Goal: Information Seeking & Learning: Learn about a topic

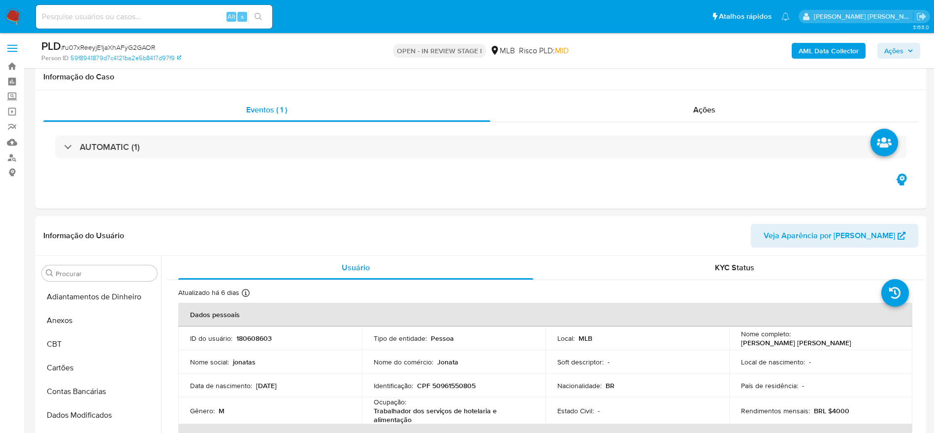
select select "10"
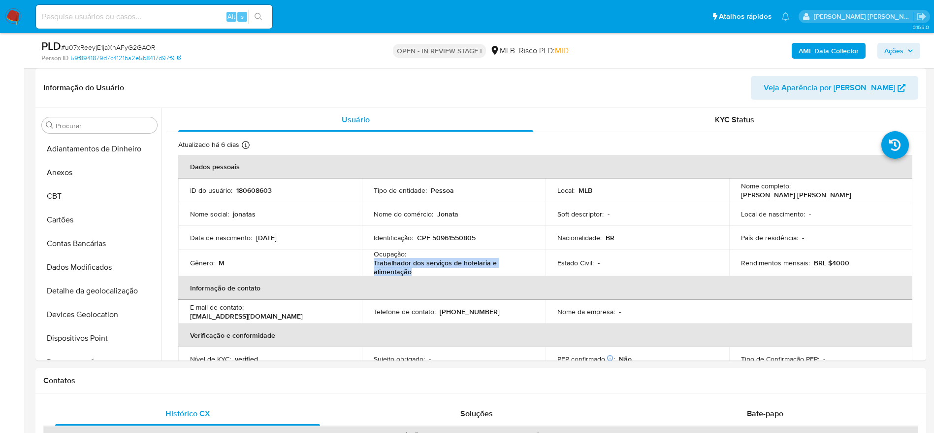
click at [902, 49] on span "Ações" at bounding box center [894, 51] width 19 height 16
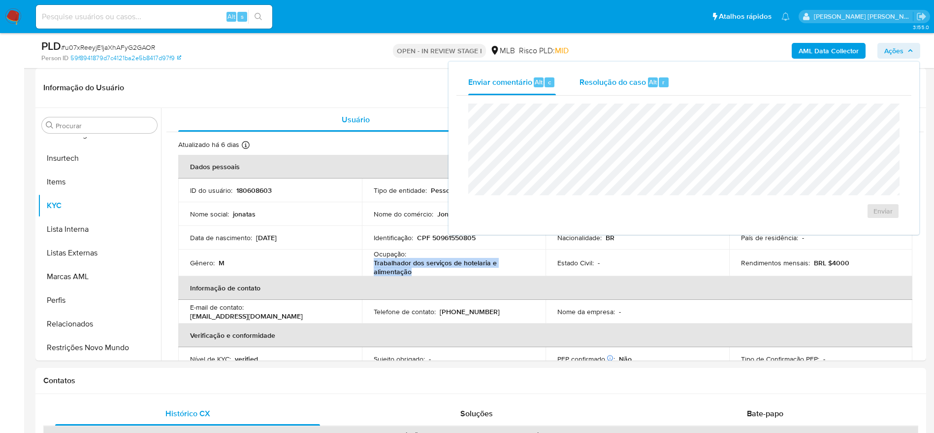
drag, startPoint x: 597, startPoint y: 86, endPoint x: 598, endPoint y: 99, distance: 12.8
click at [598, 87] on div "Resolução do caso Alt r" at bounding box center [625, 82] width 90 height 26
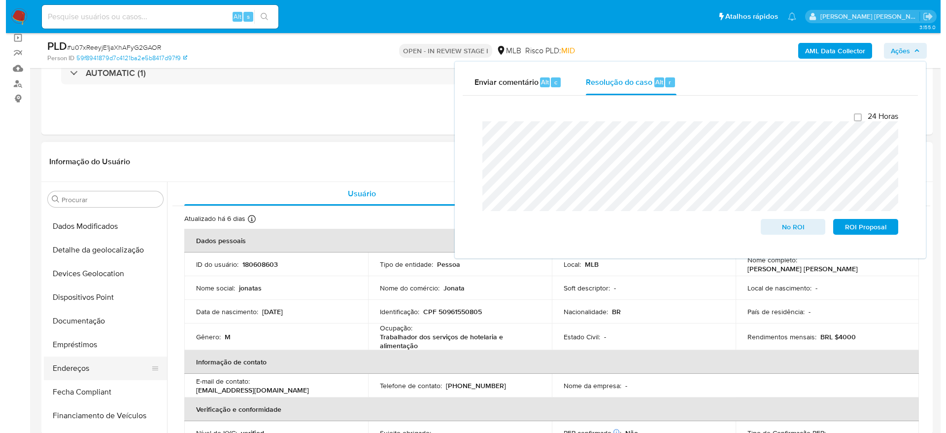
scroll to position [0, 0]
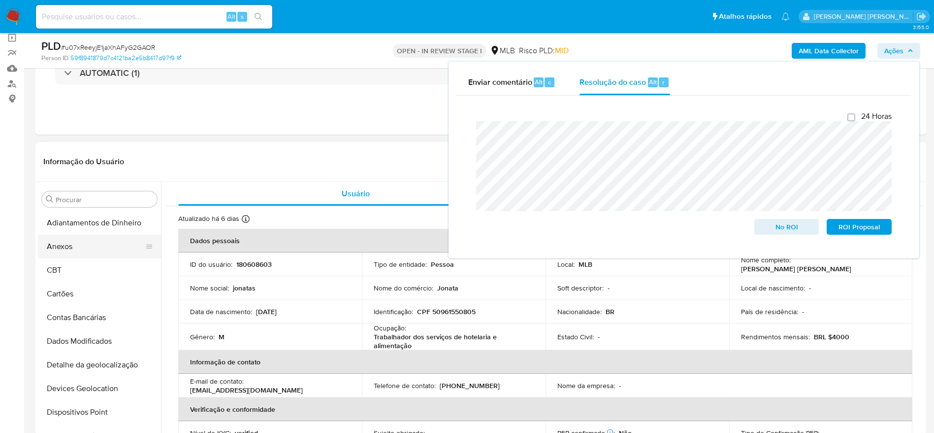
click at [95, 254] on button "Anexos" at bounding box center [95, 246] width 115 height 24
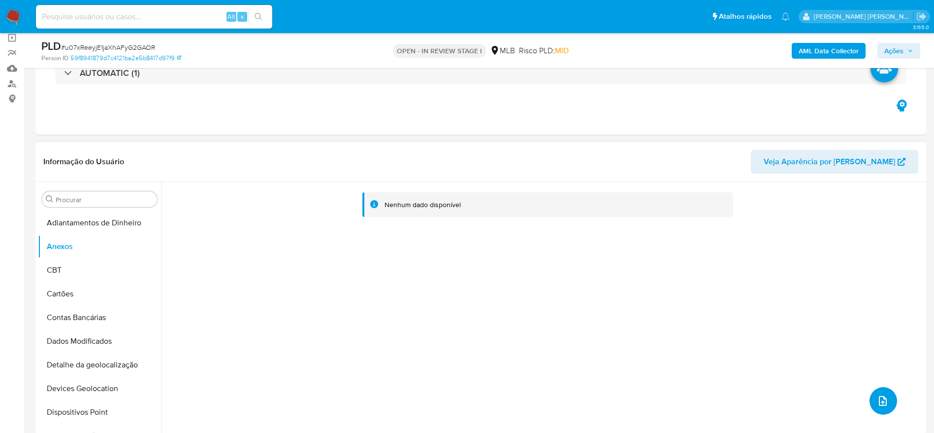
click at [884, 403] on icon "upload-file" at bounding box center [883, 401] width 12 height 12
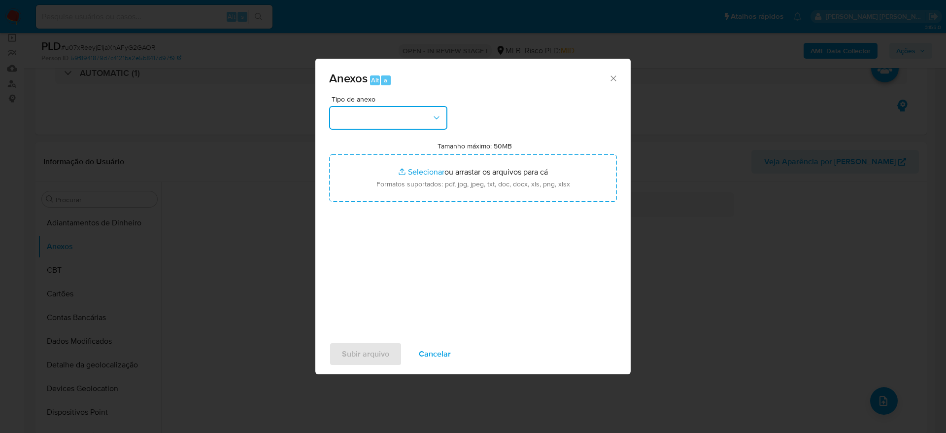
click at [376, 110] on button "button" at bounding box center [388, 118] width 118 height 24
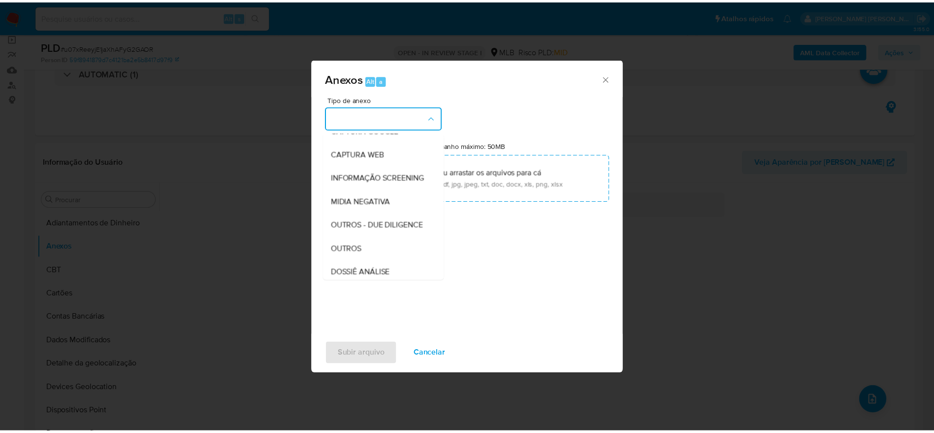
scroll to position [152, 0]
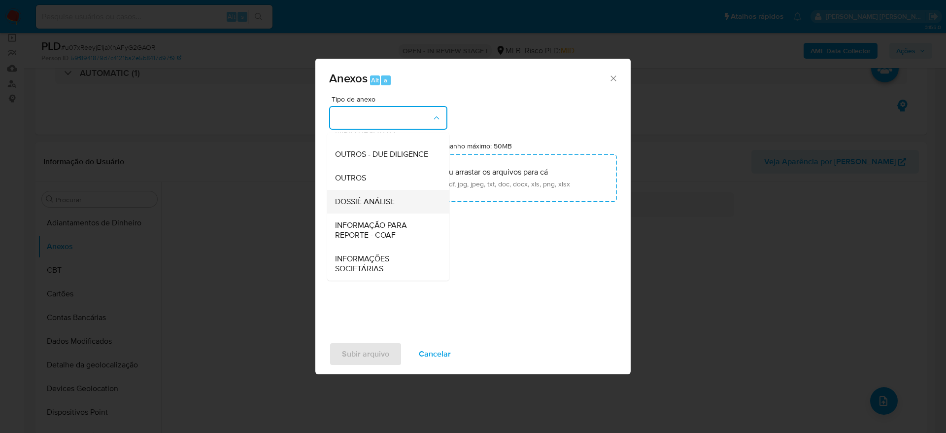
click at [383, 203] on span "DOSSIÊ ANÁLISE" at bounding box center [365, 202] width 60 height 10
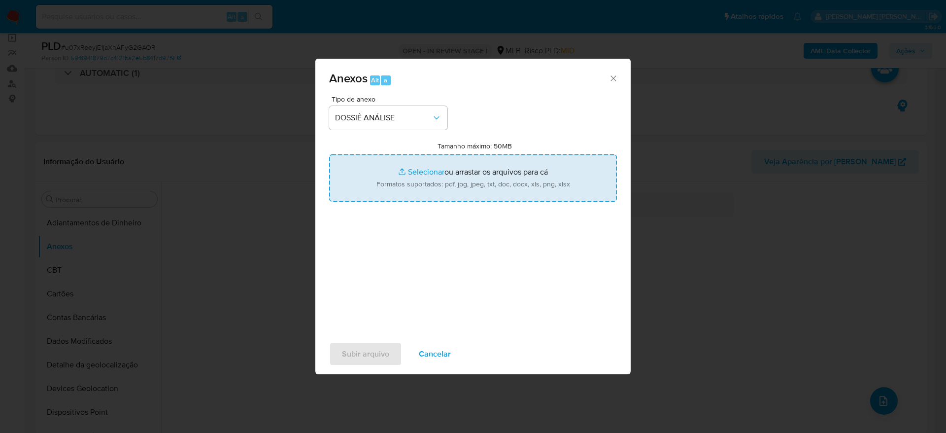
type input "C:\fakepath\SAR - XXXXXX - CPF 50961550805 - JONATA LIMA CRUZ.pdf"
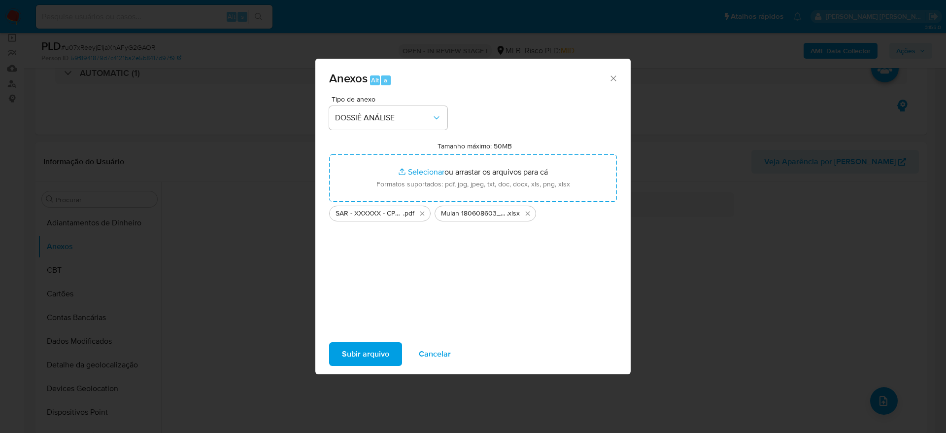
click at [375, 354] on span "Subir arquivo" at bounding box center [365, 354] width 47 height 22
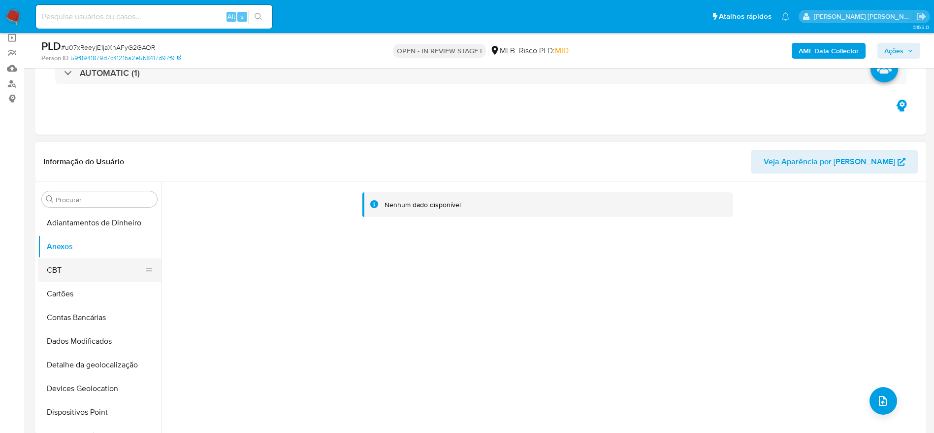
click at [97, 274] on button "CBT" at bounding box center [95, 270] width 115 height 24
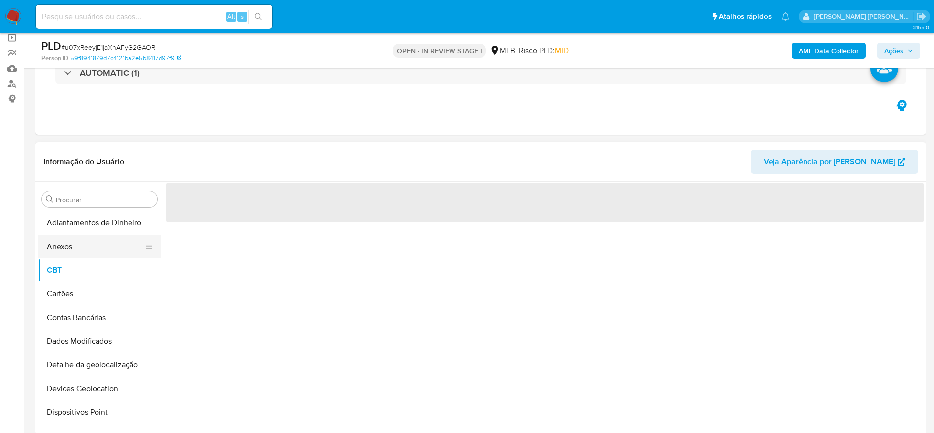
click at [88, 249] on button "Anexos" at bounding box center [95, 246] width 115 height 24
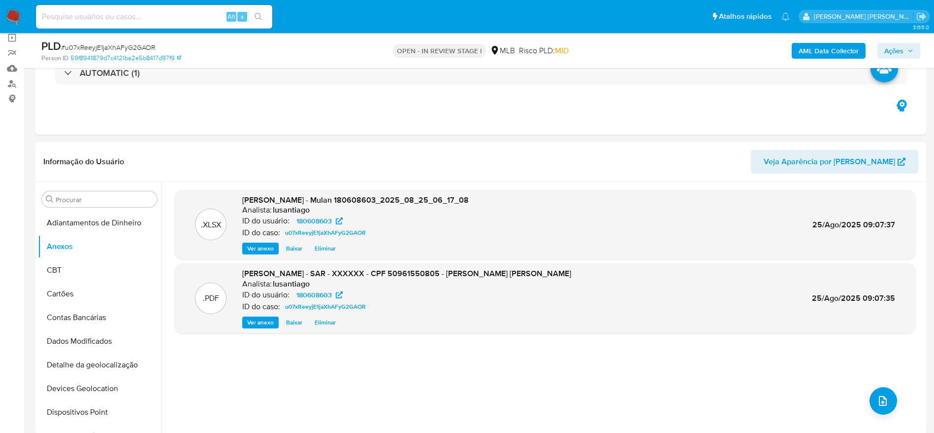
click at [892, 46] on span "Ações" at bounding box center [894, 51] width 19 height 16
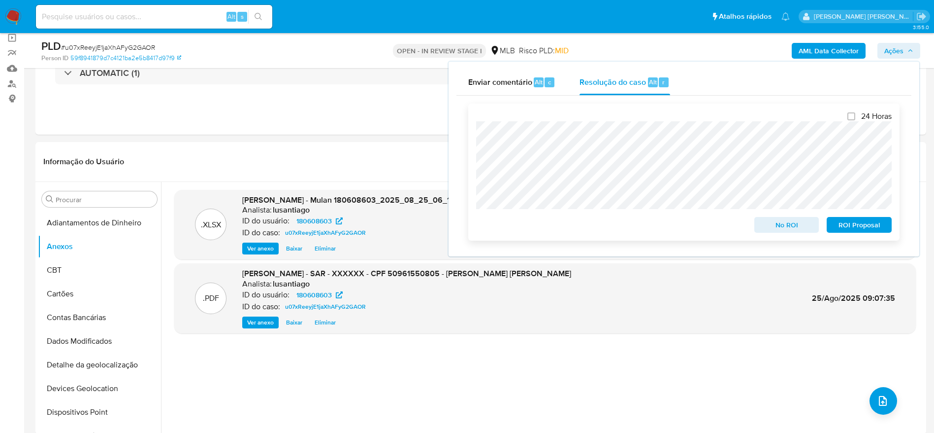
click at [857, 229] on span "ROI Proposal" at bounding box center [859, 225] width 51 height 14
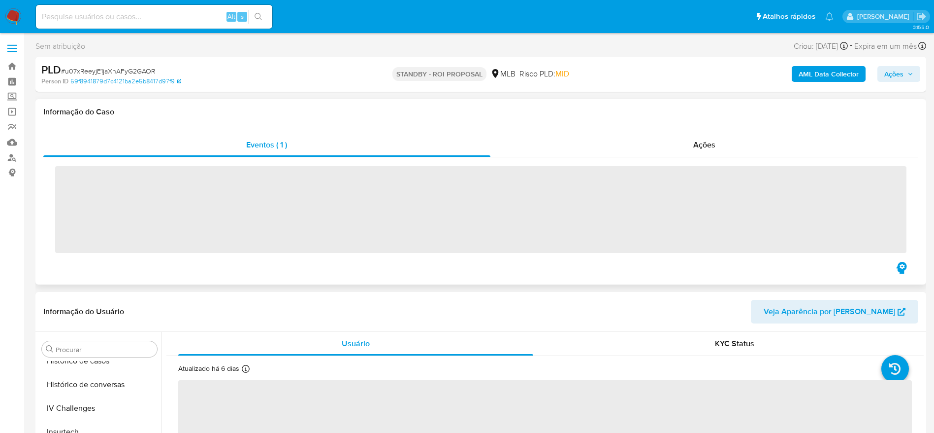
scroll to position [440, 0]
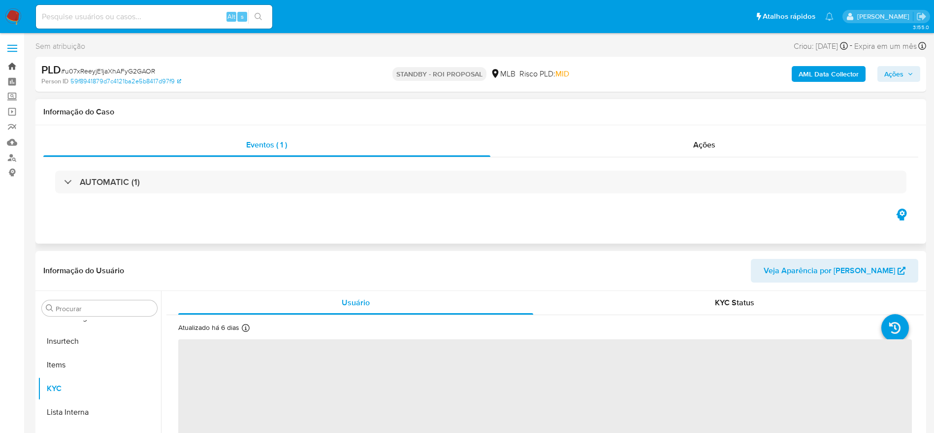
click at [5, 65] on link "Bandeja" at bounding box center [58, 66] width 117 height 15
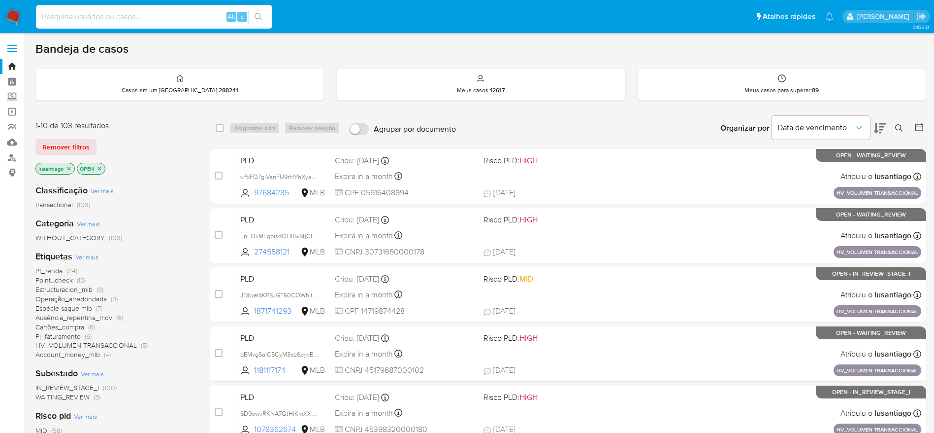
click at [168, 16] on input at bounding box center [154, 16] width 236 height 13
paste input "235792309"
type input "235792309"
click at [261, 13] on icon "search-icon" at bounding box center [259, 17] width 8 height 8
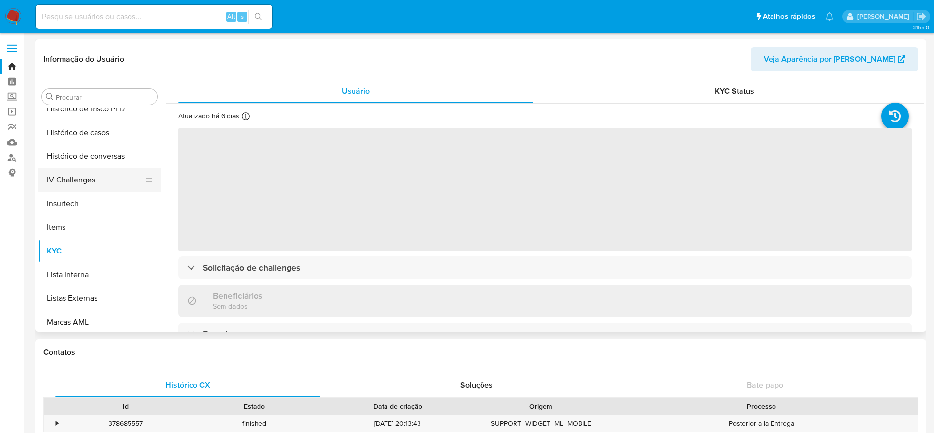
scroll to position [292, 0]
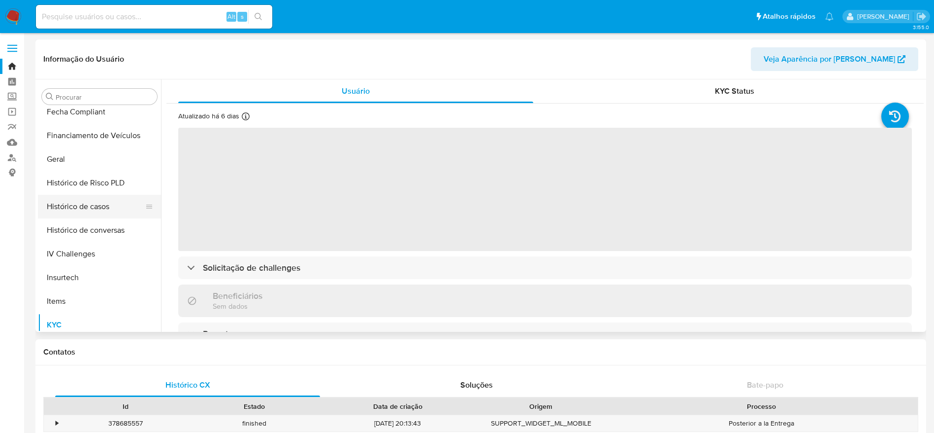
click at [99, 215] on button "Histórico de casos" at bounding box center [95, 207] width 115 height 24
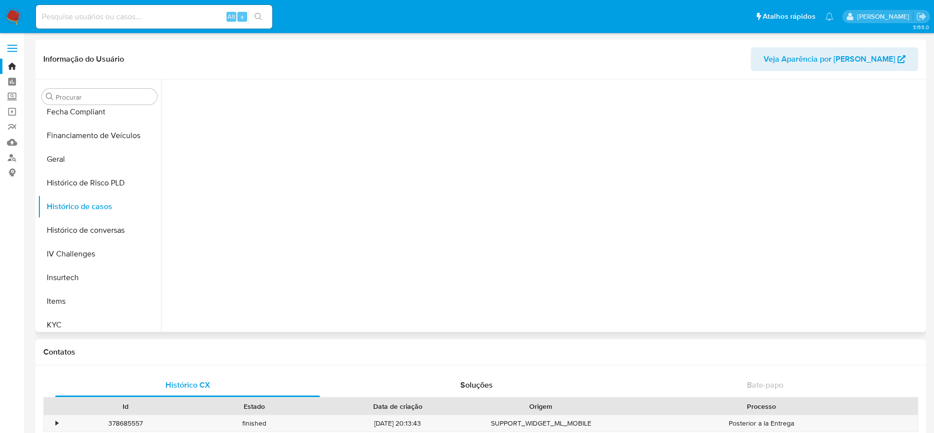
select select "10"
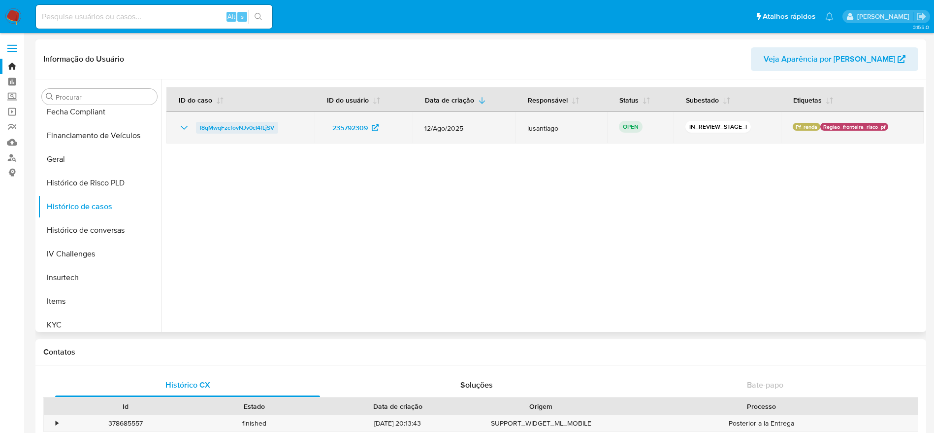
click at [217, 130] on span "I8qMwqFzcfovNJv0cI4fLjSV" at bounding box center [237, 128] width 74 height 12
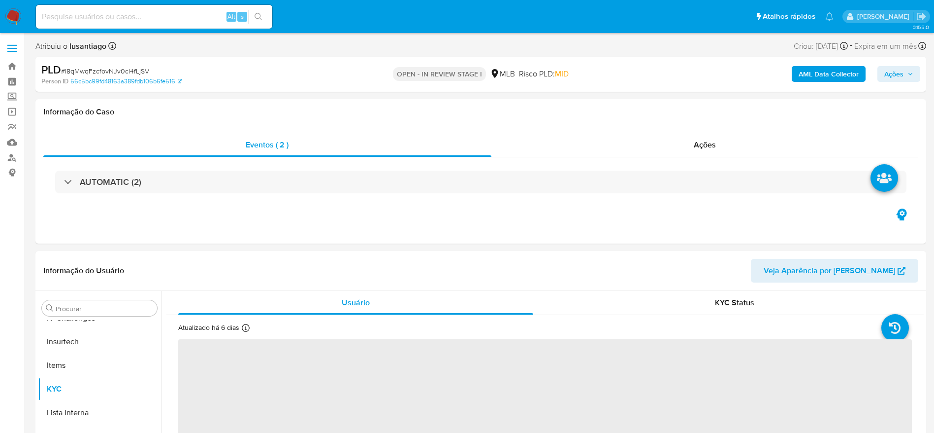
scroll to position [440, 0]
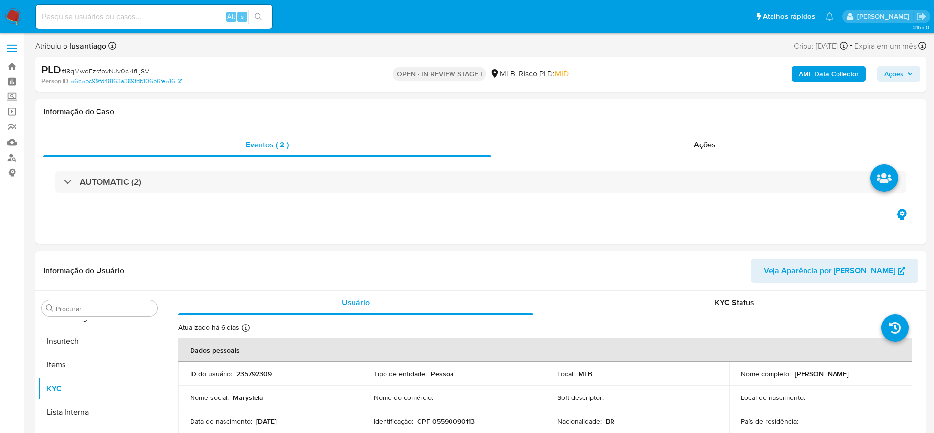
select select "10"
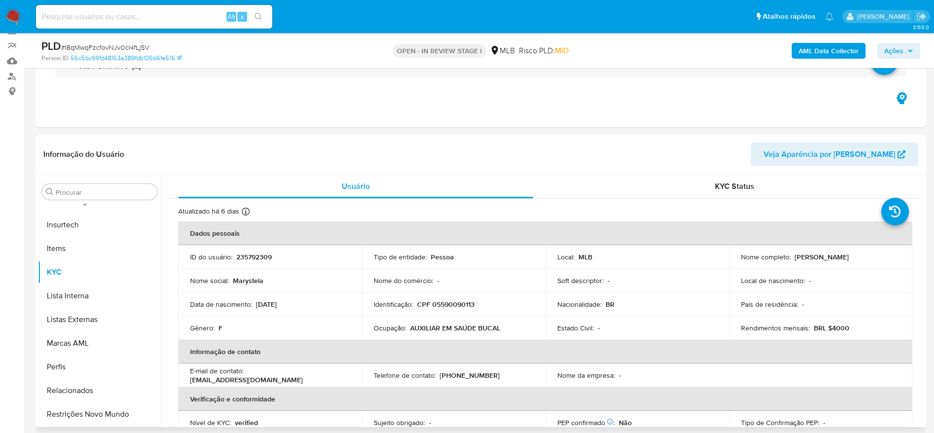
scroll to position [148, 0]
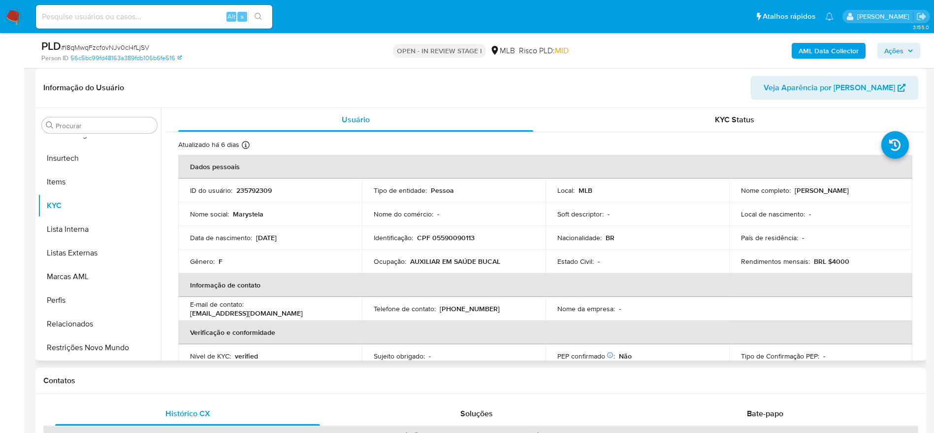
click at [455, 245] on td "Identificação : CPF 05590090113" at bounding box center [454, 238] width 184 height 24
click at [454, 237] on p "CPF 05590090113" at bounding box center [446, 237] width 58 height 9
copy p "05590090113"
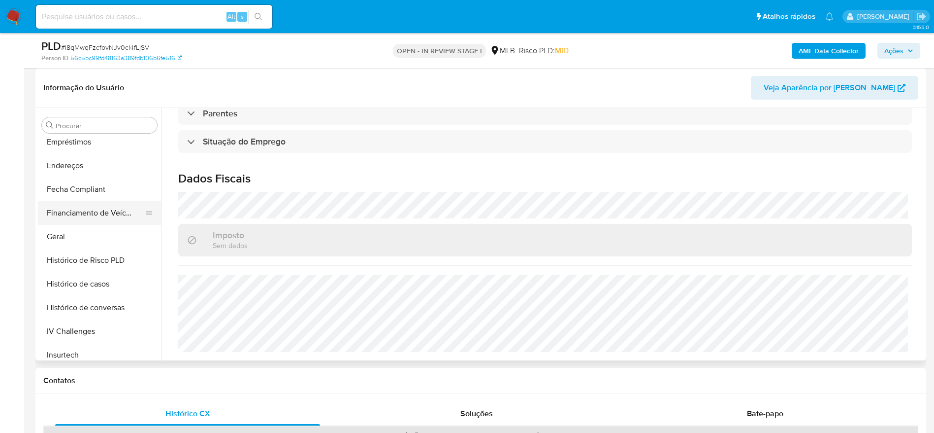
scroll to position [218, 0]
click at [72, 257] on button "Geral" at bounding box center [99, 262] width 123 height 24
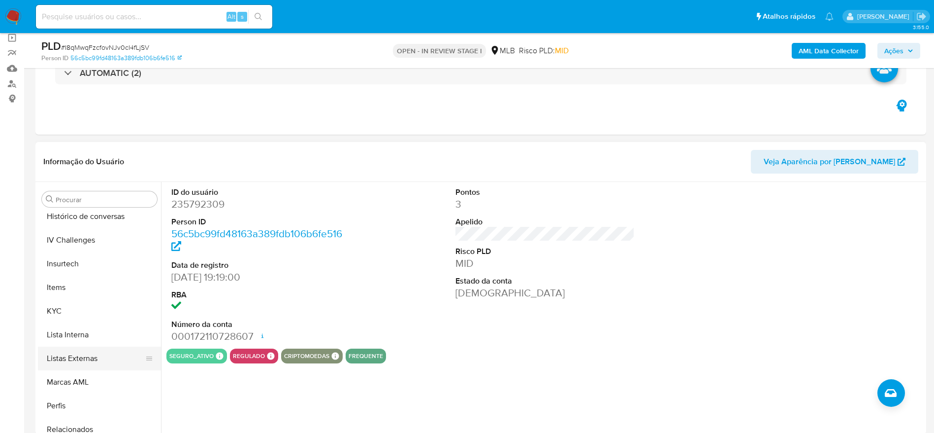
scroll to position [440, 0]
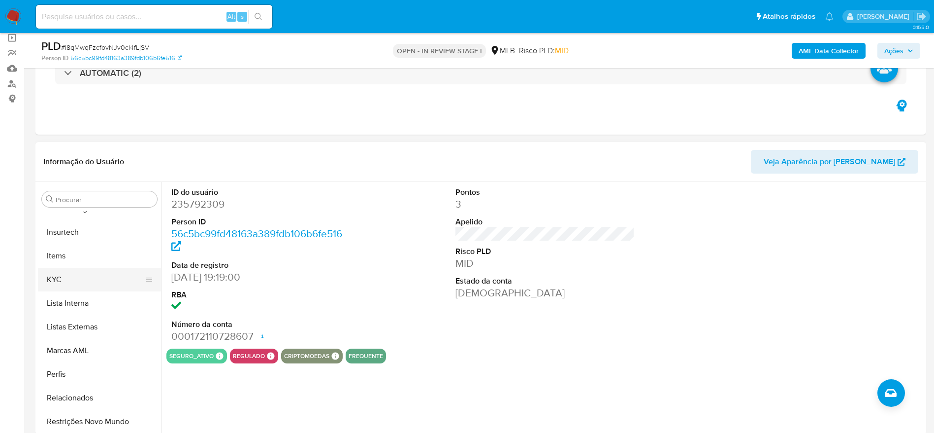
drag, startPoint x: 69, startPoint y: 288, endPoint x: 146, endPoint y: 288, distance: 76.8
click at [70, 288] on button "KYC" at bounding box center [95, 279] width 115 height 24
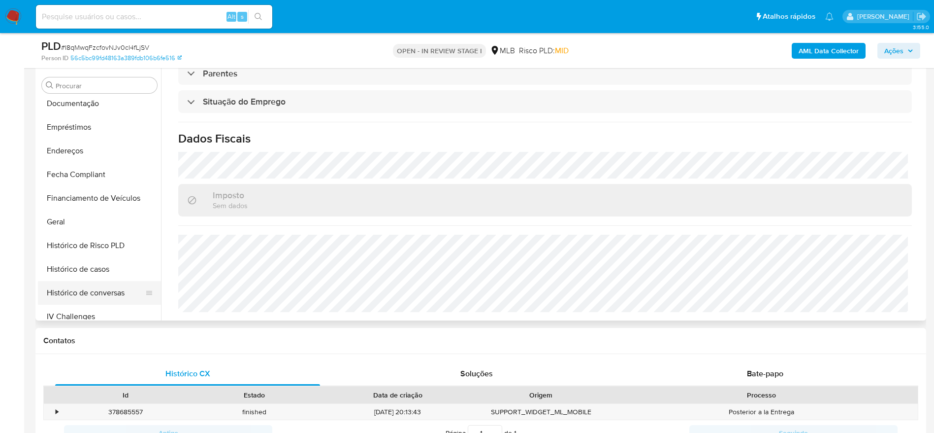
scroll to position [144, 0]
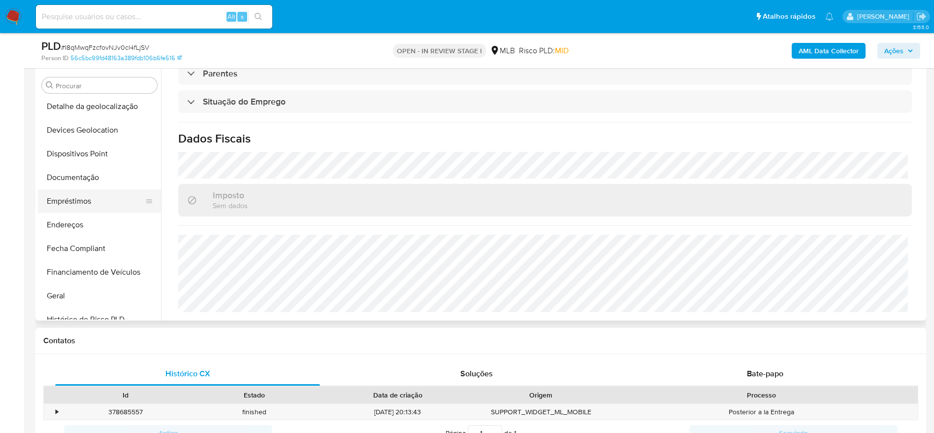
click at [107, 200] on button "Empréstimos" at bounding box center [95, 201] width 115 height 24
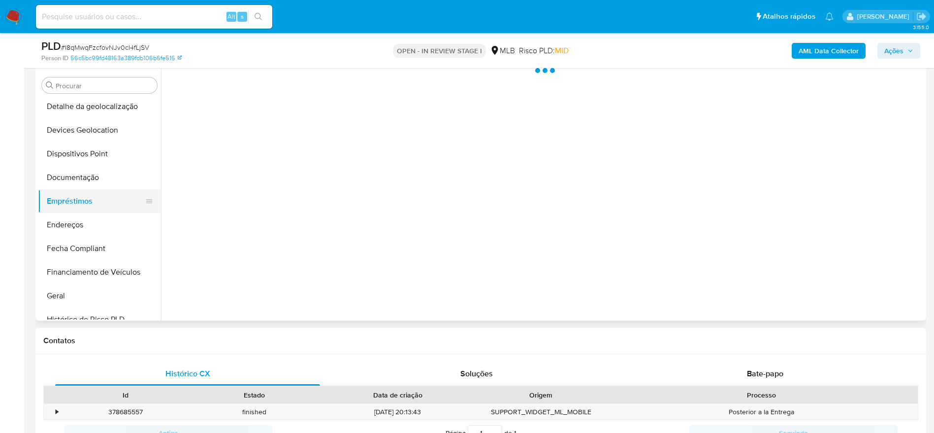
scroll to position [0, 0]
click at [91, 219] on button "Endereços" at bounding box center [95, 225] width 115 height 24
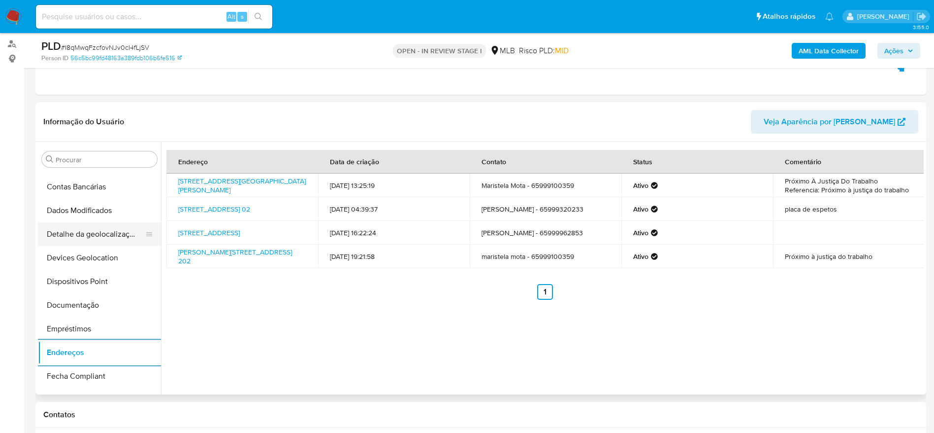
scroll to position [70, 0]
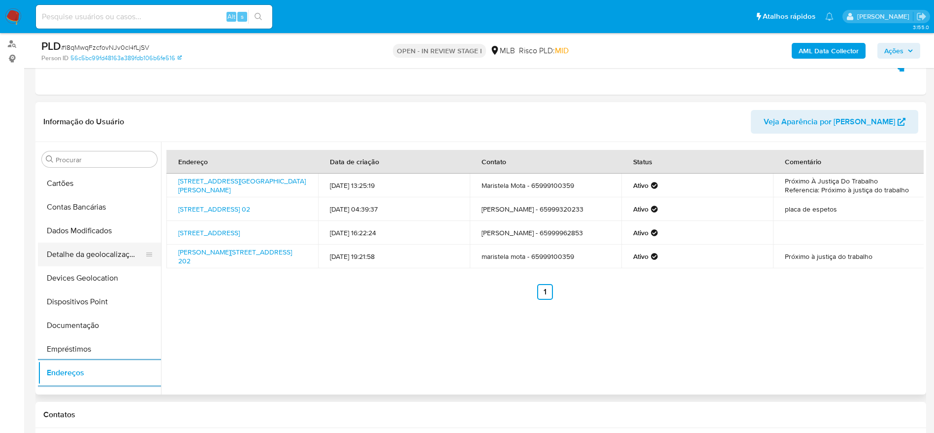
click at [105, 255] on button "Detalhe da geolocalização" at bounding box center [95, 254] width 115 height 24
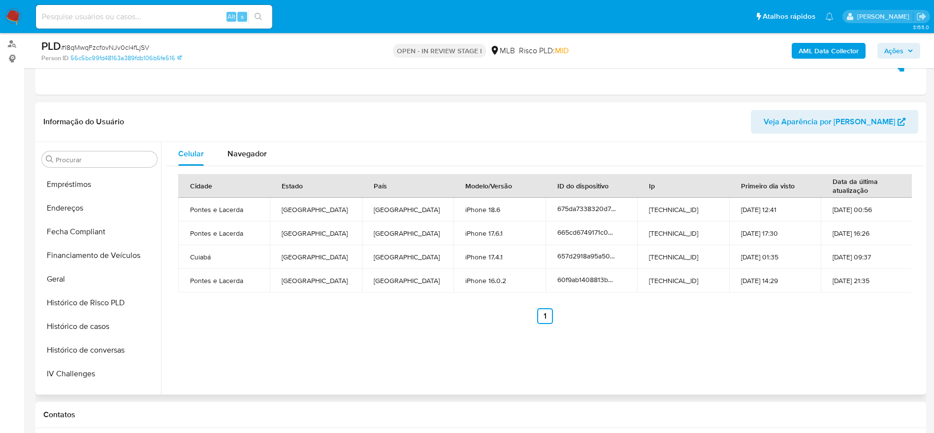
scroll to position [440, 0]
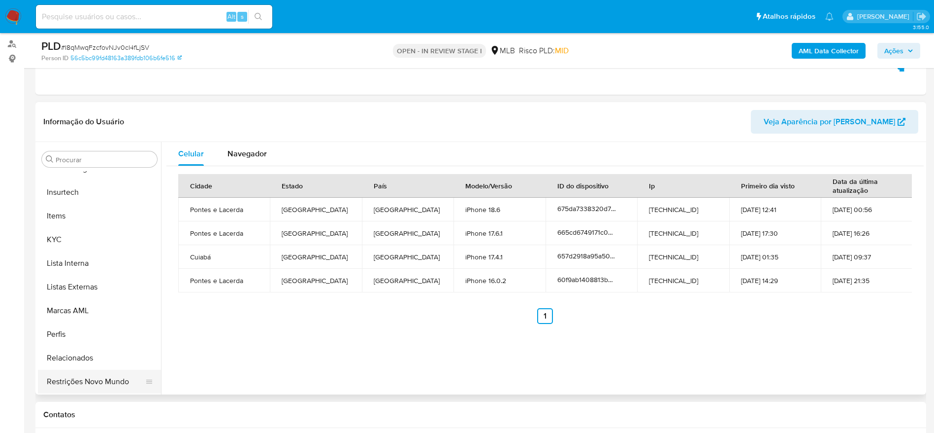
click at [100, 380] on button "Restrições Novo Mundo" at bounding box center [95, 381] width 115 height 24
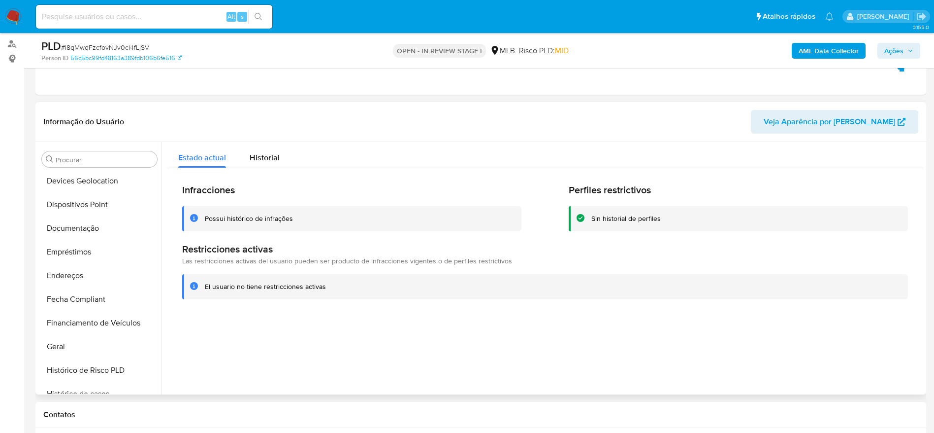
scroll to position [144, 0]
click at [95, 232] on button "Dispositivos Point" at bounding box center [95, 228] width 115 height 24
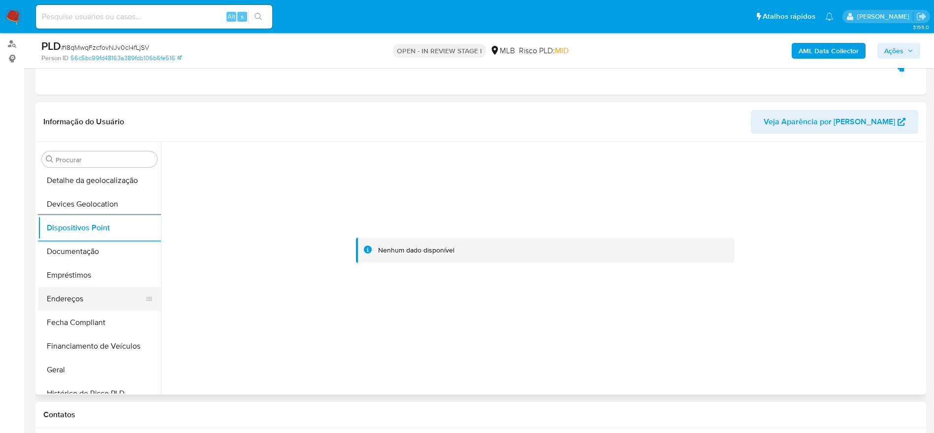
scroll to position [440, 0]
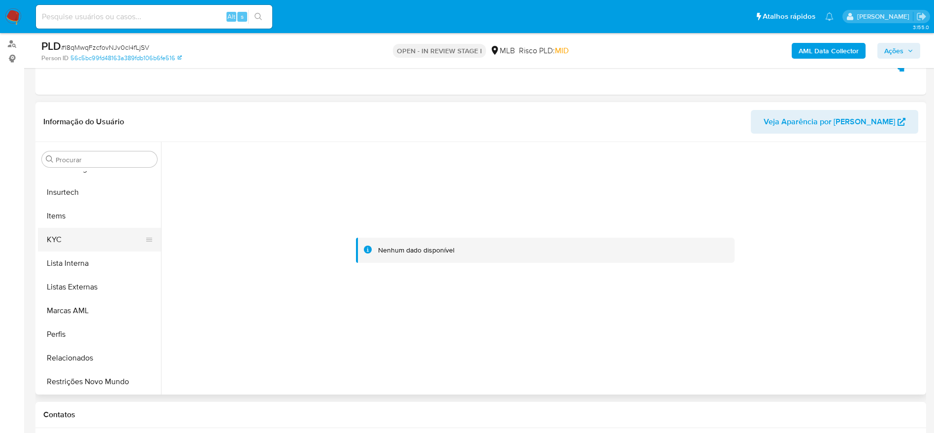
click at [83, 243] on button "KYC" at bounding box center [95, 240] width 115 height 24
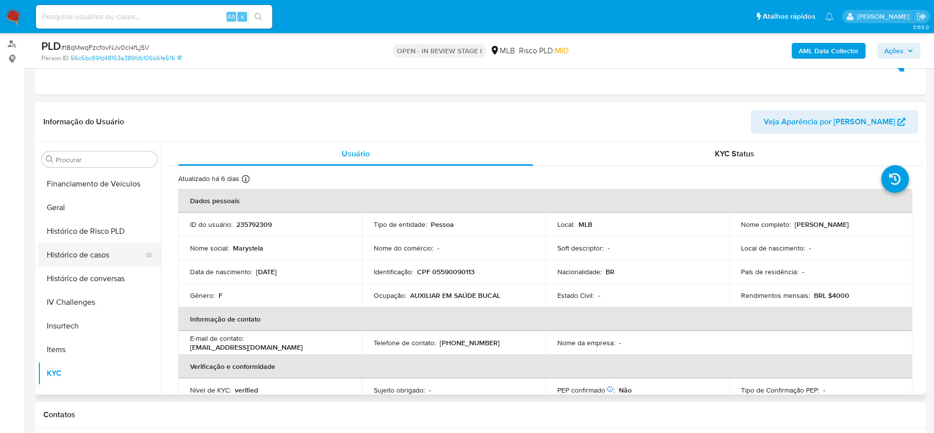
scroll to position [292, 0]
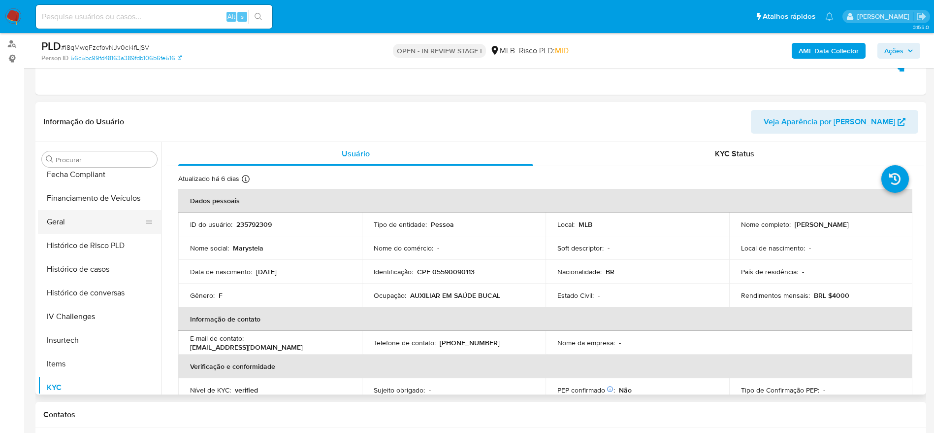
click at [72, 224] on button "Geral" at bounding box center [95, 222] width 115 height 24
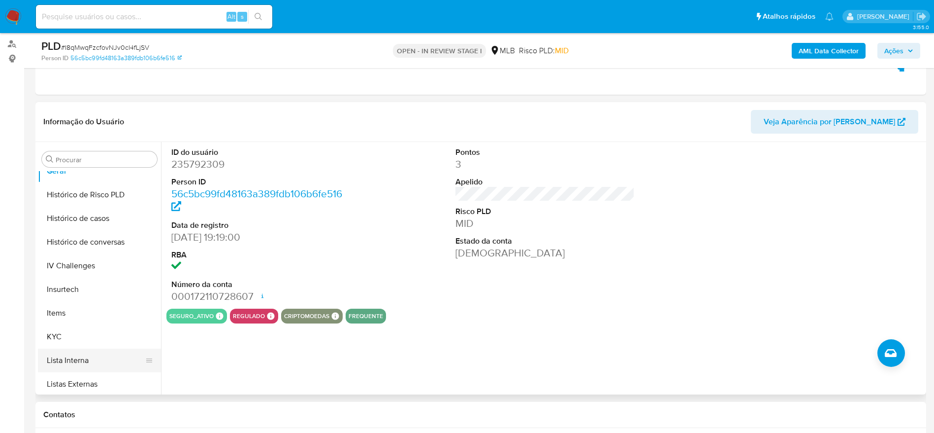
scroll to position [366, 0]
click at [70, 319] on button "KYC" at bounding box center [95, 313] width 115 height 24
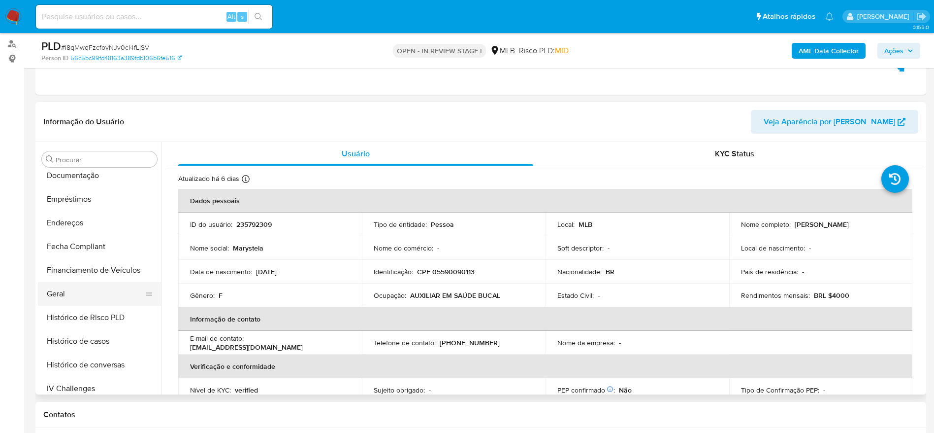
scroll to position [218, 0]
click at [89, 293] on button "Geral" at bounding box center [95, 296] width 115 height 24
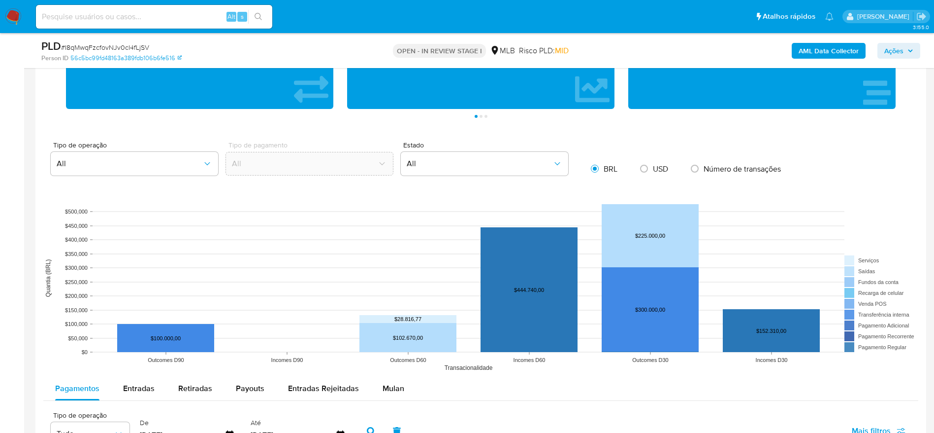
scroll to position [1000, 0]
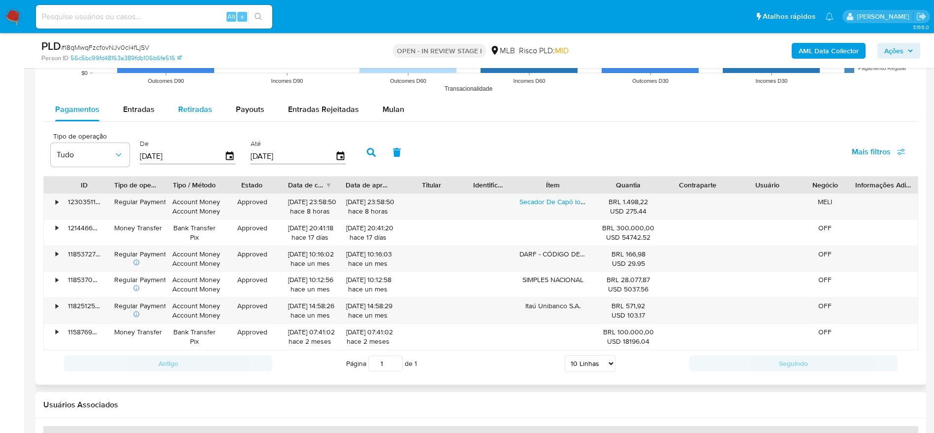
click at [192, 111] on span "Retiradas" at bounding box center [195, 108] width 34 height 11
select select "10"
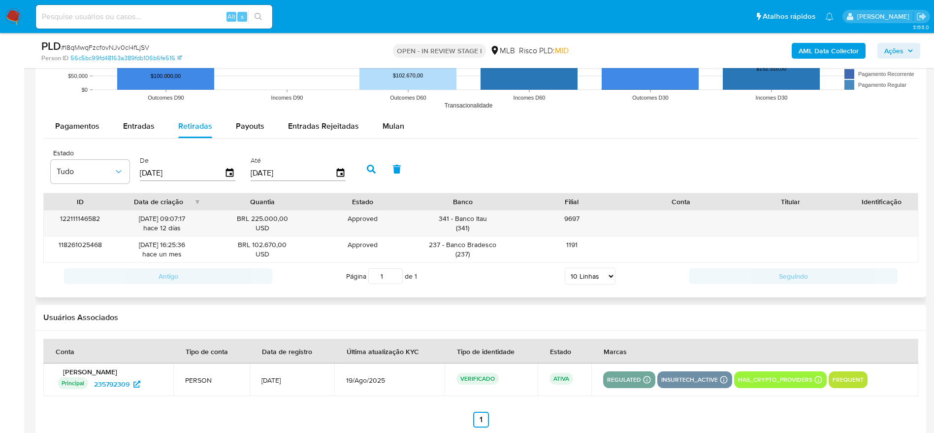
scroll to position [961, 0]
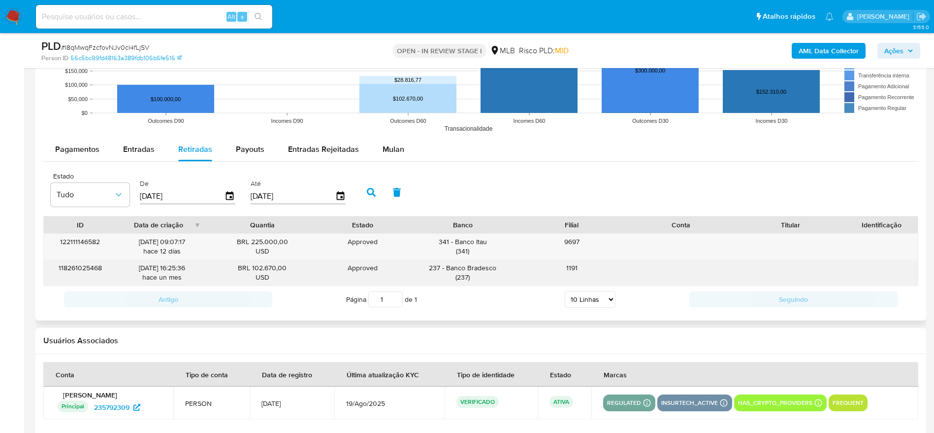
drag, startPoint x: 493, startPoint y: 267, endPoint x: 466, endPoint y: 267, distance: 26.1
click at [466, 267] on div "237 - Banco Bradesco ( 237 )" at bounding box center [463, 272] width 96 height 19
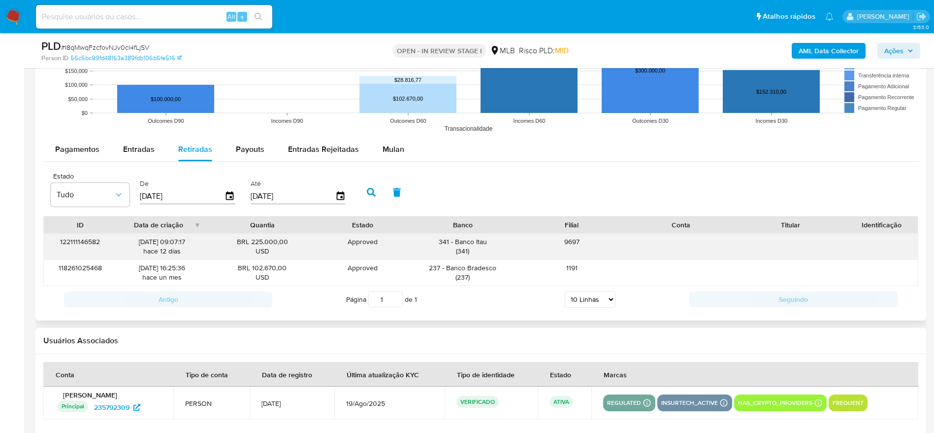
drag, startPoint x: 480, startPoint y: 242, endPoint x: 475, endPoint y: 243, distance: 5.0
click at [475, 243] on div "341 - Banco Itau ( 341 )" at bounding box center [463, 246] width 96 height 19
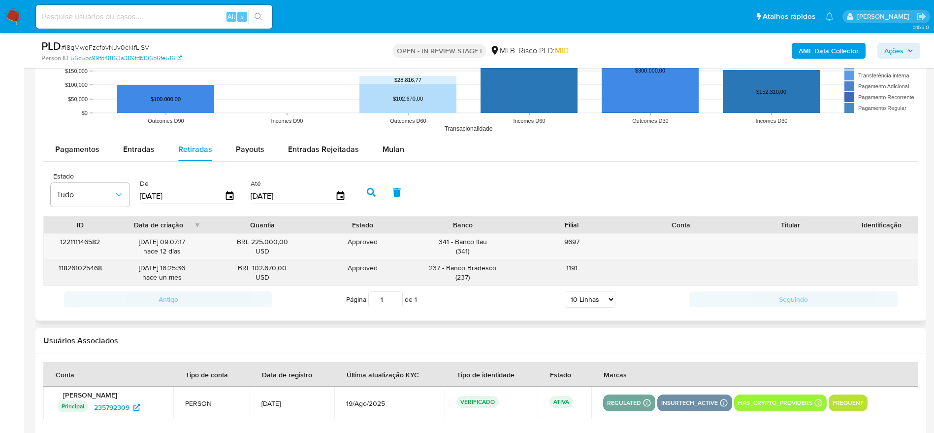
drag, startPoint x: 251, startPoint y: 268, endPoint x: 300, endPoint y: 267, distance: 49.3
click at [300, 267] on div "BRL 102.670,00 USD" at bounding box center [263, 272] width 96 height 19
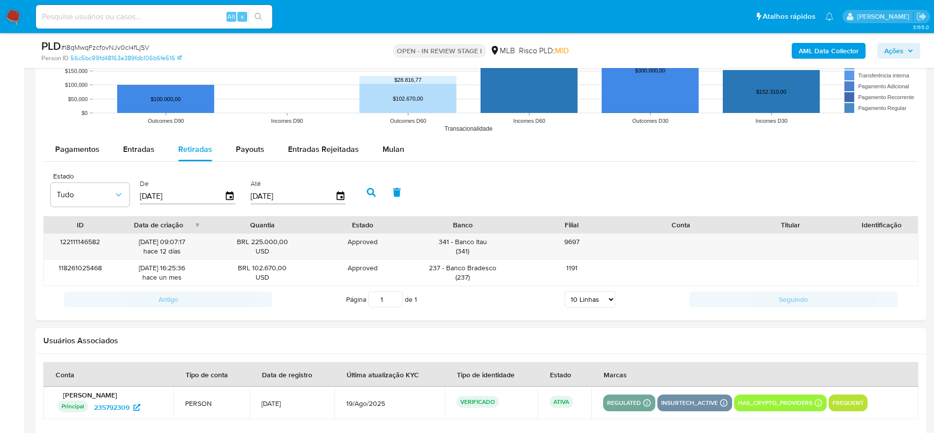
drag, startPoint x: 897, startPoint y: 46, endPoint x: 881, endPoint y: 56, distance: 17.9
click at [897, 47] on span "Ações" at bounding box center [894, 51] width 19 height 16
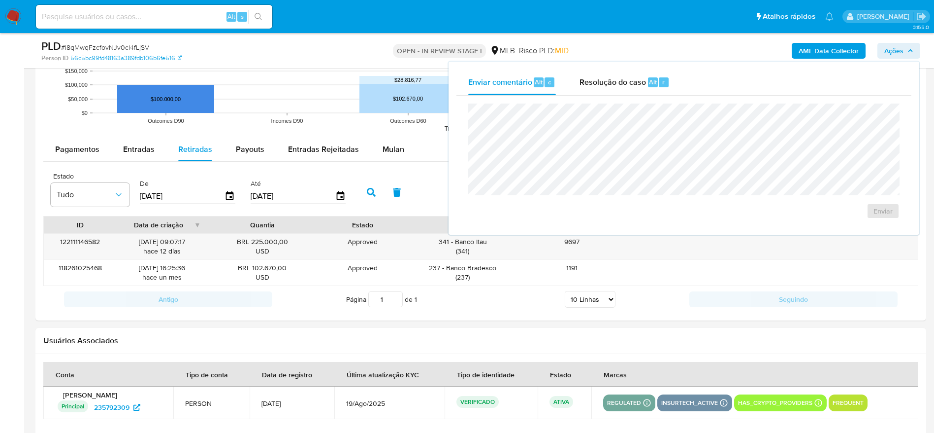
drag, startPoint x: 578, startPoint y: 82, endPoint x: 587, endPoint y: 102, distance: 22.1
click at [580, 82] on button "Resolução do caso Alt r" at bounding box center [625, 82] width 114 height 26
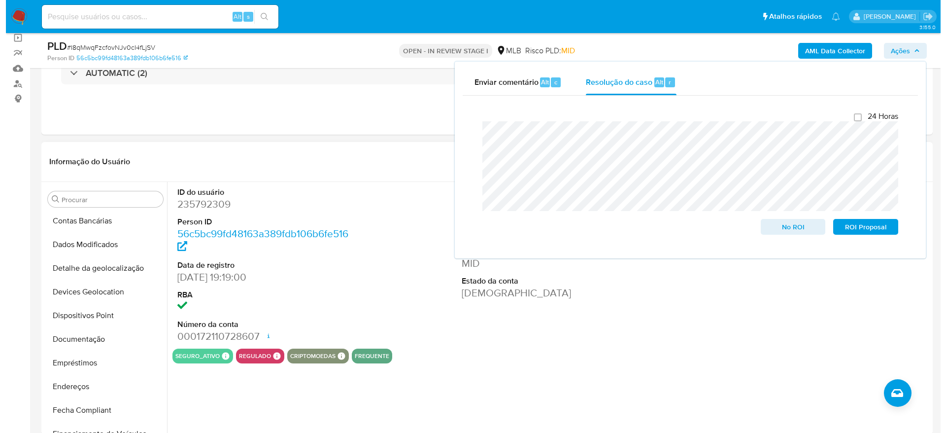
scroll to position [0, 0]
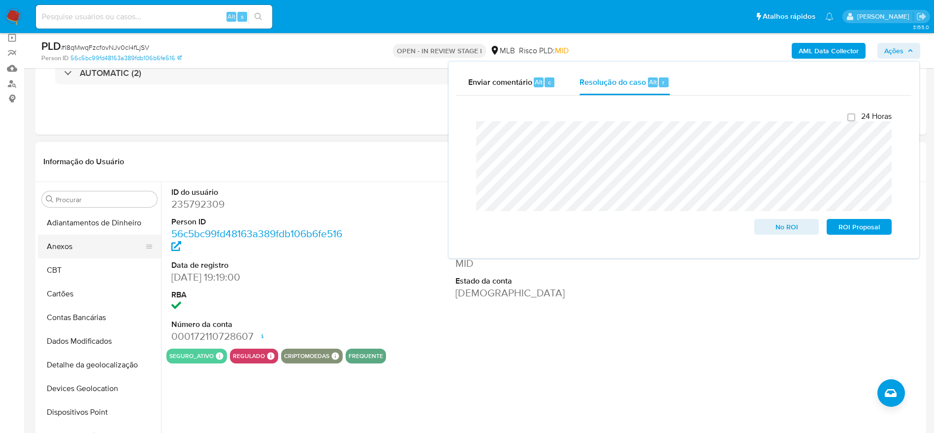
click at [88, 248] on button "Anexos" at bounding box center [95, 246] width 115 height 24
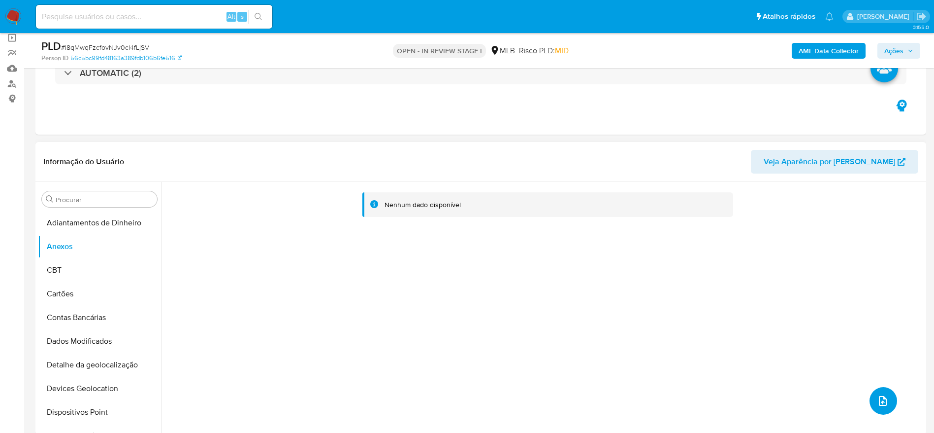
click at [877, 401] on icon "upload-file" at bounding box center [883, 401] width 12 height 12
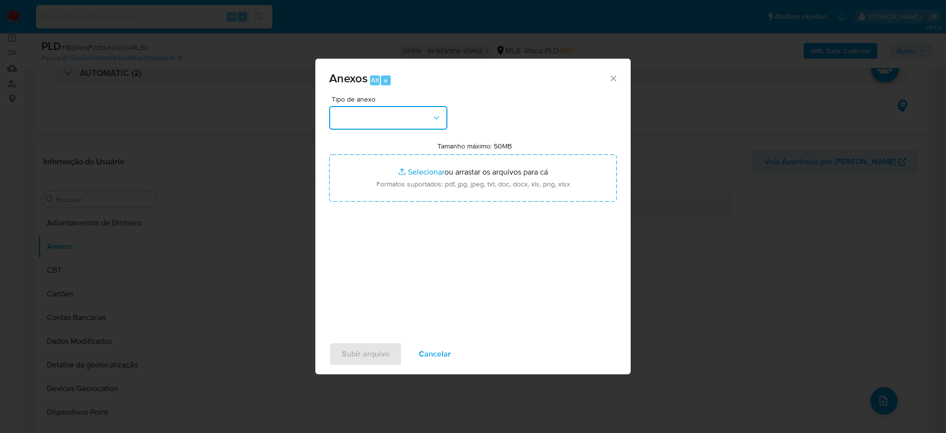
click at [408, 120] on button "button" at bounding box center [388, 118] width 118 height 24
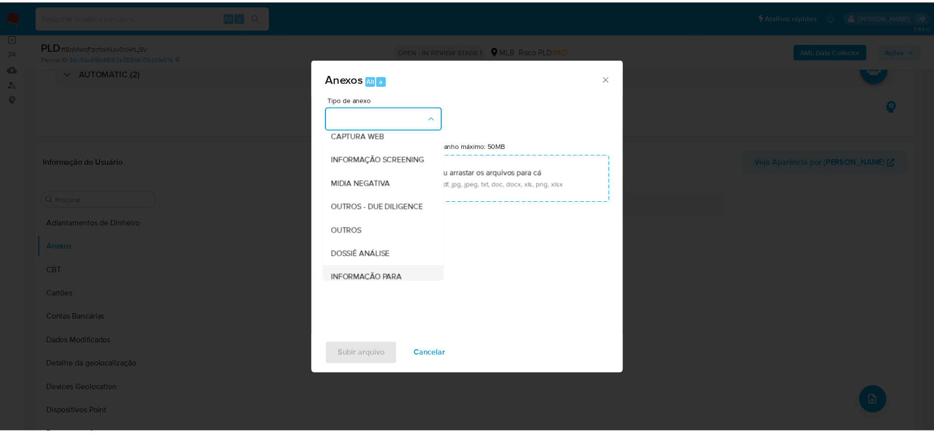
scroll to position [152, 0]
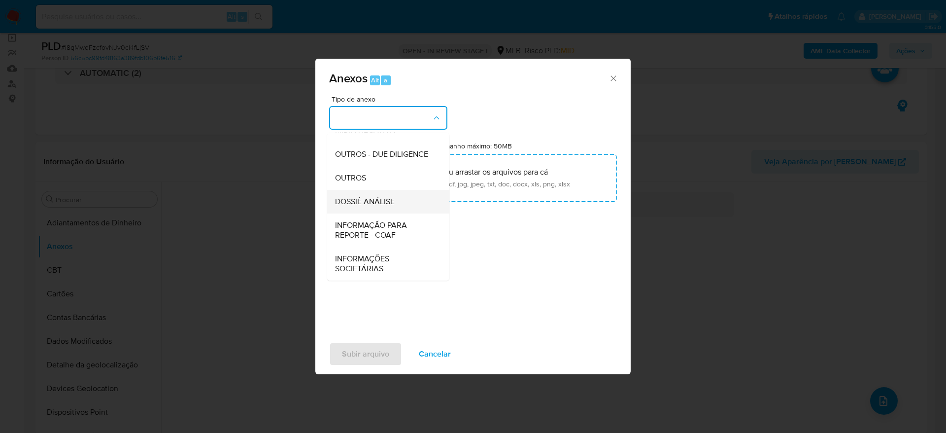
click at [378, 197] on span "DOSSIÊ ANÁLISE" at bounding box center [365, 202] width 60 height 10
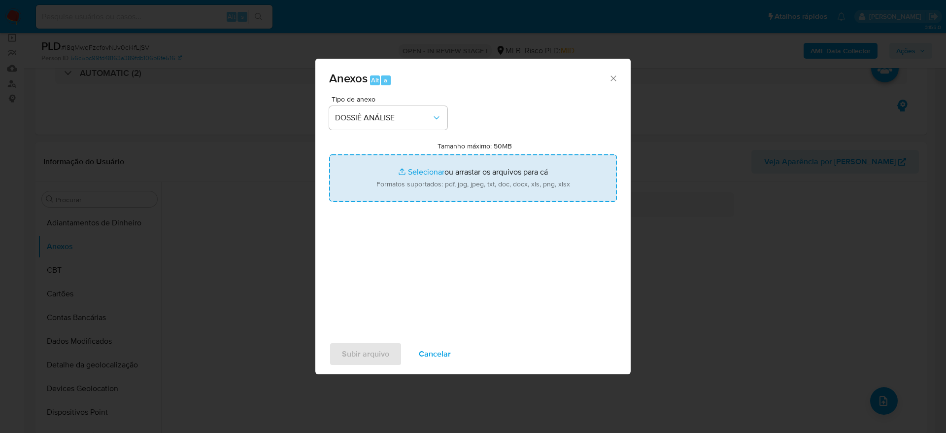
type input "C:\fakepath\SAR - XXXXXX - CPF 05590090113 - MARISTELA MOTA SANTOS.pdf"
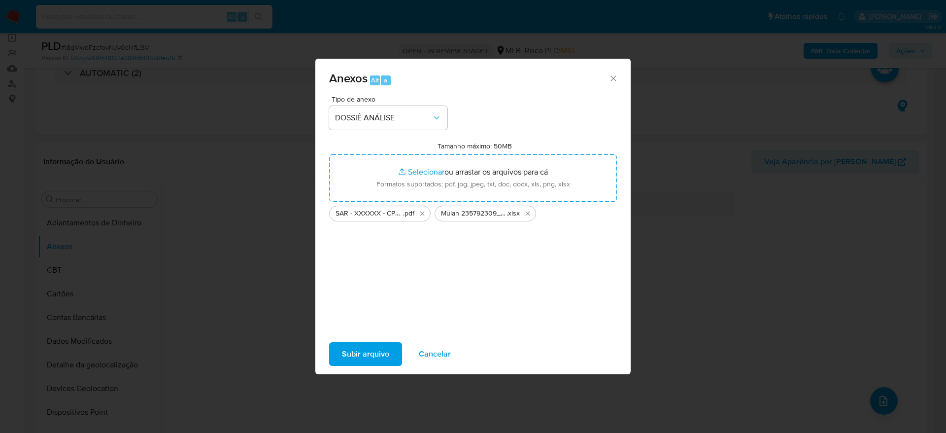
click at [367, 357] on span "Subir arquivo" at bounding box center [365, 354] width 47 height 22
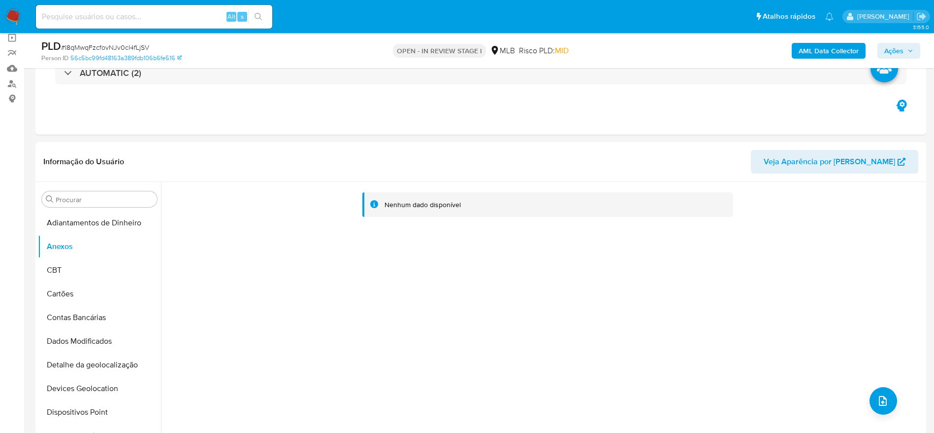
click at [816, 49] on b "AML Data Collector" at bounding box center [829, 51] width 60 height 16
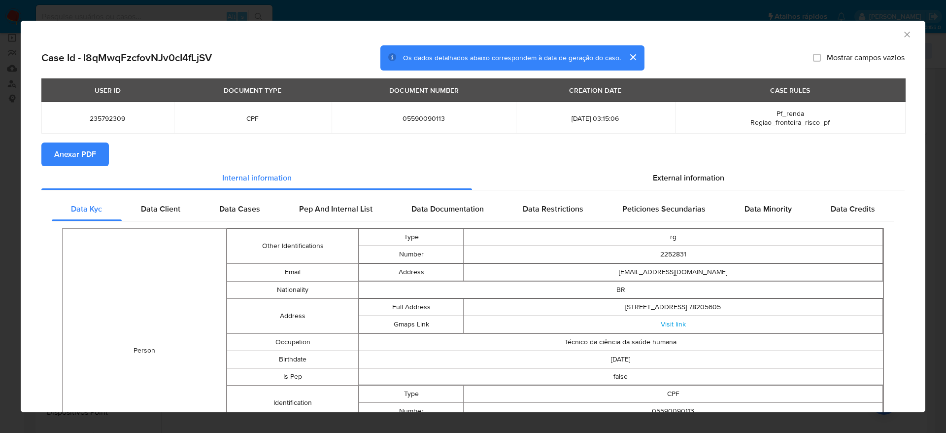
click at [71, 151] on span "Anexar PDF" at bounding box center [75, 154] width 42 height 22
click at [902, 37] on icon "Fechar a janela" at bounding box center [907, 35] width 10 height 10
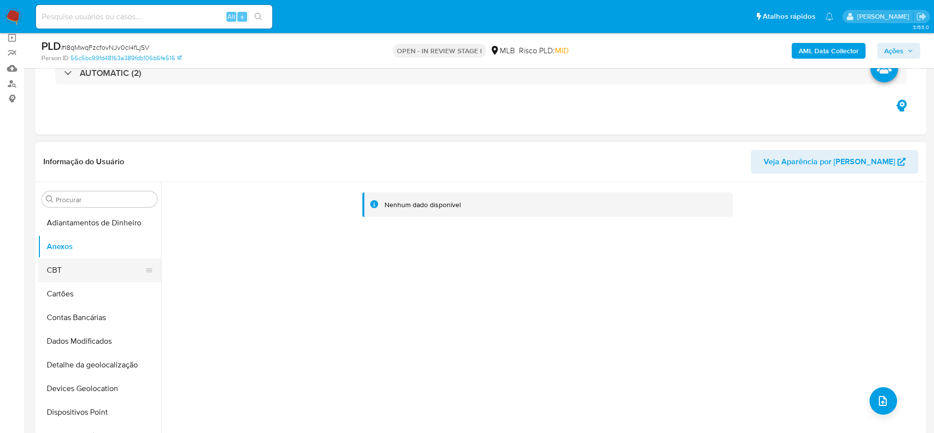
click at [70, 265] on button "CBT" at bounding box center [95, 270] width 115 height 24
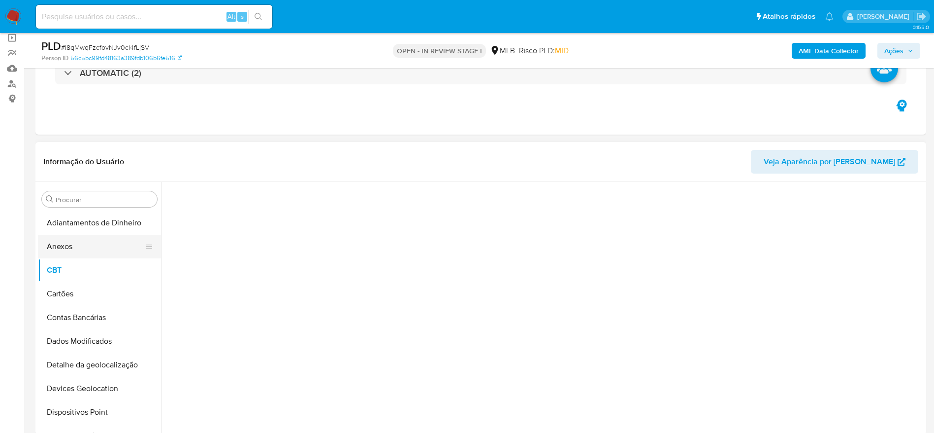
click at [82, 251] on button "Anexos" at bounding box center [95, 246] width 115 height 24
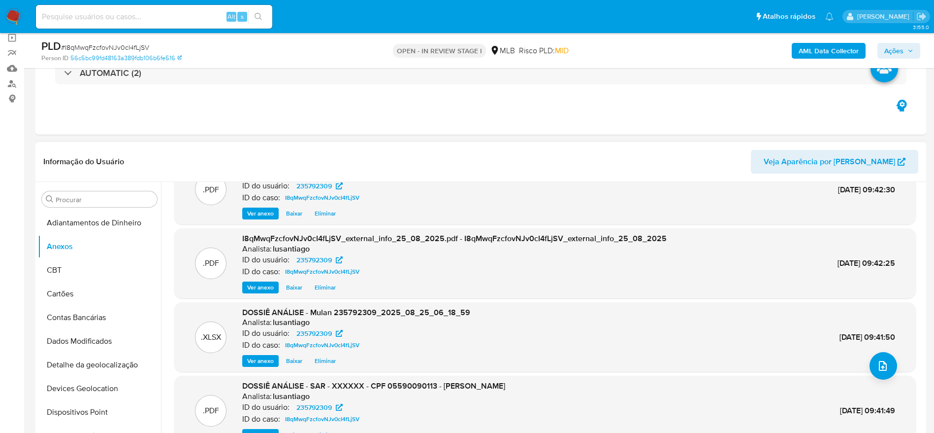
scroll to position [0, 0]
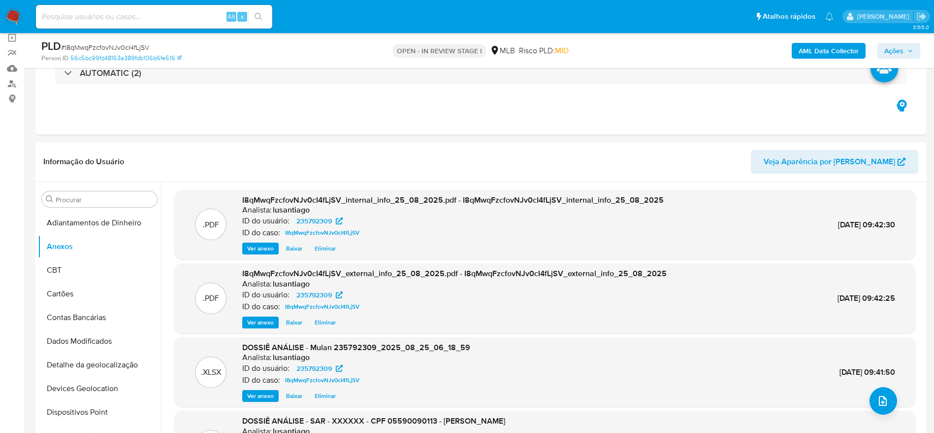
click at [896, 48] on span "Ações" at bounding box center [894, 51] width 19 height 16
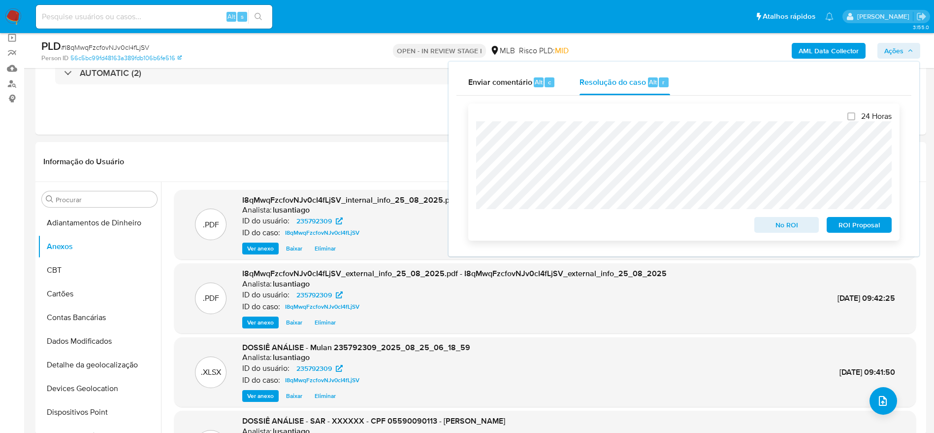
click at [858, 224] on span "ROI Proposal" at bounding box center [859, 225] width 51 height 14
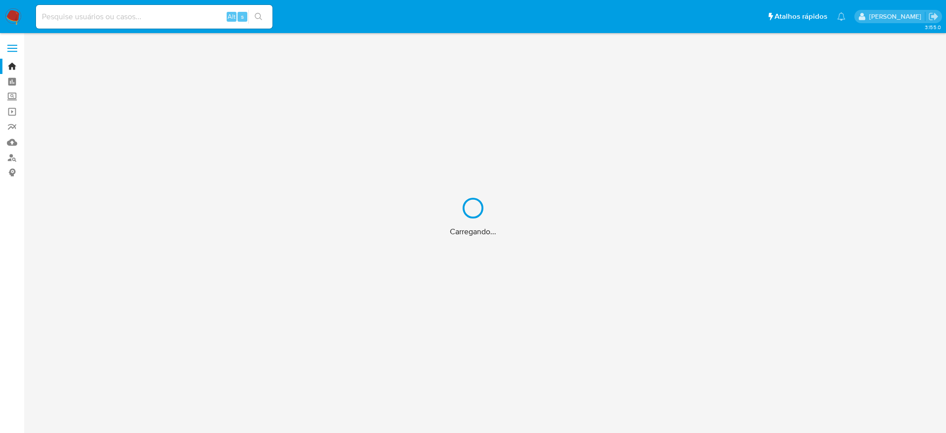
click at [132, 16] on div "Carregando..." at bounding box center [473, 216] width 946 height 433
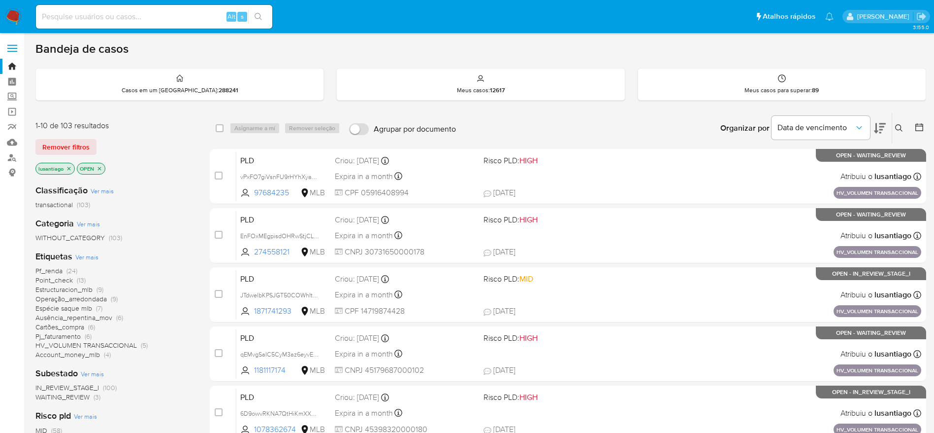
click at [128, 16] on input at bounding box center [154, 16] width 236 height 13
paste input "2416829570"
type input "2416829570"
click at [262, 17] on button "search-icon" at bounding box center [258, 17] width 20 height 14
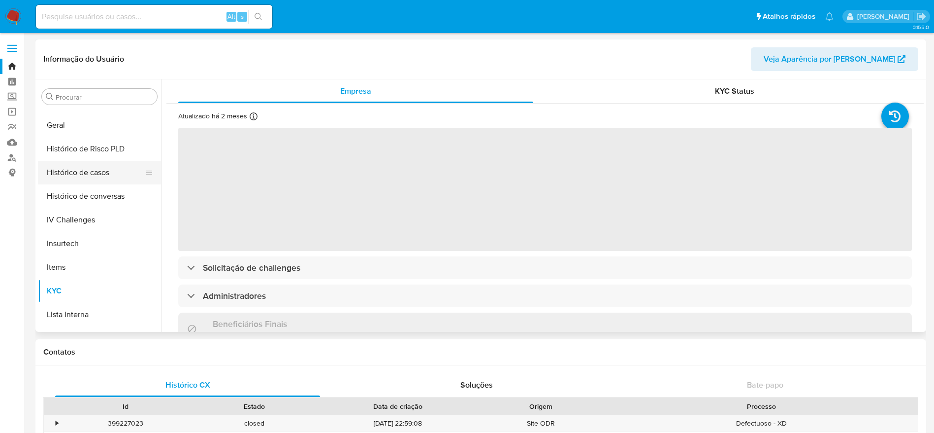
scroll to position [292, 0]
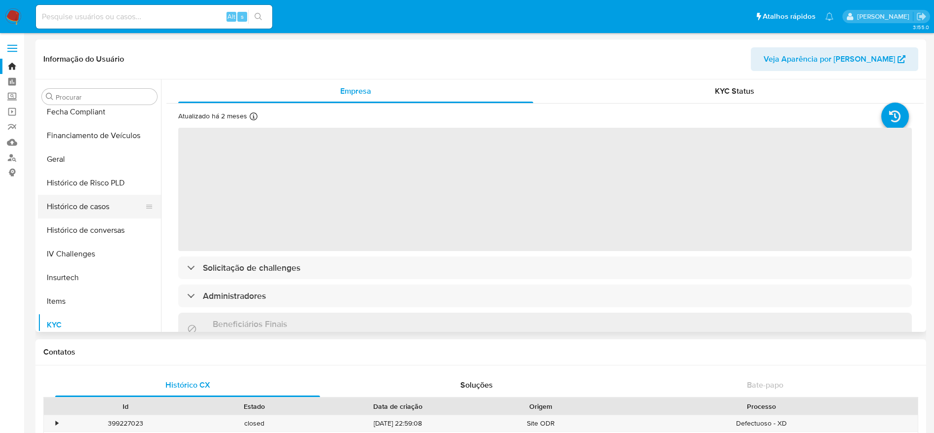
click at [95, 203] on button "Histórico de casos" at bounding box center [95, 207] width 115 height 24
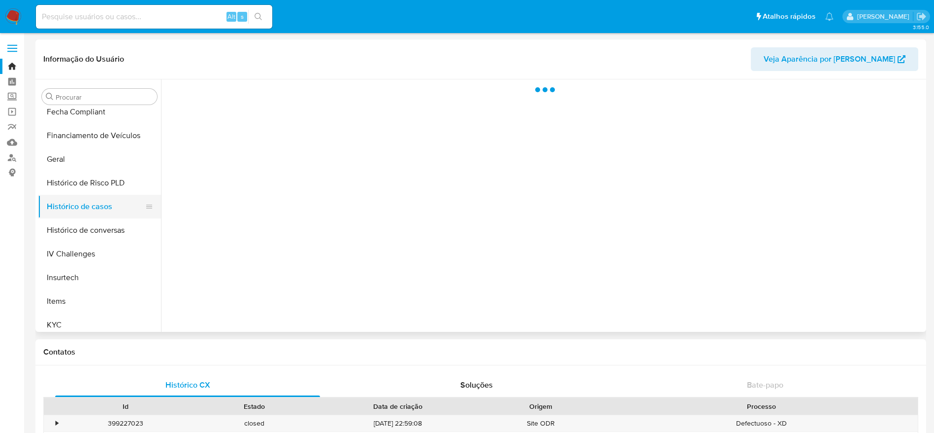
select select "10"
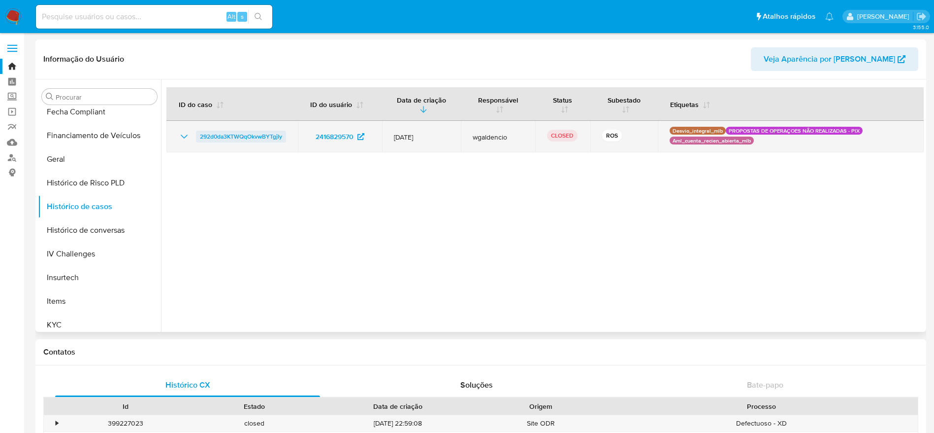
click at [249, 133] on span "292d0da3KTWQqOkvwBYTgjIy" at bounding box center [241, 137] width 82 height 12
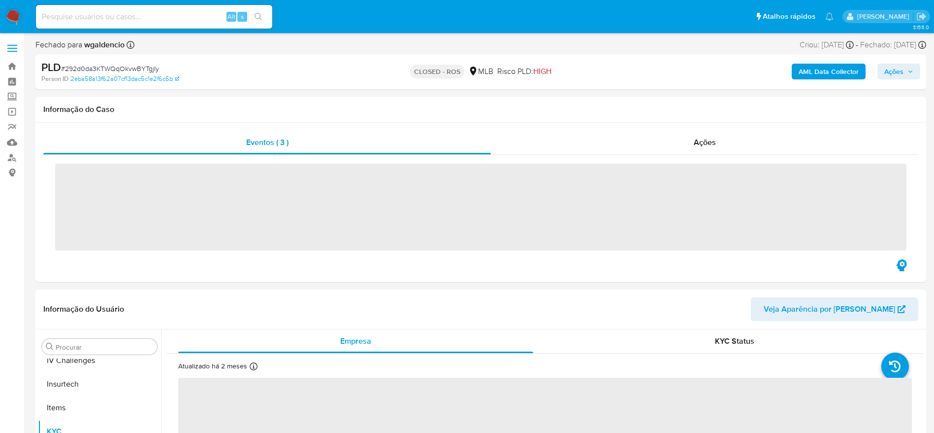
scroll to position [440, 0]
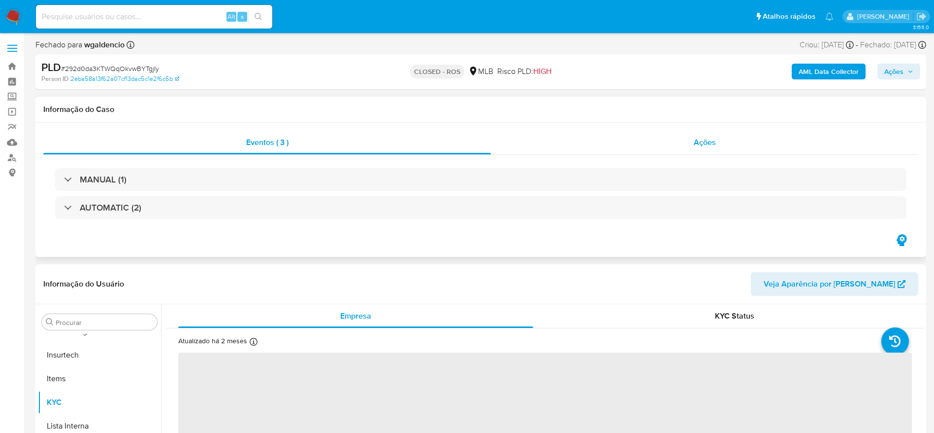
click at [597, 148] on div "Ações" at bounding box center [705, 143] width 428 height 24
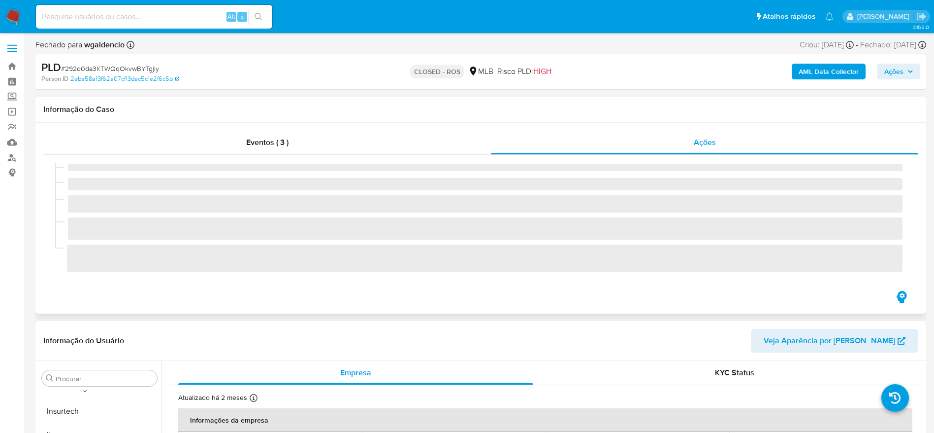
select select "10"
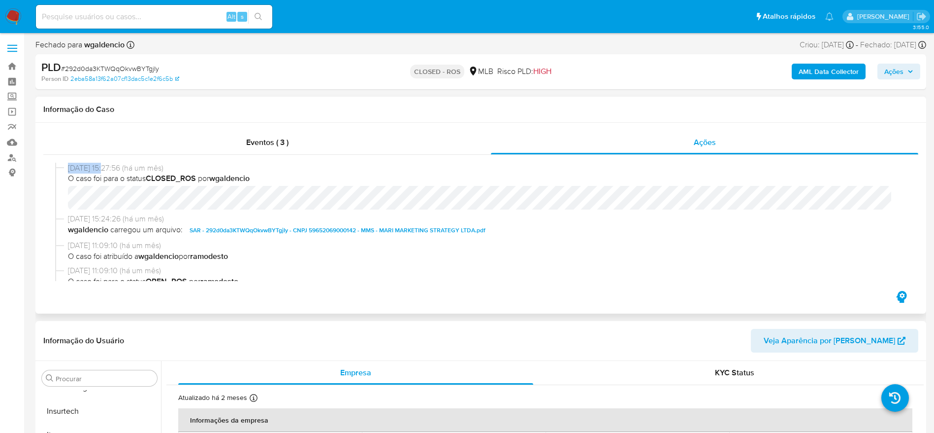
drag, startPoint x: 69, startPoint y: 167, endPoint x: 106, endPoint y: 169, distance: 37.5
click at [106, 169] on span "[DATE] 15:27:56 (há um mês)" at bounding box center [485, 168] width 835 height 11
copy span "[DATE]"
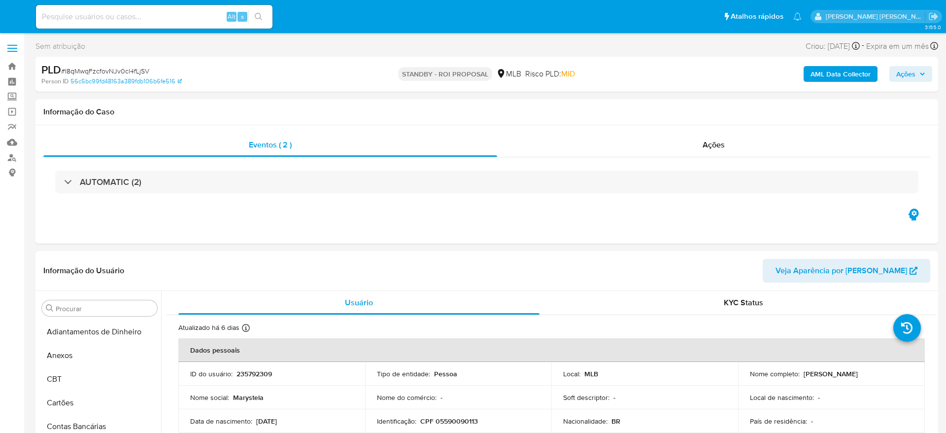
select select "10"
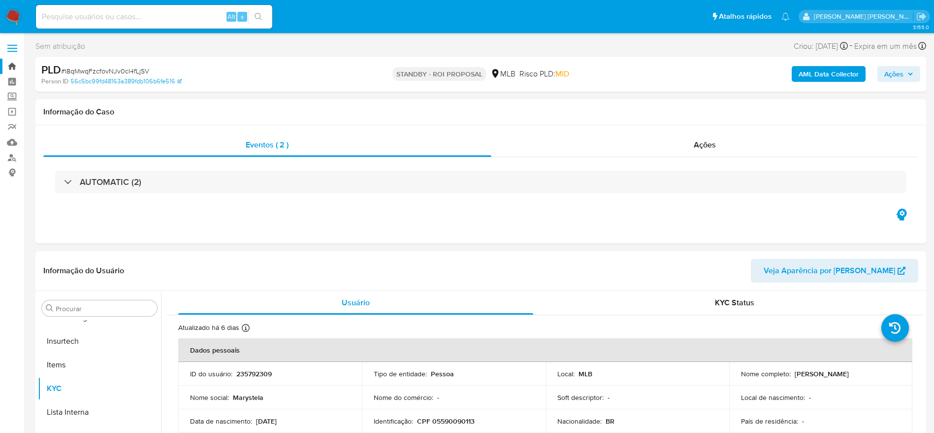
click at [15, 63] on link "Bandeja" at bounding box center [58, 66] width 117 height 15
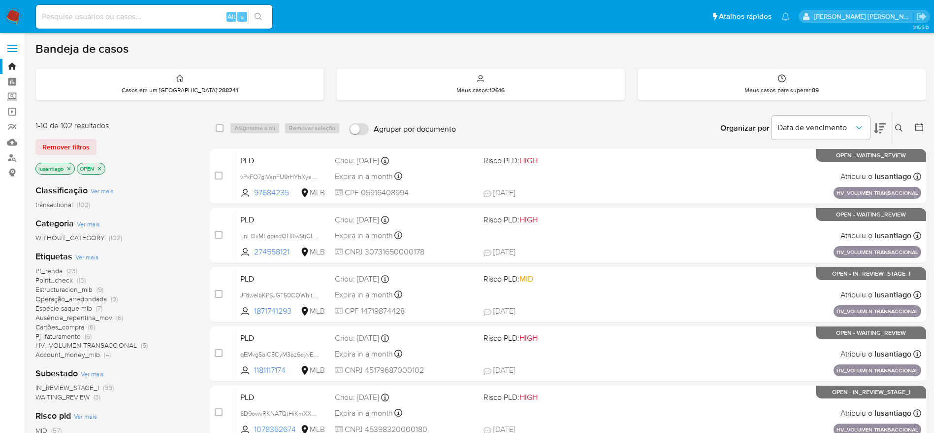
click at [152, 21] on input at bounding box center [154, 16] width 236 height 13
paste input "144232661"
type input "144232661"
click at [258, 17] on icon "search-icon" at bounding box center [259, 17] width 8 height 8
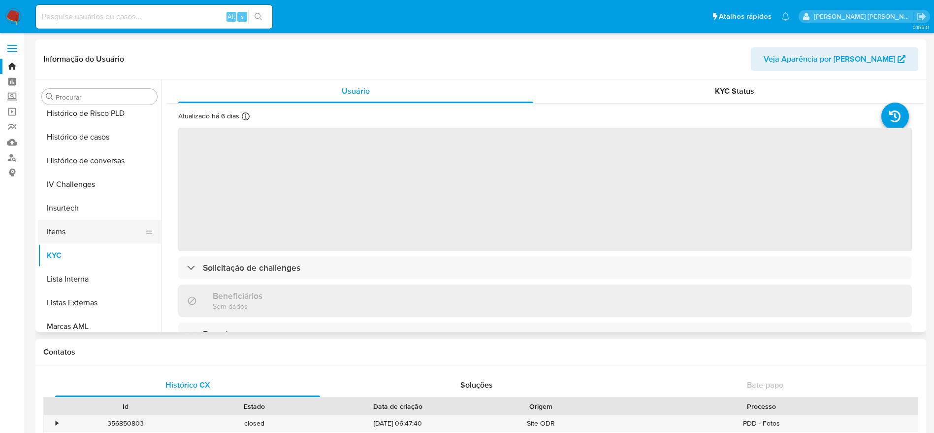
scroll to position [292, 0]
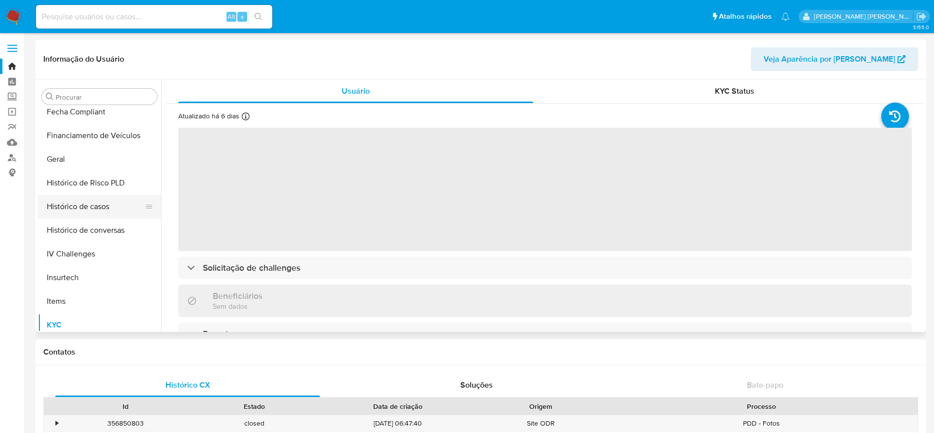
click at [87, 204] on button "Histórico de casos" at bounding box center [95, 207] width 115 height 24
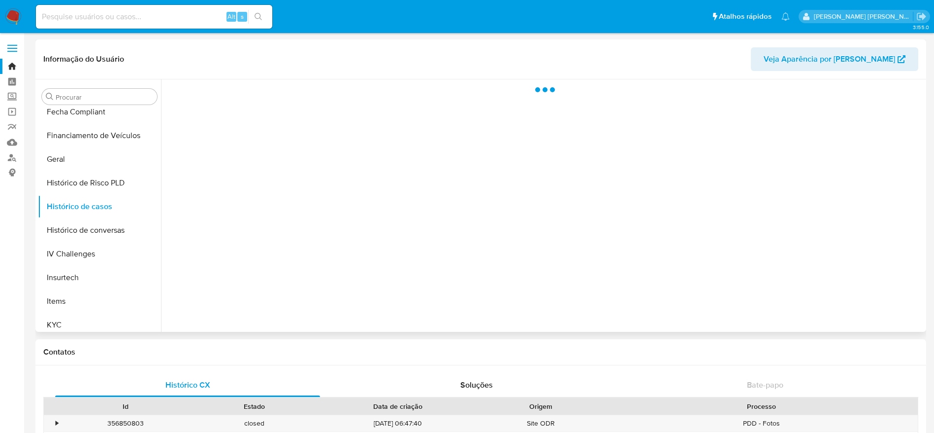
select select "10"
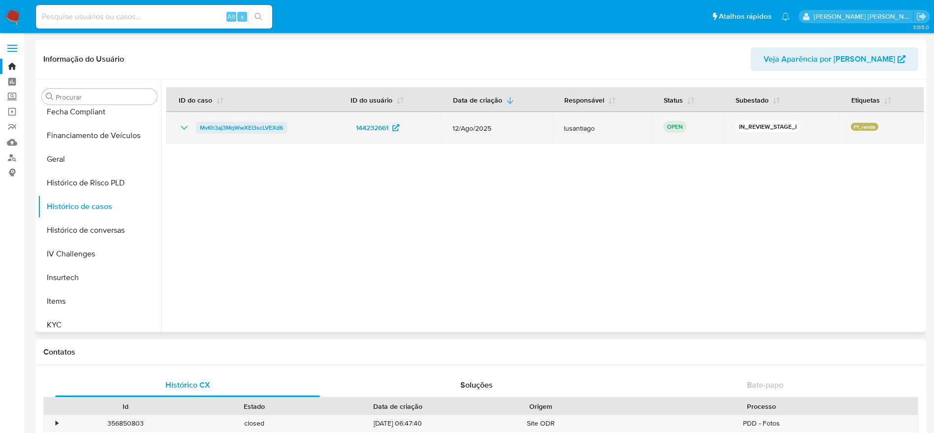
click at [239, 123] on span "MvKh3aj3MqWwXEl3scLVEXd6" at bounding box center [241, 128] width 83 height 12
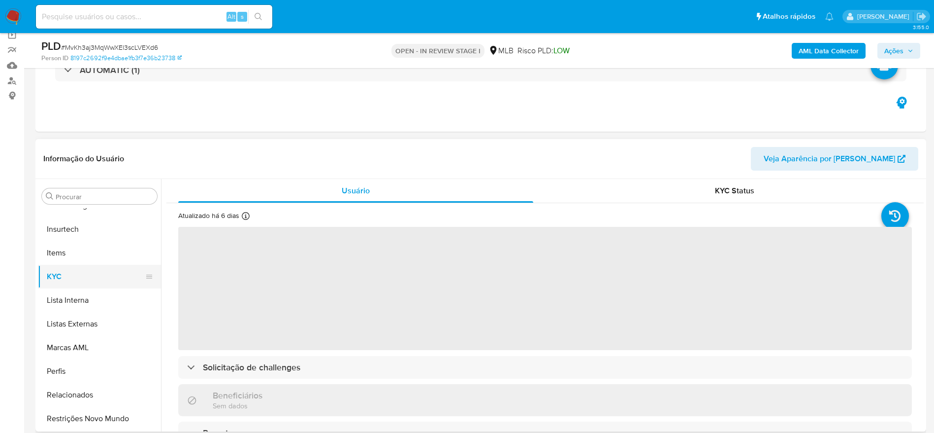
scroll to position [148, 0]
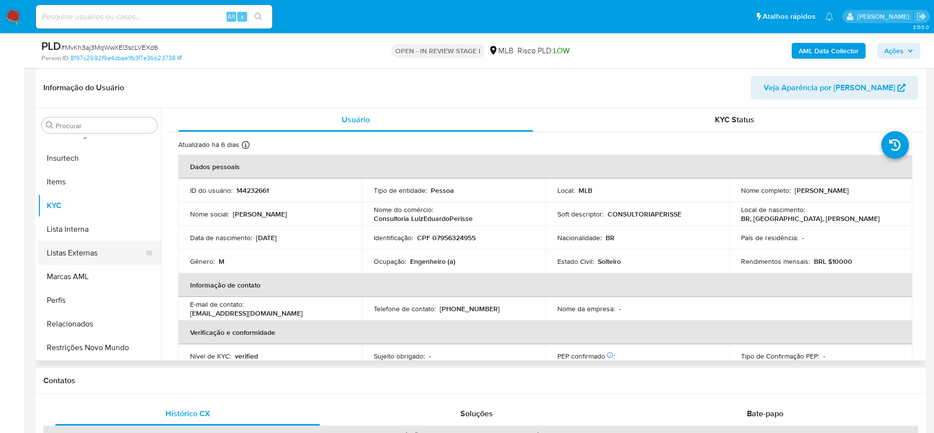
select select "10"
click at [447, 233] on p "CPF 07956324955" at bounding box center [446, 237] width 59 height 9
copy p "07956324955"
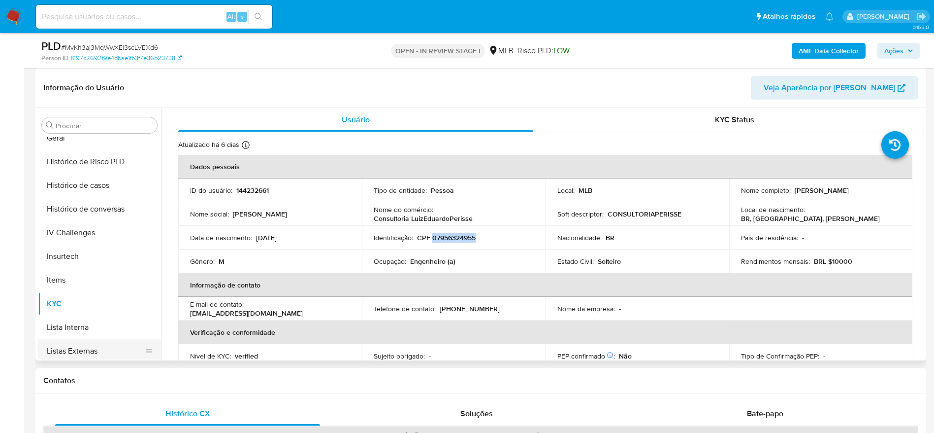
scroll to position [292, 0]
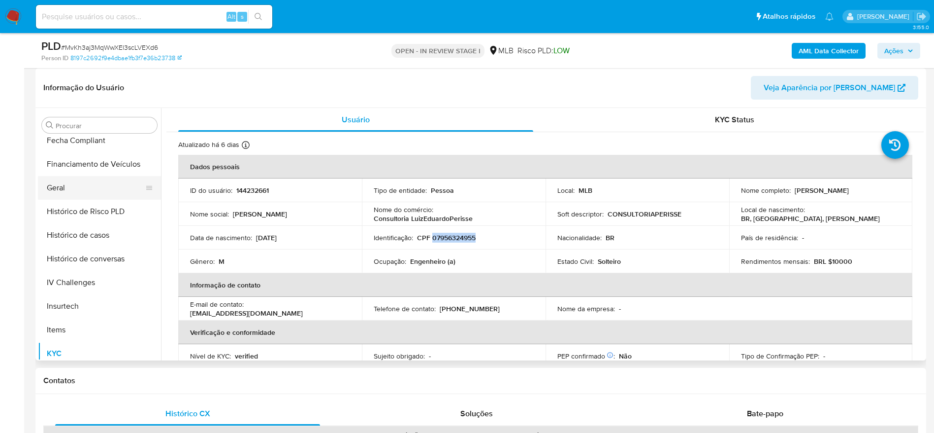
click at [66, 195] on button "Geral" at bounding box center [95, 188] width 115 height 24
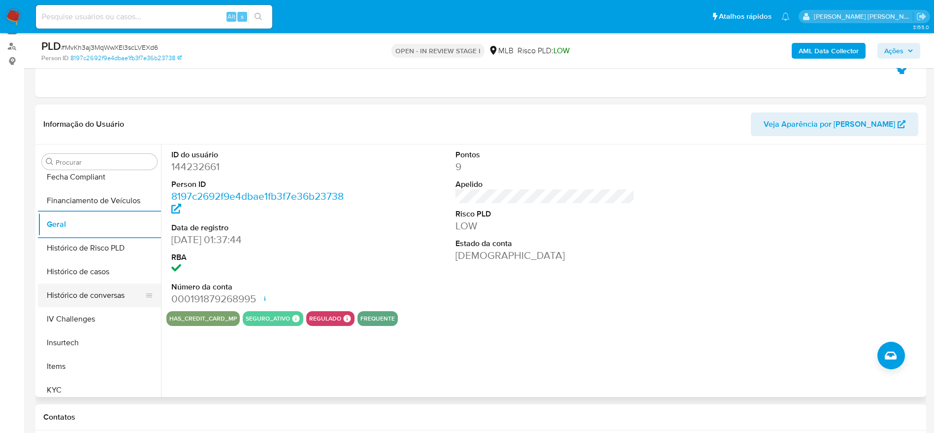
scroll to position [366, 0]
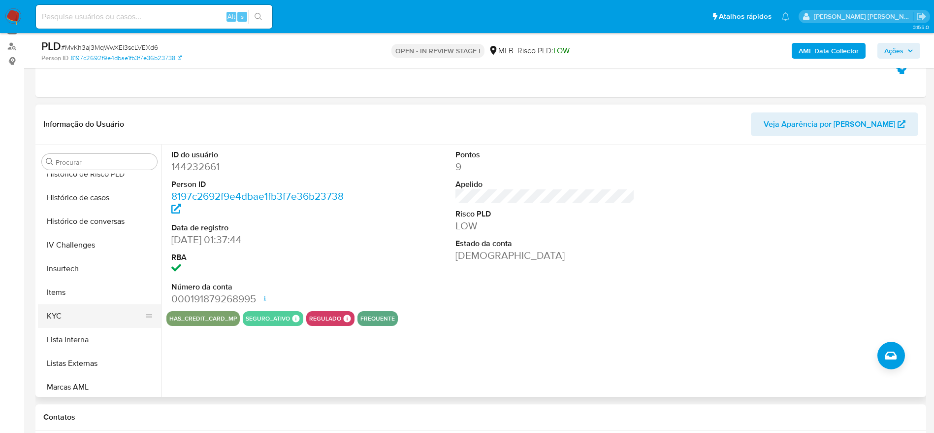
click at [77, 314] on button "KYC" at bounding box center [95, 316] width 115 height 24
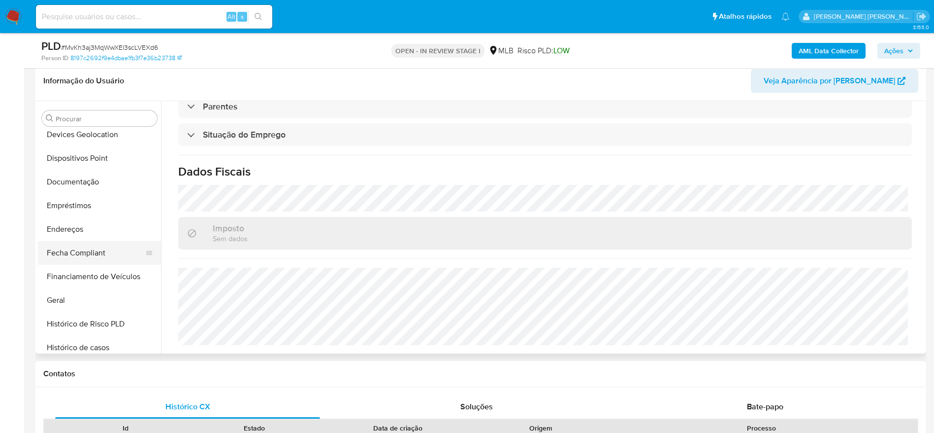
scroll to position [218, 0]
click at [81, 183] on button "Endereços" at bounding box center [95, 184] width 115 height 24
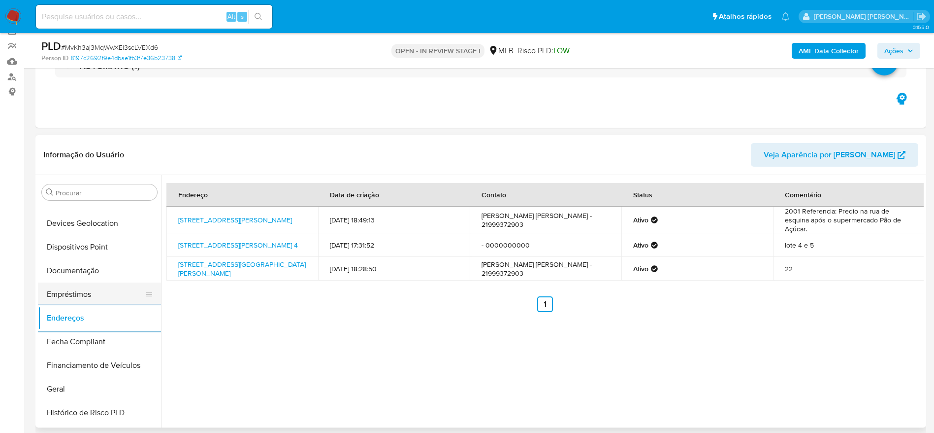
scroll to position [70, 0]
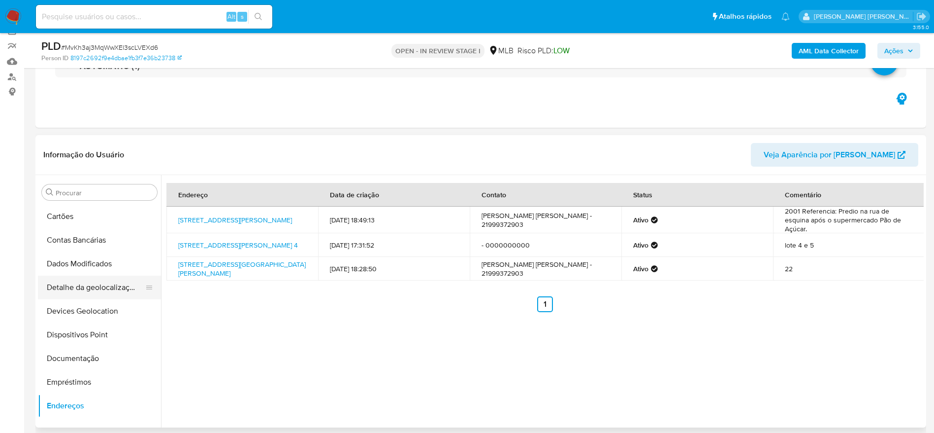
click at [97, 290] on button "Detalhe da geolocalização" at bounding box center [95, 287] width 115 height 24
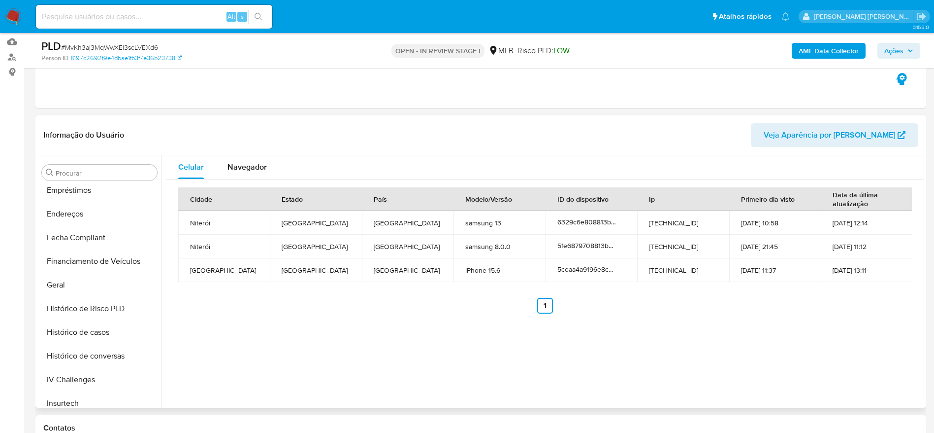
scroll to position [440, 0]
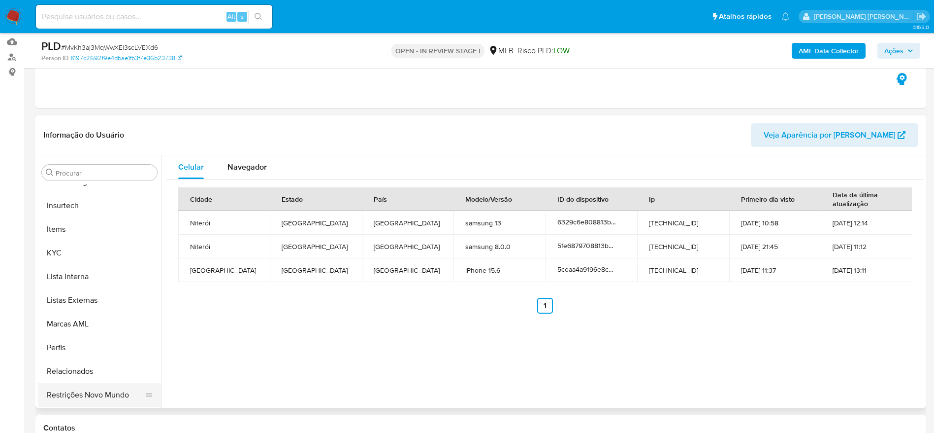
click at [90, 394] on button "Restrições Novo Mundo" at bounding box center [95, 395] width 115 height 24
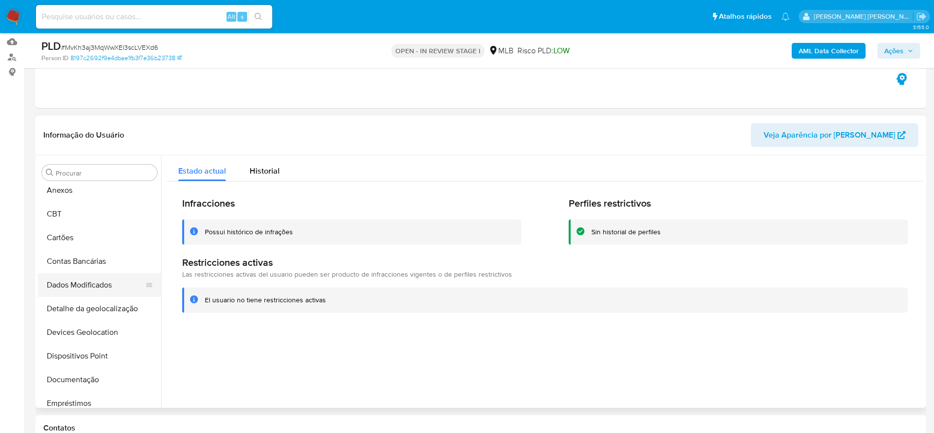
scroll to position [0, 0]
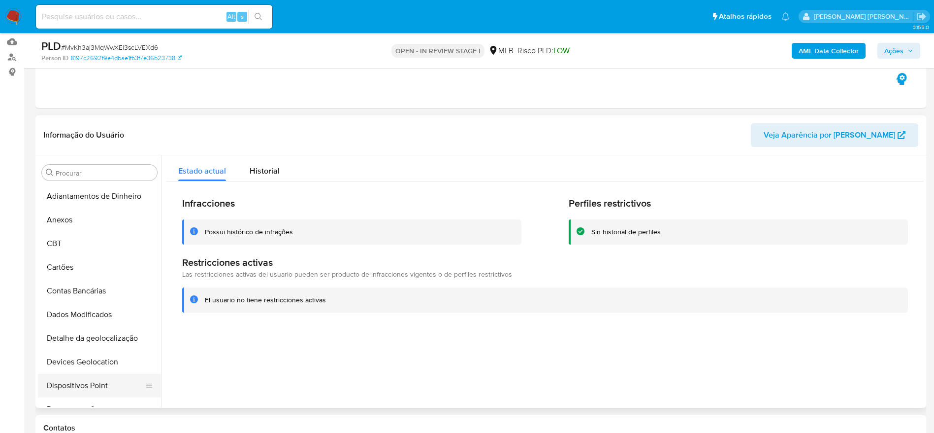
click at [105, 392] on button "Dispositivos Point" at bounding box center [95, 385] width 115 height 24
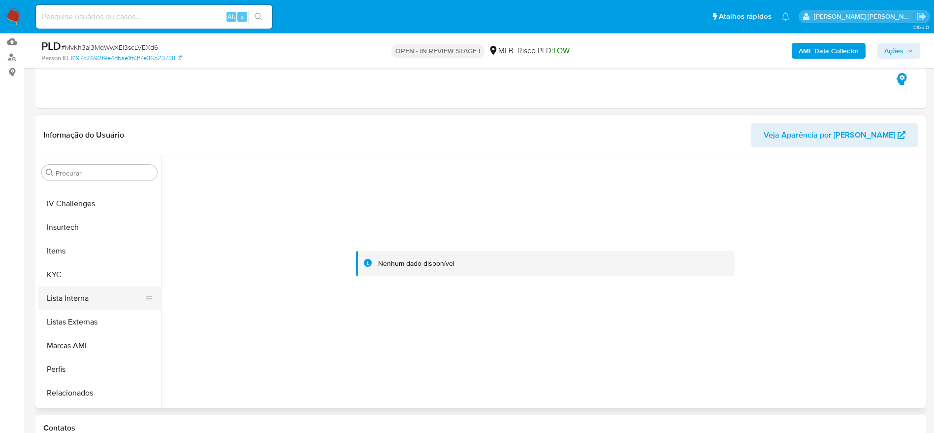
scroll to position [440, 0]
click at [82, 246] on button "KYC" at bounding box center [95, 253] width 115 height 24
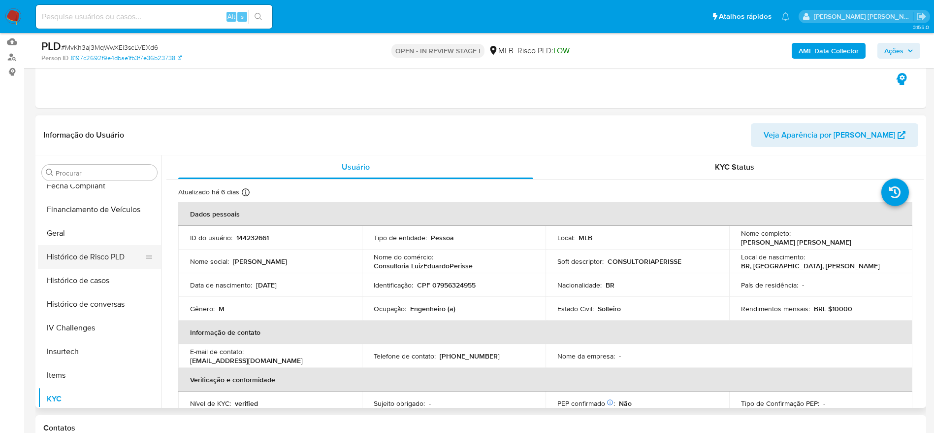
scroll to position [292, 0]
click at [69, 227] on button "Geral" at bounding box center [95, 235] width 115 height 24
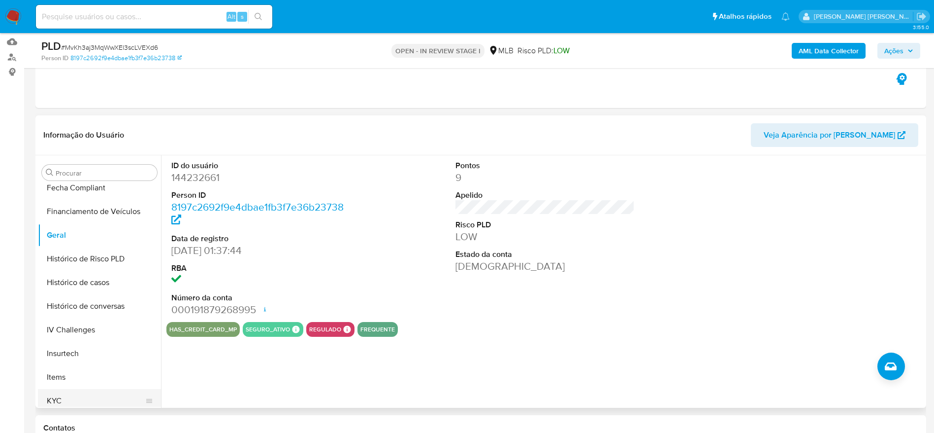
click at [72, 401] on button "KYC" at bounding box center [95, 401] width 115 height 24
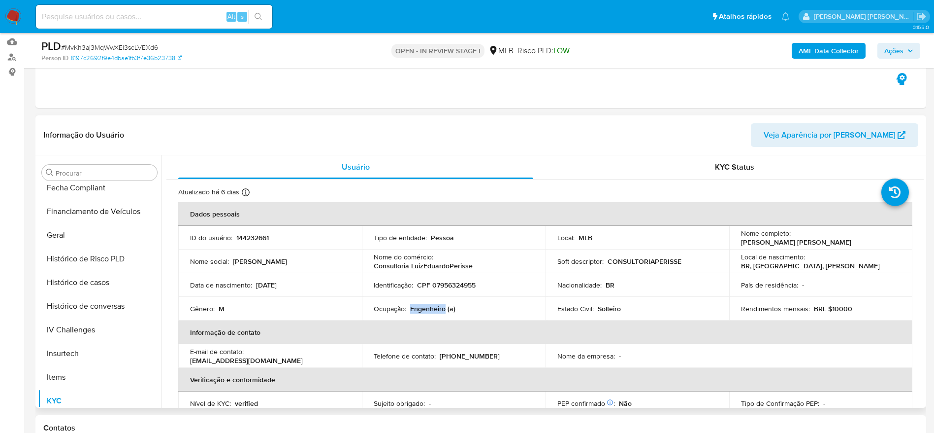
drag, startPoint x: 444, startPoint y: 309, endPoint x: 409, endPoint y: 309, distance: 34.5
click at [410, 309] on p "Engenheiro (a)" at bounding box center [432, 308] width 45 height 9
copy p "Engenheiro"
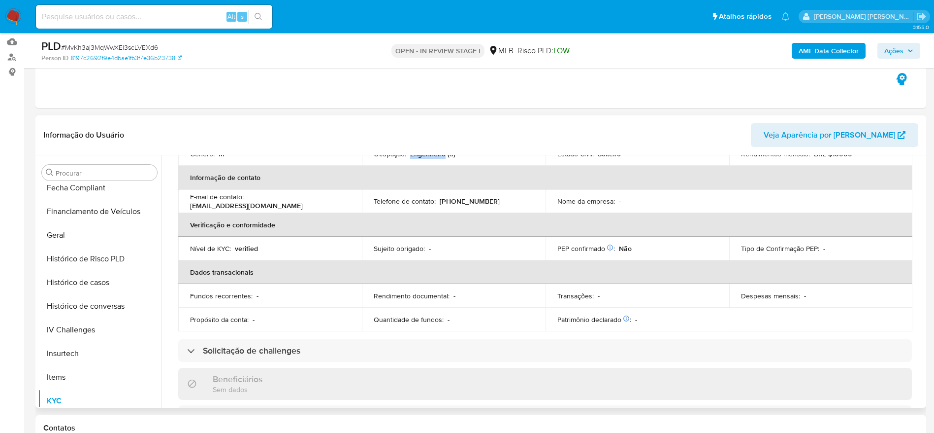
scroll to position [410, 0]
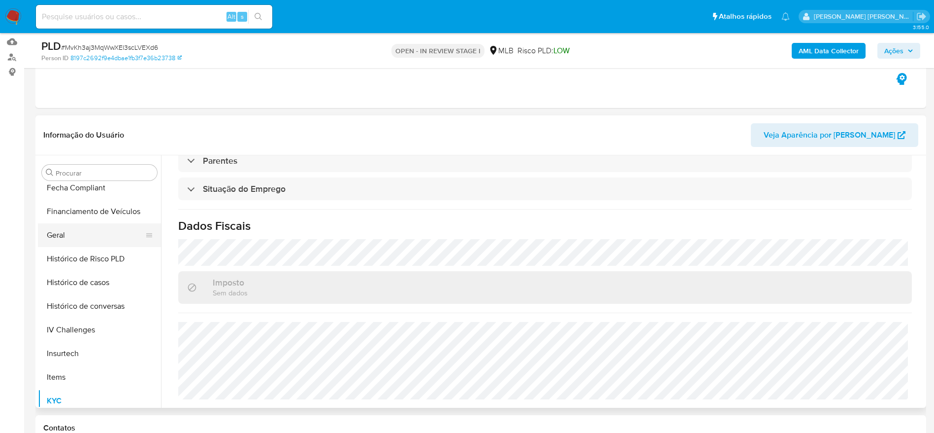
click at [74, 231] on button "Geral" at bounding box center [95, 235] width 115 height 24
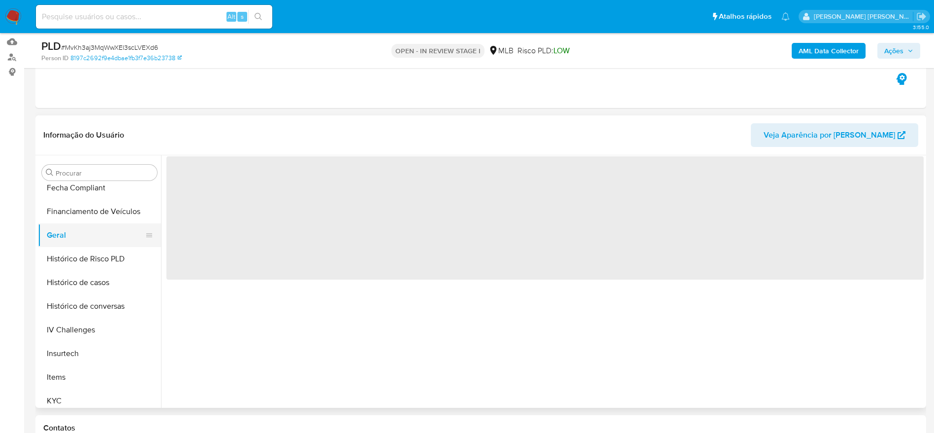
scroll to position [0, 0]
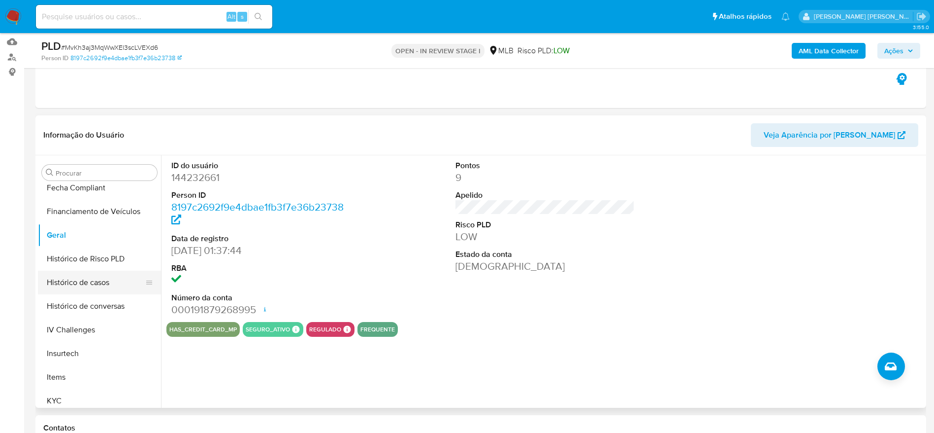
click at [77, 276] on button "Histórico de casos" at bounding box center [95, 282] width 115 height 24
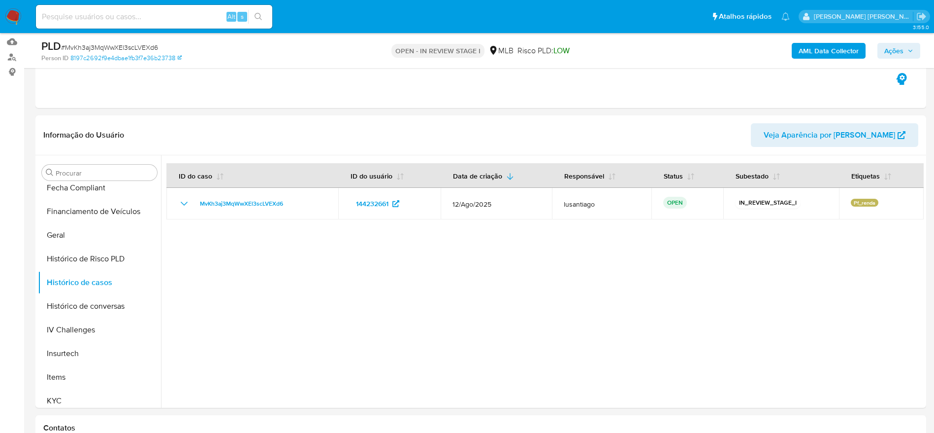
click at [881, 52] on button "Ações" at bounding box center [899, 51] width 43 height 16
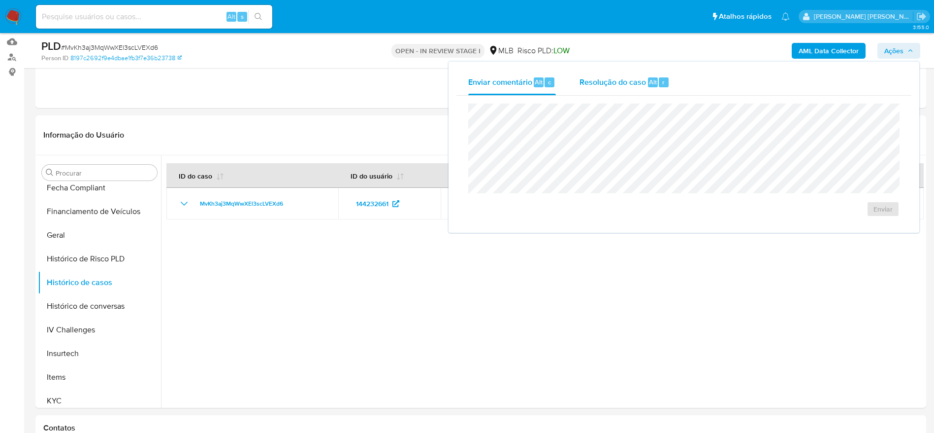
click at [607, 90] on div "Resolução do caso Alt r" at bounding box center [625, 82] width 90 height 26
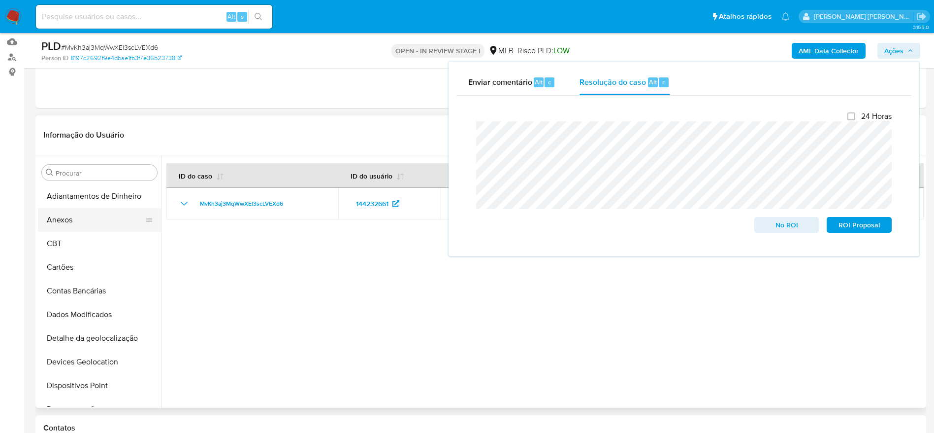
click at [84, 214] on button "Anexos" at bounding box center [95, 220] width 115 height 24
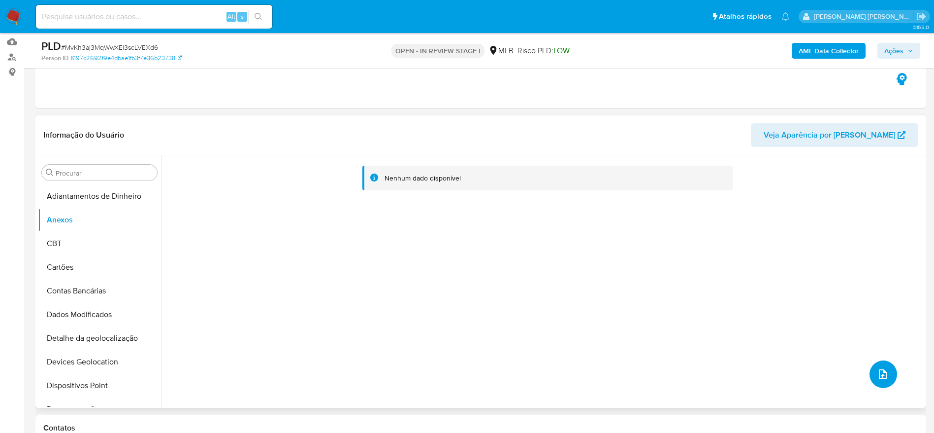
click at [877, 376] on icon "upload-file" at bounding box center [883, 374] width 12 height 12
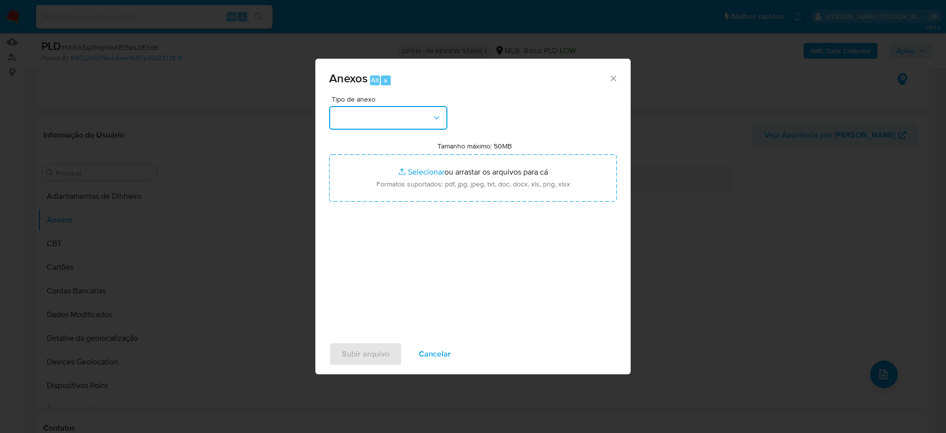
click at [371, 111] on button "button" at bounding box center [388, 118] width 118 height 24
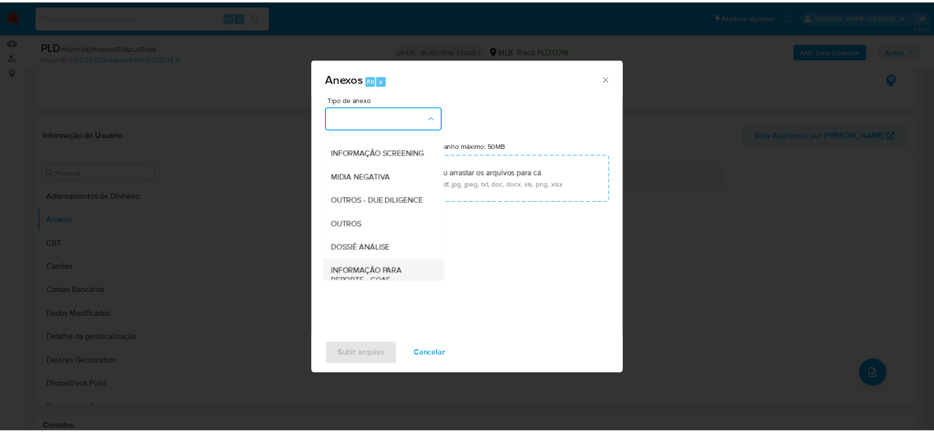
scroll to position [152, 0]
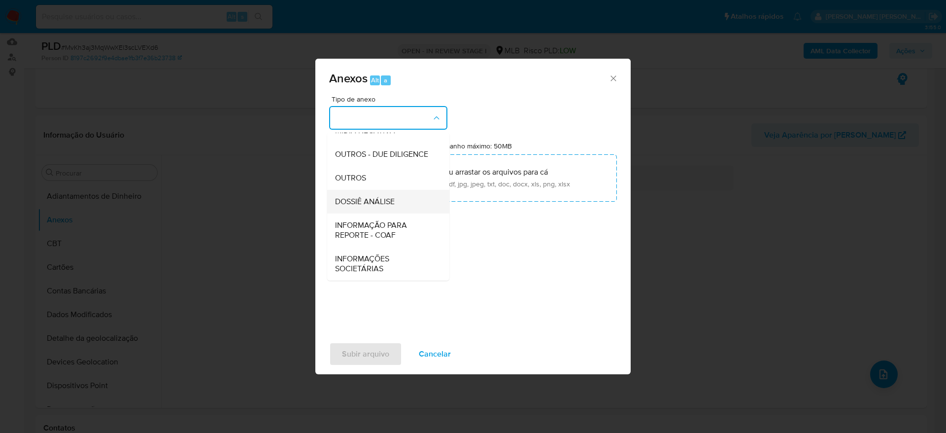
click at [374, 202] on span "DOSSIÊ ANÁLISE" at bounding box center [365, 202] width 60 height 10
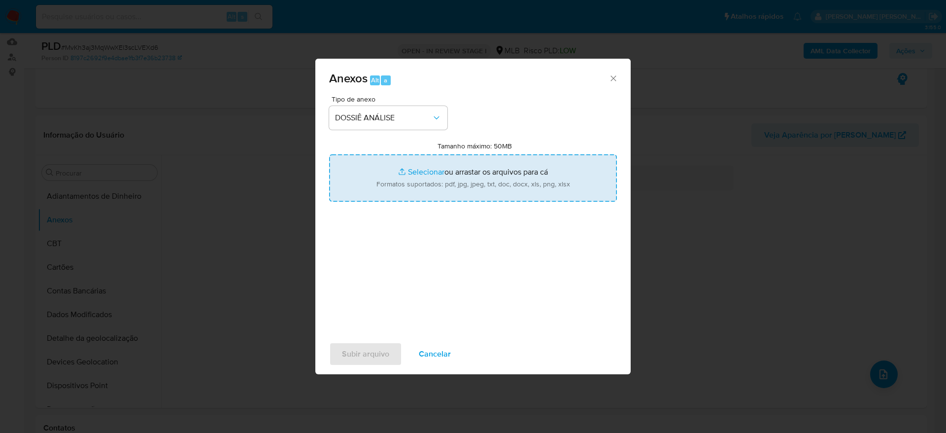
type input "C:\fakepath\Caselog MvKh3aj3MqWwXEl3scLVEXd6_2025_08_25_06_28_02 - CPF 07956324…"
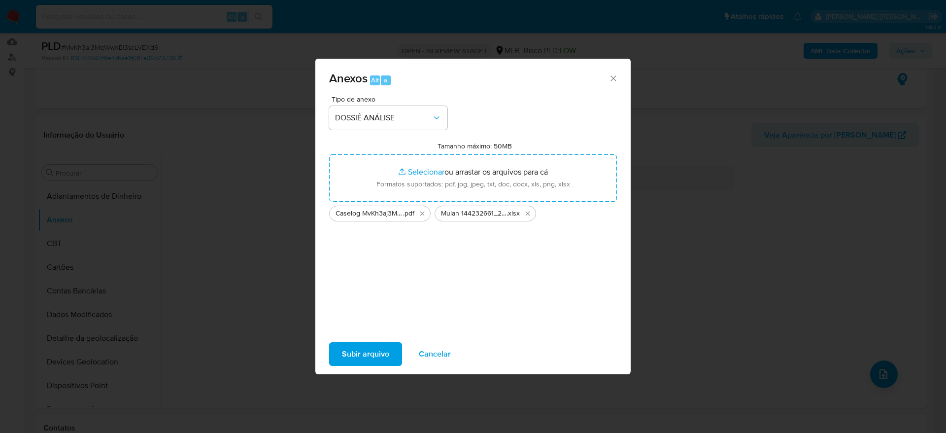
click at [371, 354] on span "Subir arquivo" at bounding box center [365, 354] width 47 height 22
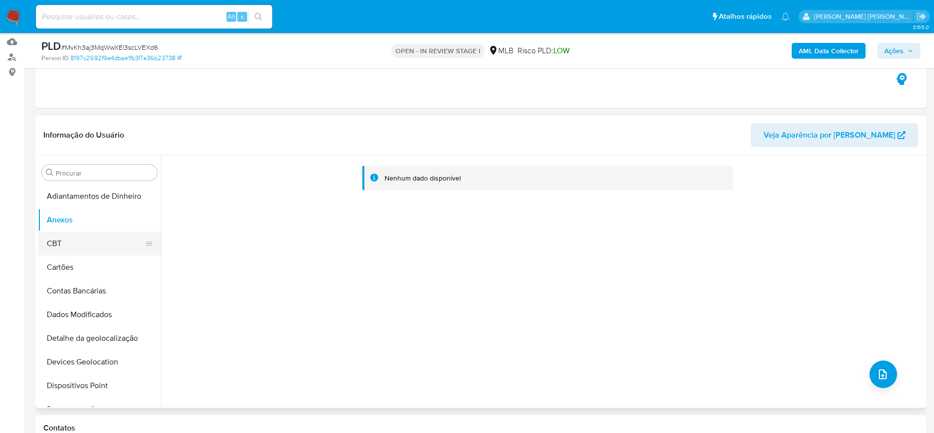
click at [93, 250] on button "CBT" at bounding box center [95, 244] width 115 height 24
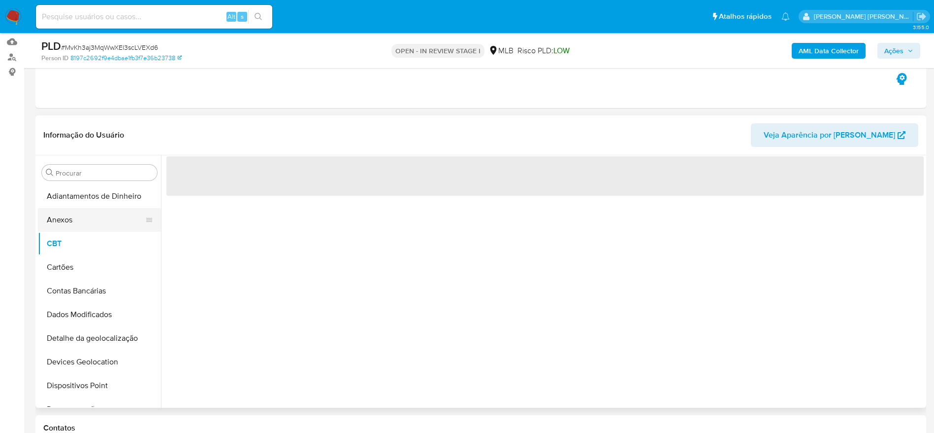
click at [101, 219] on button "Anexos" at bounding box center [95, 220] width 115 height 24
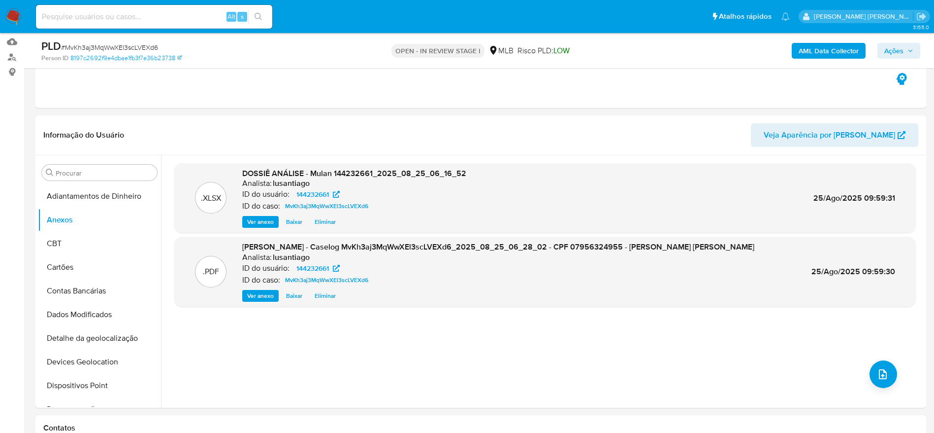
click at [823, 50] on b "AML Data Collector" at bounding box center [829, 51] width 60 height 16
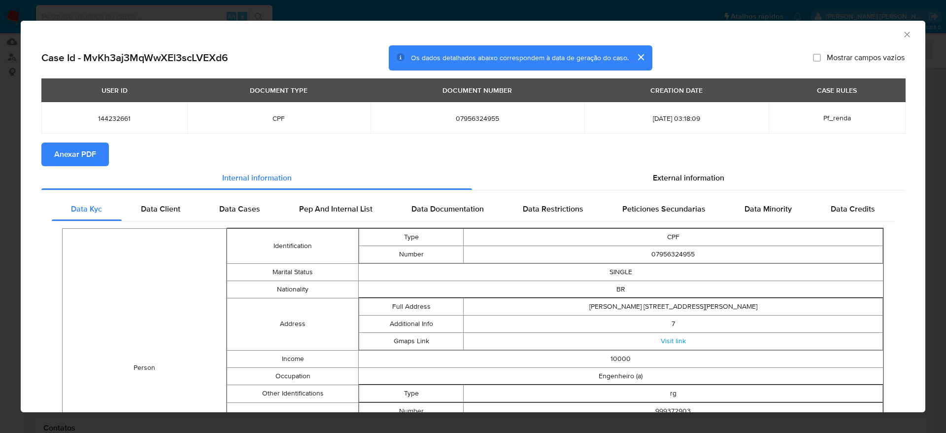
click at [899, 29] on div "AML Data Collector" at bounding box center [473, 33] width 904 height 25
click at [902, 32] on icon "Fechar a janela" at bounding box center [907, 35] width 10 height 10
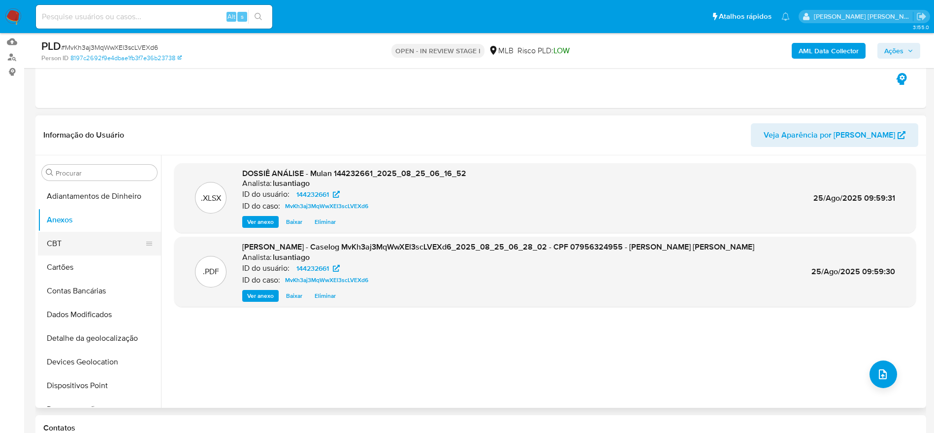
click at [79, 244] on button "CBT" at bounding box center [95, 244] width 115 height 24
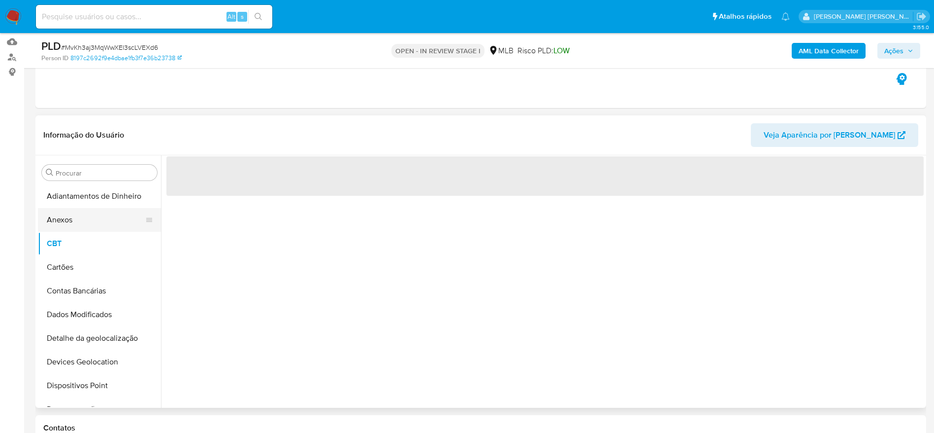
click at [77, 222] on button "Anexos" at bounding box center [95, 220] width 115 height 24
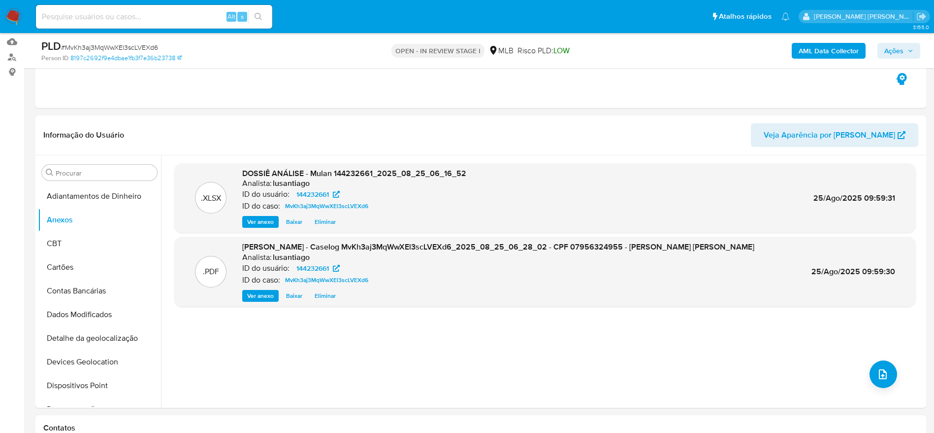
click at [802, 53] on b "AML Data Collector" at bounding box center [829, 51] width 60 height 16
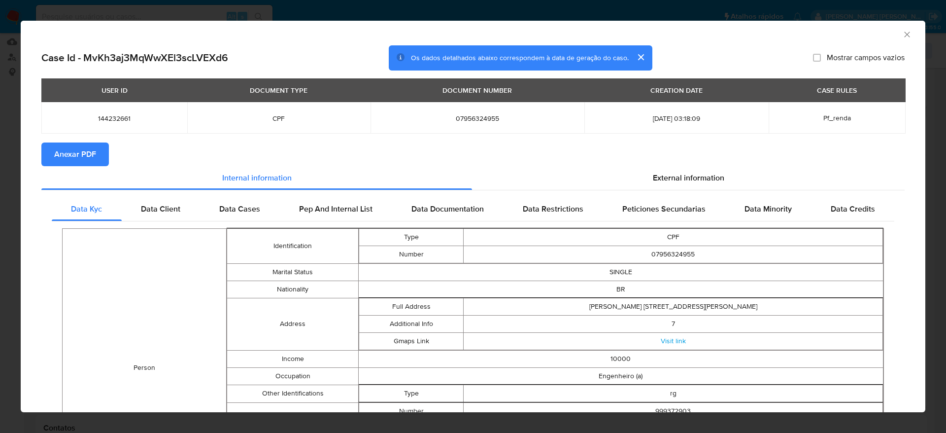
click at [84, 158] on span "Anexar PDF" at bounding box center [75, 154] width 42 height 22
click at [902, 34] on icon "Fechar a janela" at bounding box center [907, 35] width 10 height 10
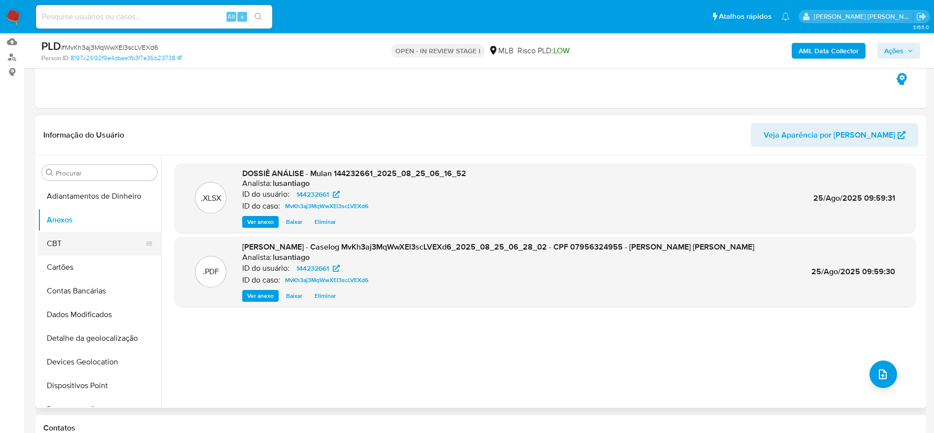
click at [58, 242] on button "CBT" at bounding box center [95, 244] width 115 height 24
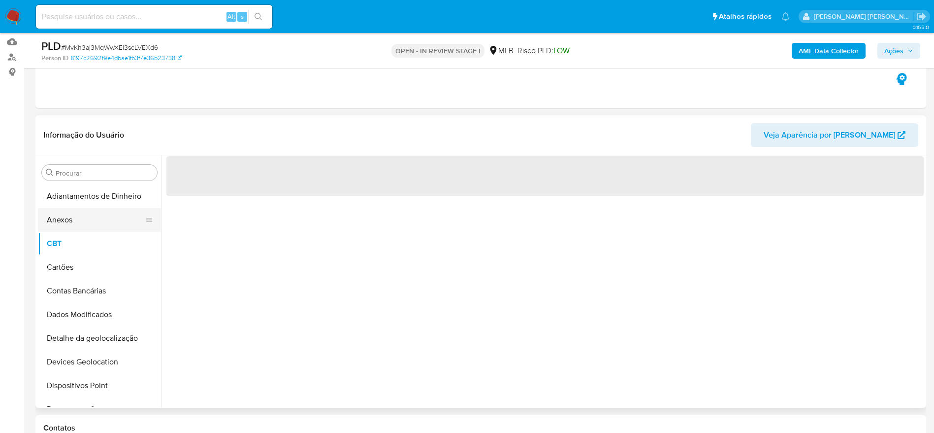
click at [69, 220] on button "Anexos" at bounding box center [95, 220] width 115 height 24
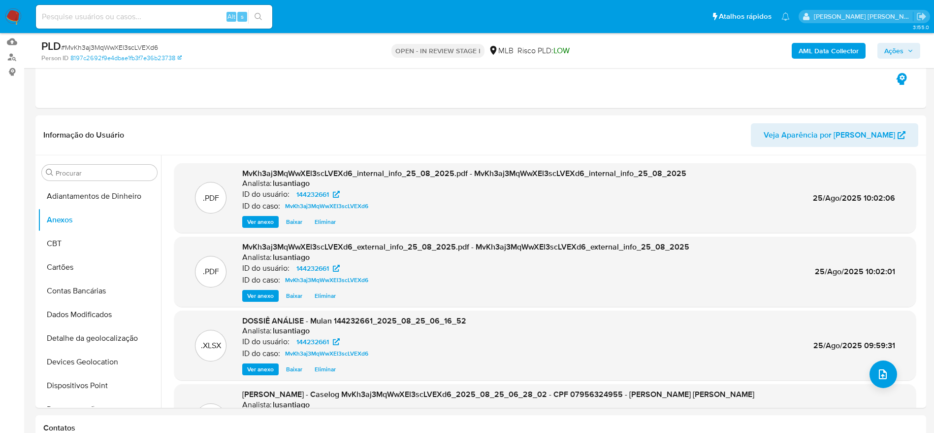
click at [883, 49] on button "Ações" at bounding box center [899, 51] width 43 height 16
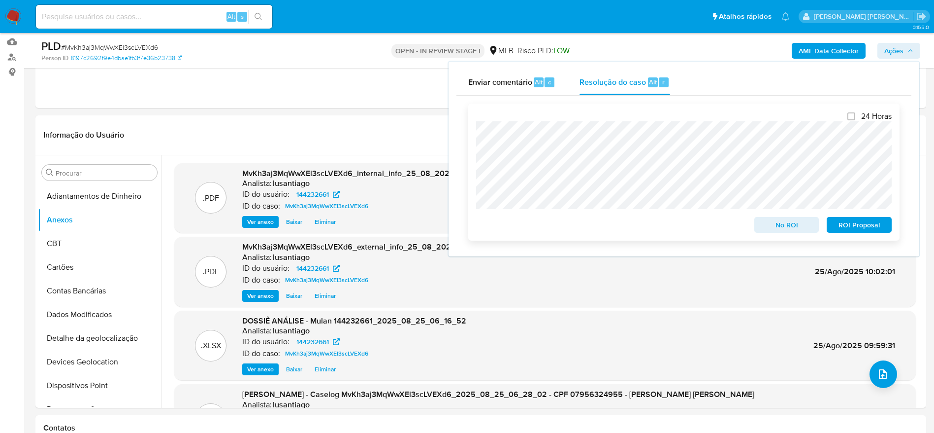
click at [776, 230] on span "No ROI" at bounding box center [787, 225] width 51 height 14
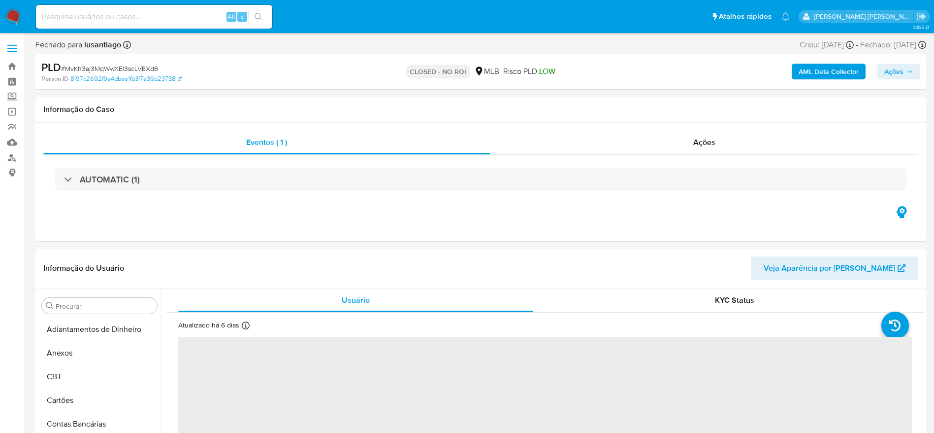
select select "10"
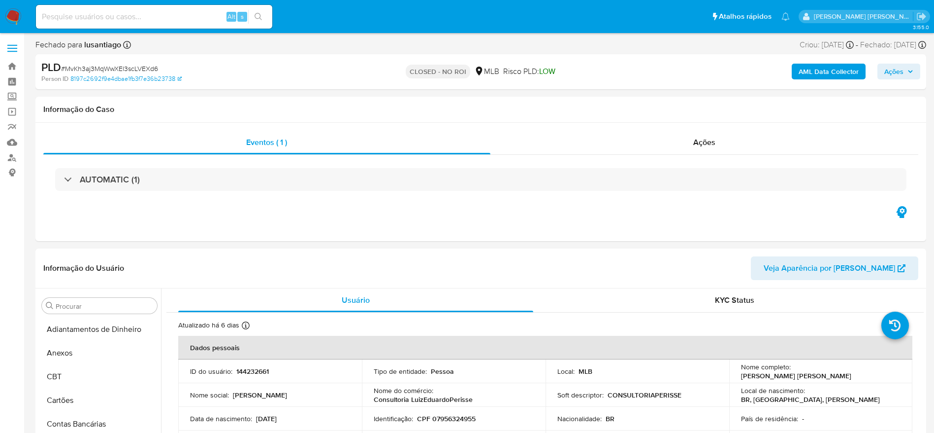
scroll to position [440, 0]
click at [196, 9] on div "Alt s" at bounding box center [154, 17] width 236 height 24
click at [179, 15] on input at bounding box center [154, 16] width 236 height 13
paste input "129205579"
type input "129205579"
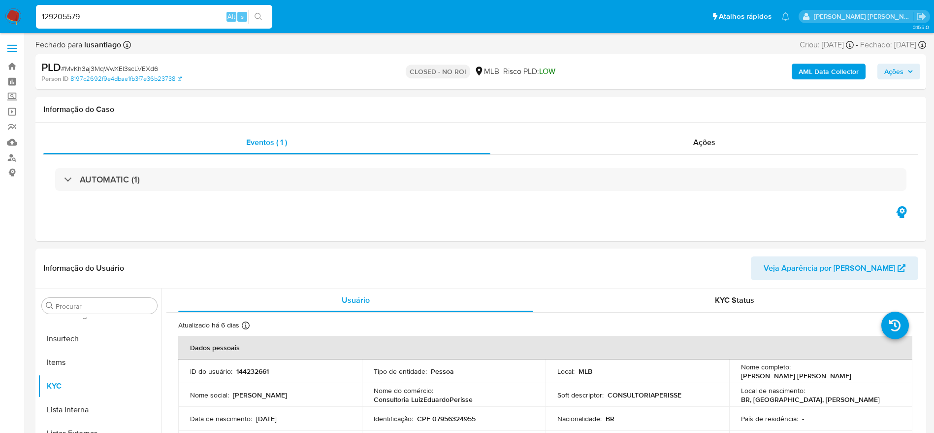
click at [262, 21] on button "search-icon" at bounding box center [258, 17] width 20 height 14
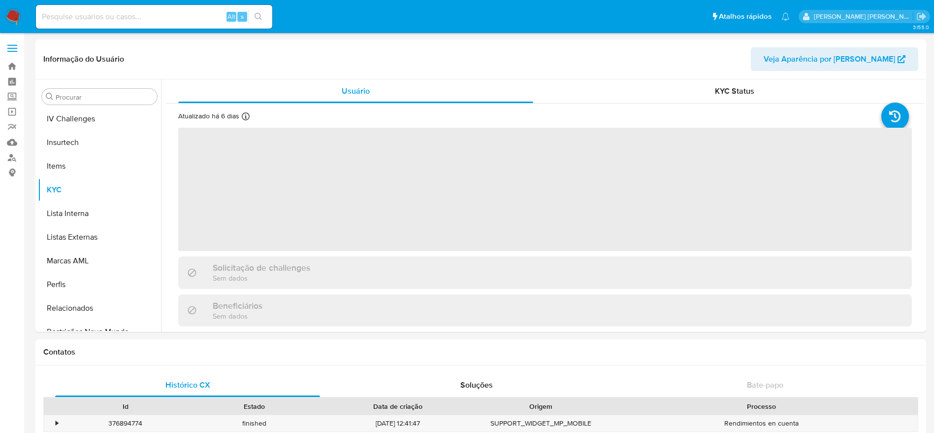
scroll to position [440, 0]
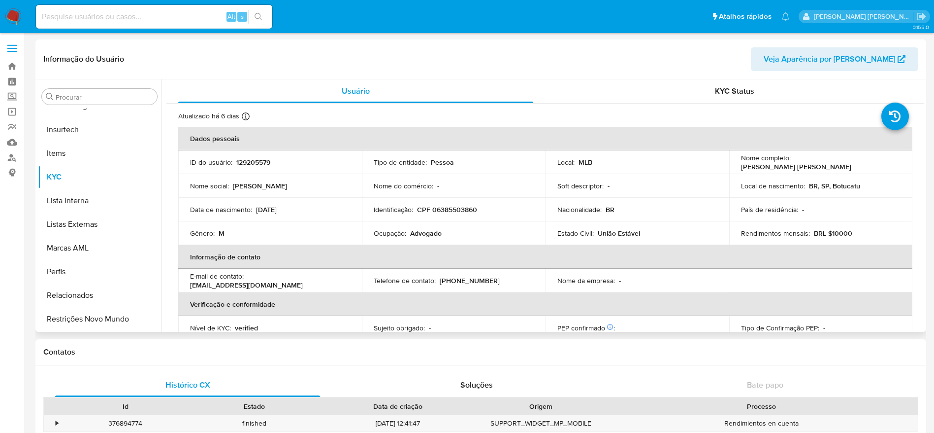
select select "10"
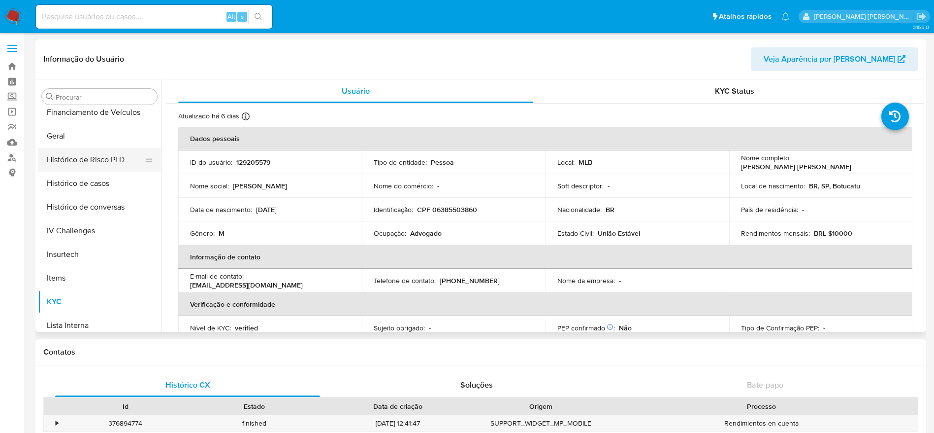
scroll to position [292, 0]
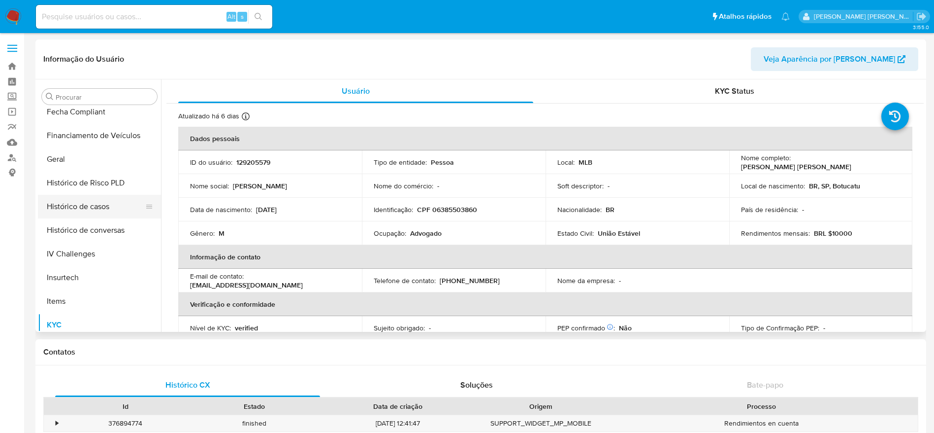
click at [92, 206] on button "Histórico de casos" at bounding box center [95, 207] width 115 height 24
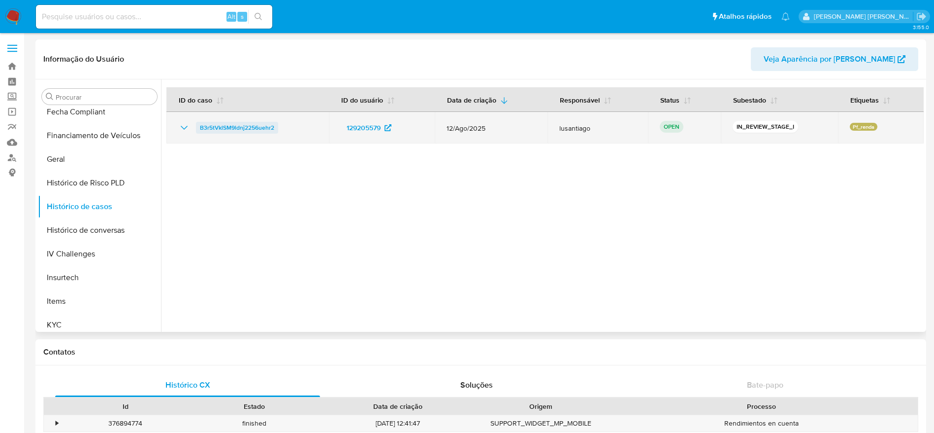
click at [222, 127] on span "B3r5tVklSM9ldnj2256uehr2" at bounding box center [237, 128] width 74 height 12
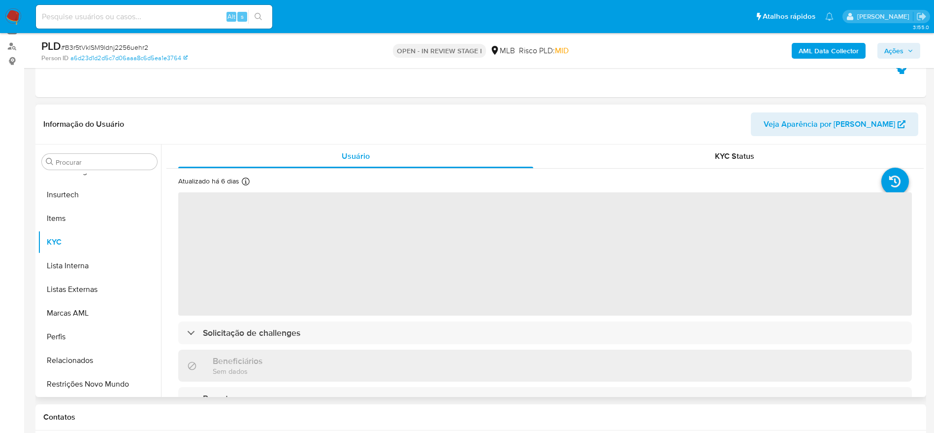
scroll to position [148, 0]
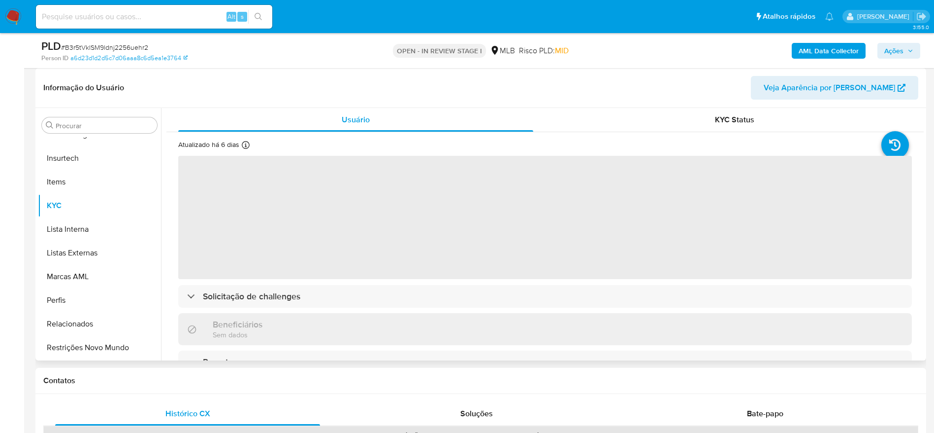
select select "10"
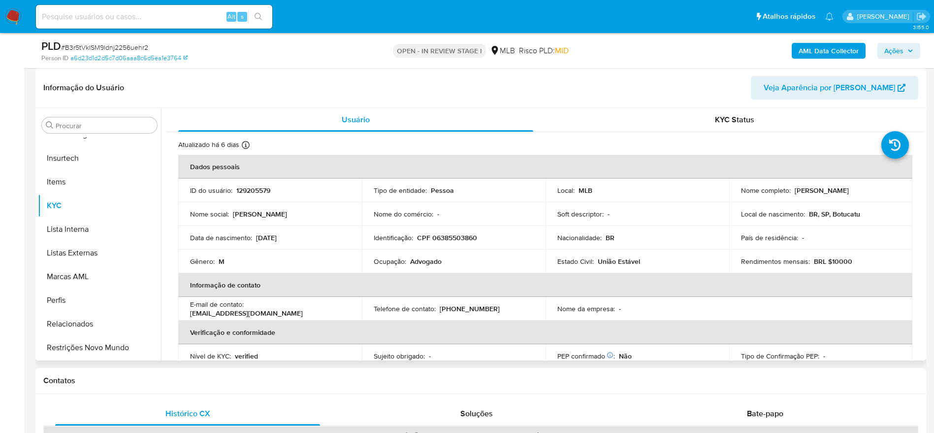
click at [460, 240] on p "CPF 06385503860" at bounding box center [447, 237] width 60 height 9
copy p "06385503860"
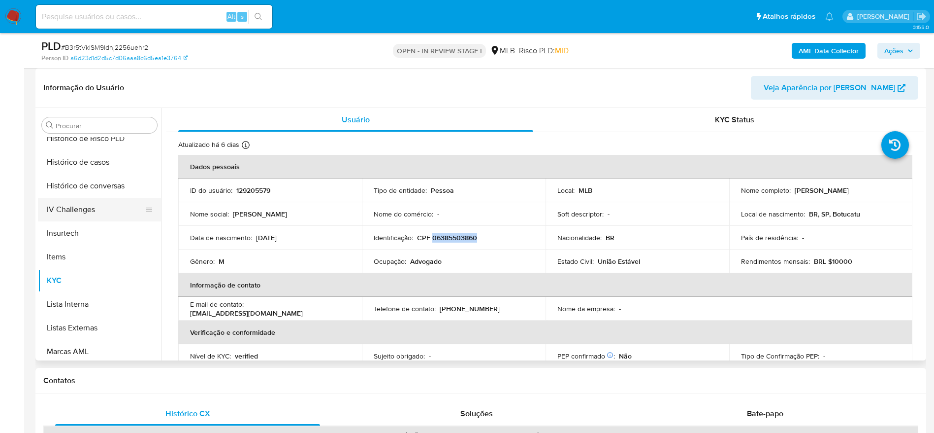
scroll to position [292, 0]
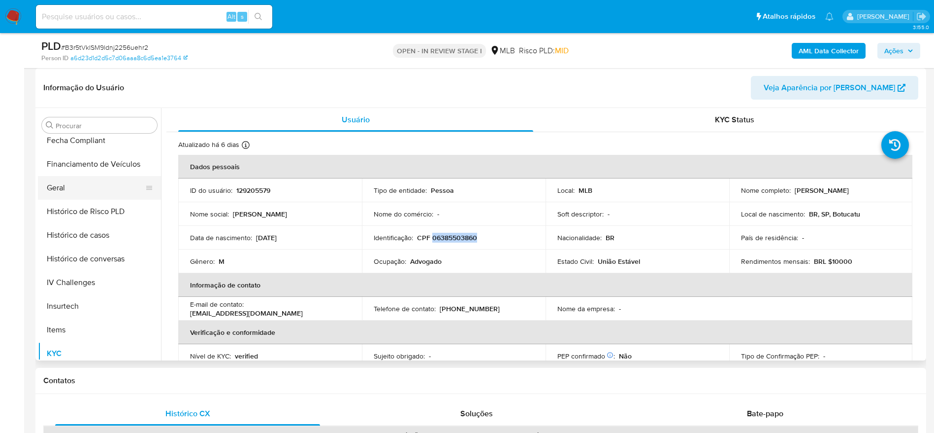
click at [66, 196] on button "Geral" at bounding box center [95, 188] width 115 height 24
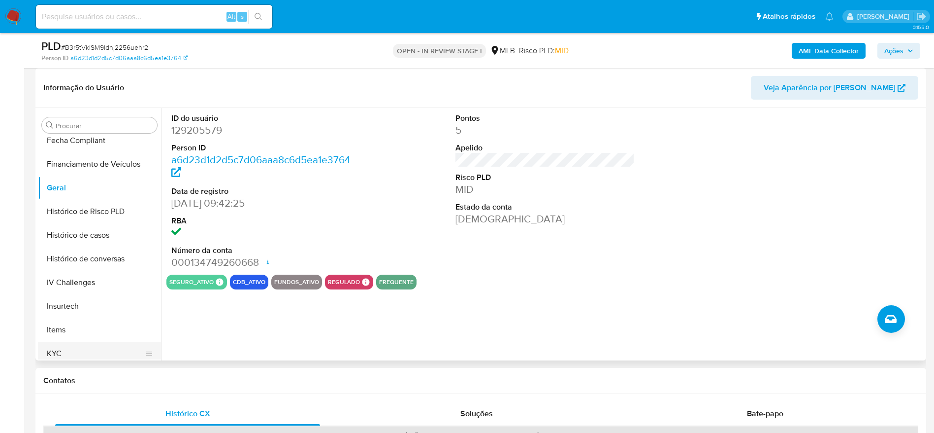
click at [81, 347] on button "KYC" at bounding box center [95, 353] width 115 height 24
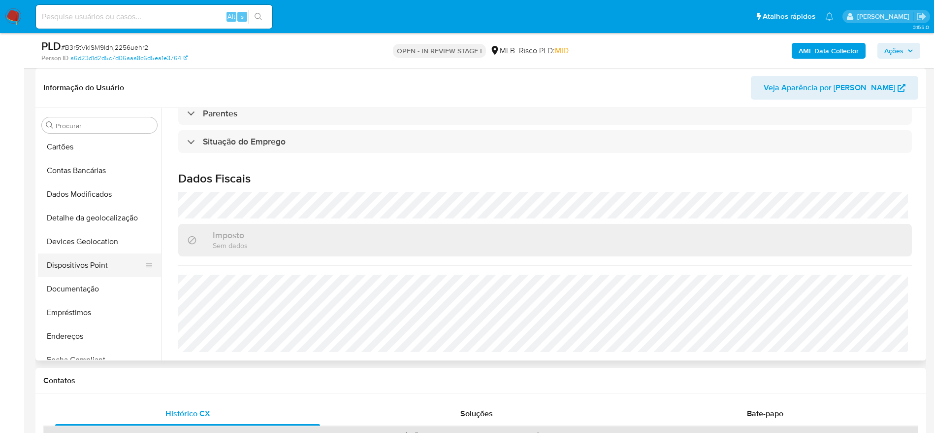
scroll to position [70, 0]
drag, startPoint x: 72, startPoint y: 340, endPoint x: 216, endPoint y: 331, distance: 144.7
click at [72, 341] on button "Endereços" at bounding box center [99, 339] width 123 height 24
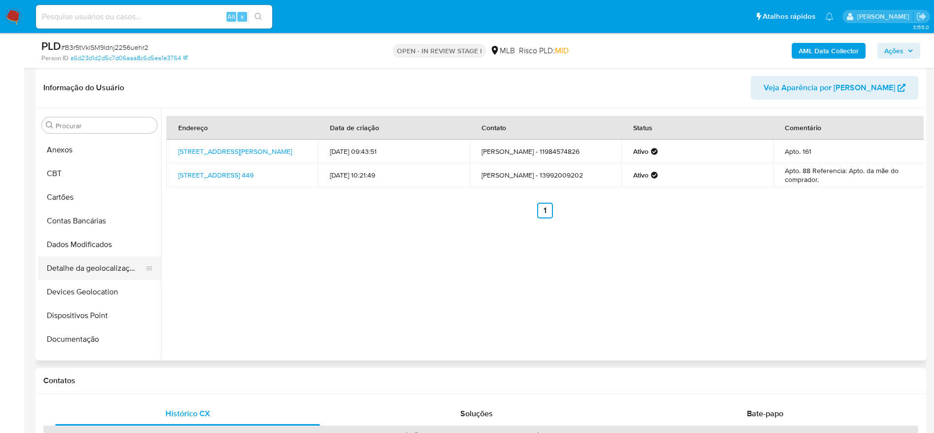
scroll to position [0, 0]
click at [76, 290] on button "Detalhe da geolocalização" at bounding box center [95, 291] width 115 height 24
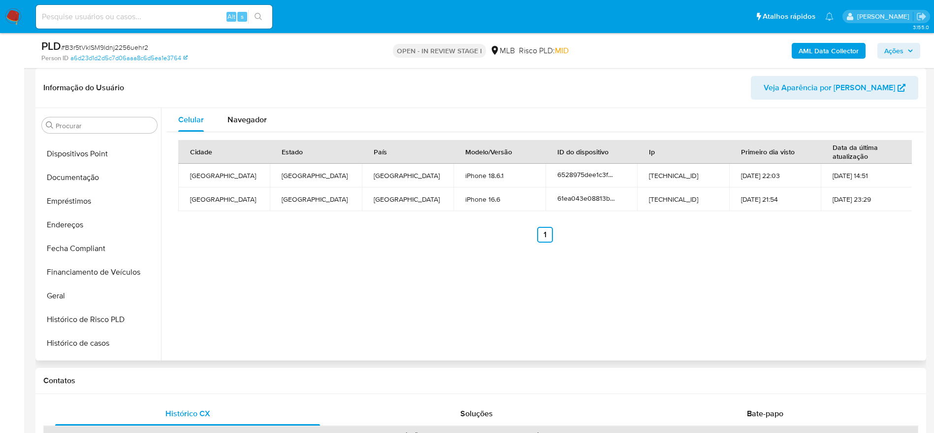
scroll to position [440, 0]
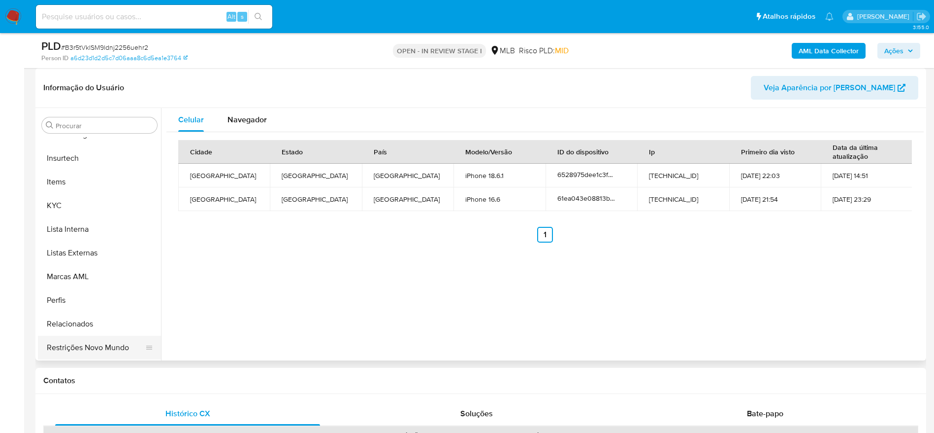
click at [76, 352] on button "Restrições Novo Mundo" at bounding box center [95, 347] width 115 height 24
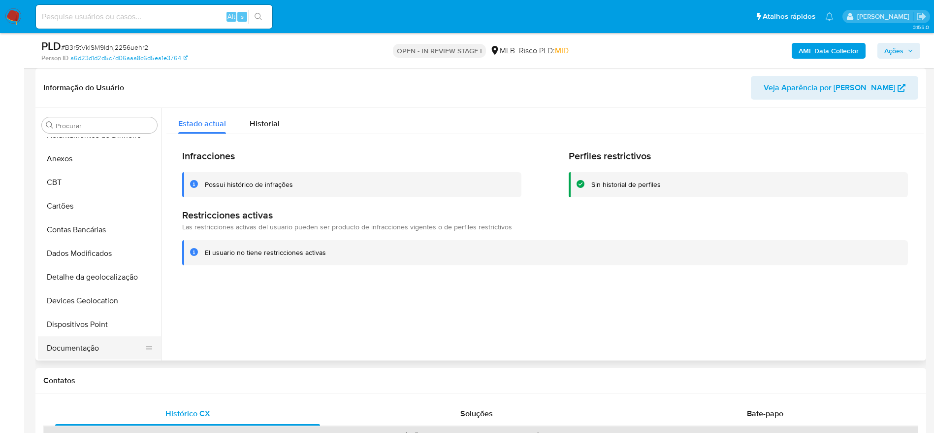
scroll to position [0, 0]
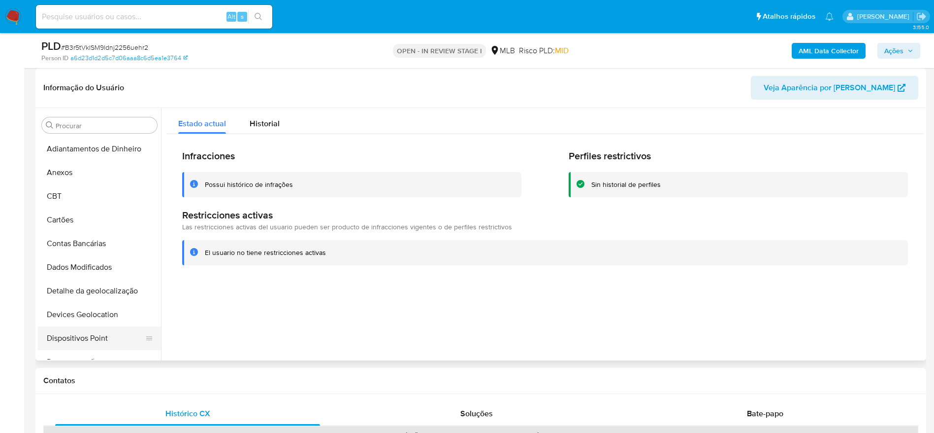
click at [102, 333] on button "Dispositivos Point" at bounding box center [95, 338] width 115 height 24
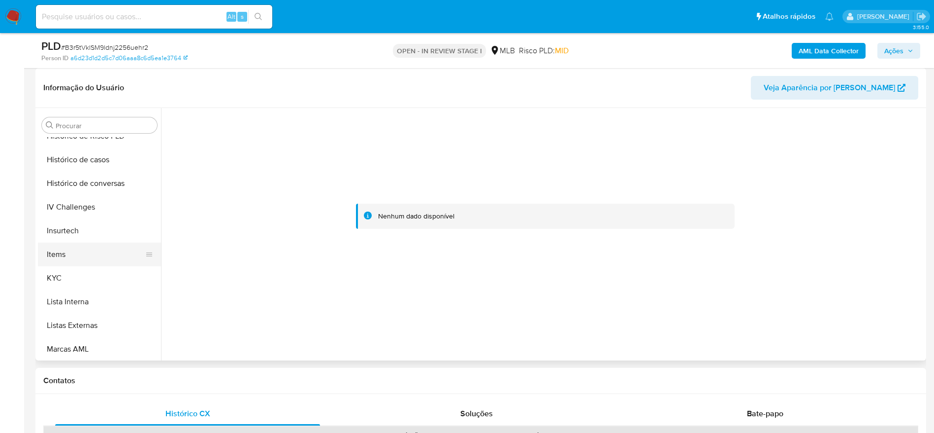
scroll to position [369, 0]
click at [65, 275] on button "KYC" at bounding box center [95, 276] width 115 height 24
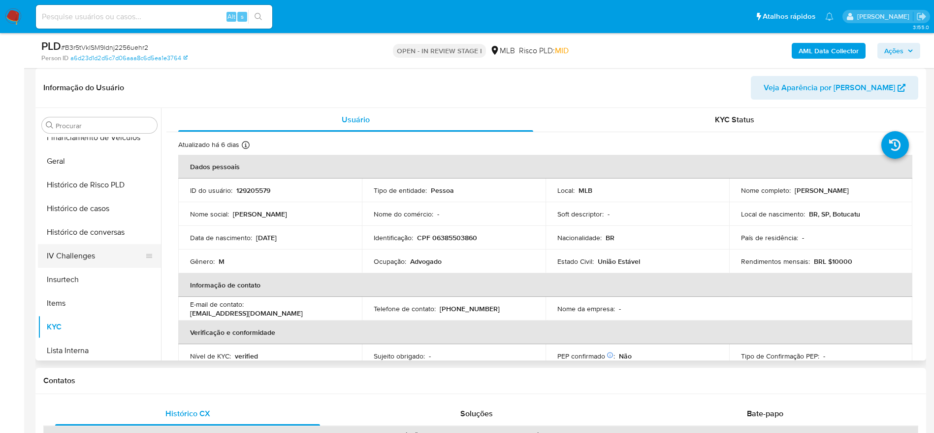
scroll to position [296, 0]
click at [62, 183] on button "Geral" at bounding box center [95, 184] width 115 height 24
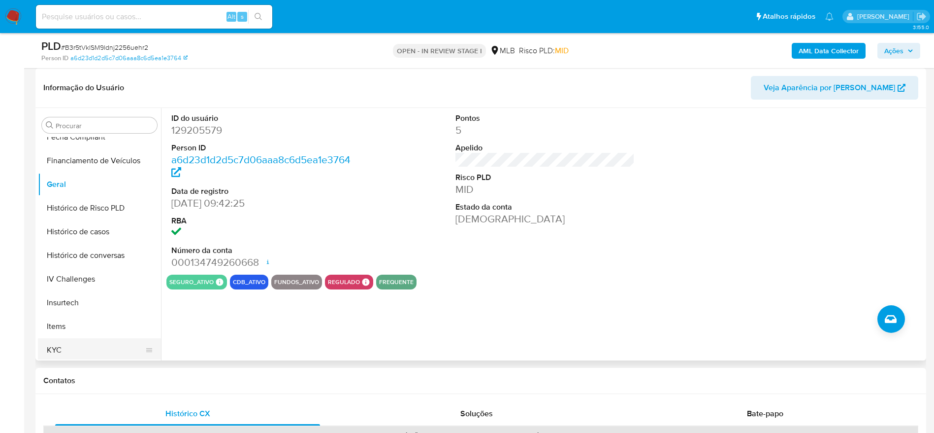
click at [81, 343] on button "KYC" at bounding box center [95, 350] width 115 height 24
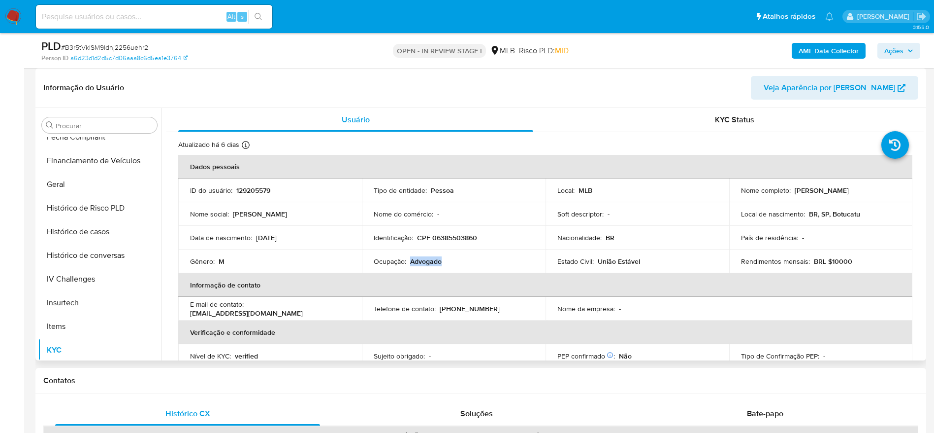
drag, startPoint x: 442, startPoint y: 261, endPoint x: 409, endPoint y: 265, distance: 33.2
click at [409, 265] on div "Ocupação : Advogado" at bounding box center [454, 261] width 160 height 9
copy p "Advogado"
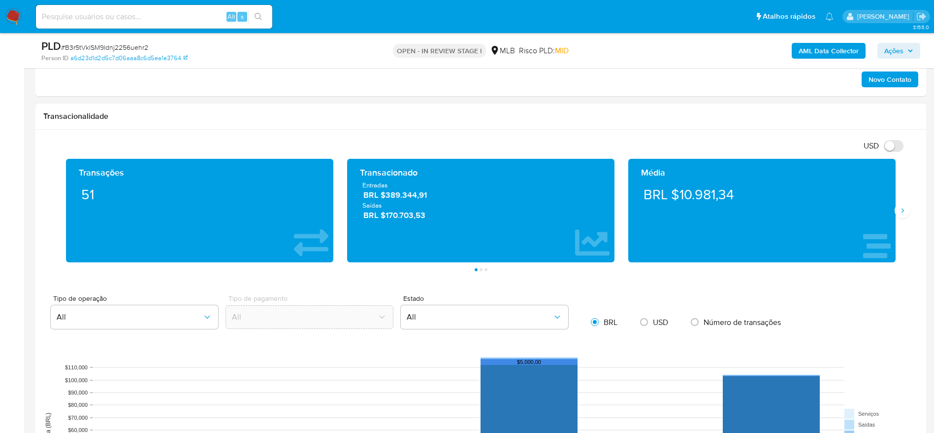
scroll to position [591, 0]
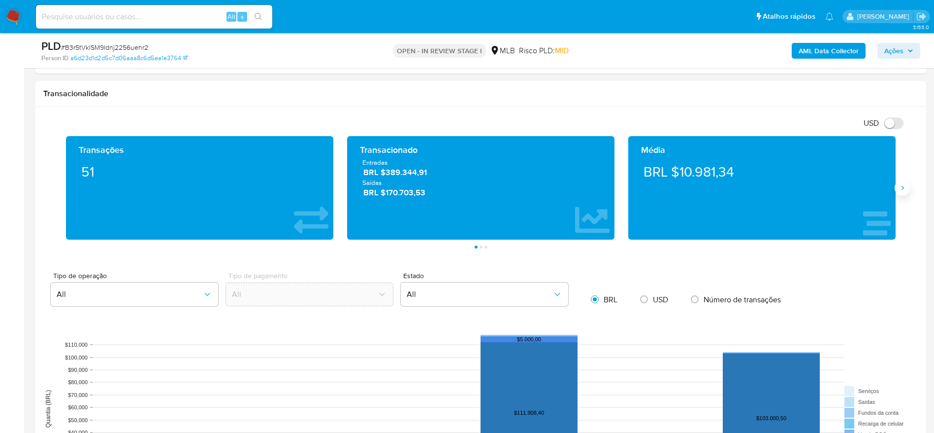
click at [904, 189] on icon "Siguiente" at bounding box center [903, 188] width 8 height 8
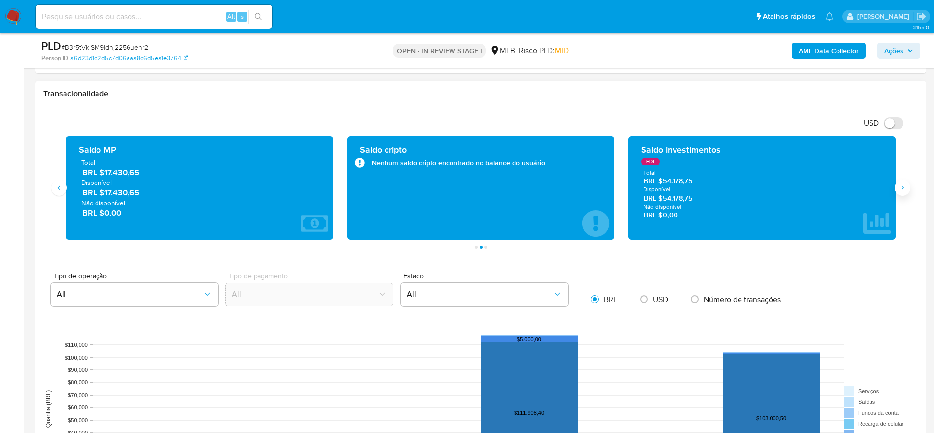
click at [904, 189] on icon "Siguiente" at bounding box center [903, 188] width 8 height 8
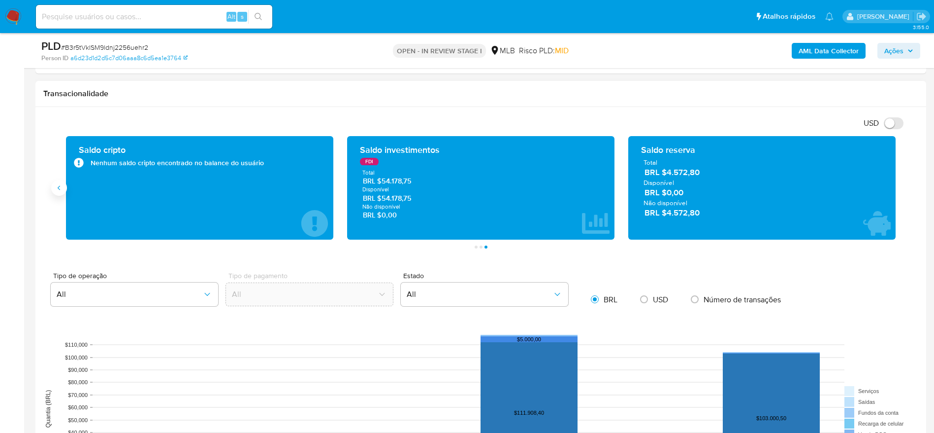
click at [60, 190] on icon "Anterior" at bounding box center [59, 188] width 8 height 8
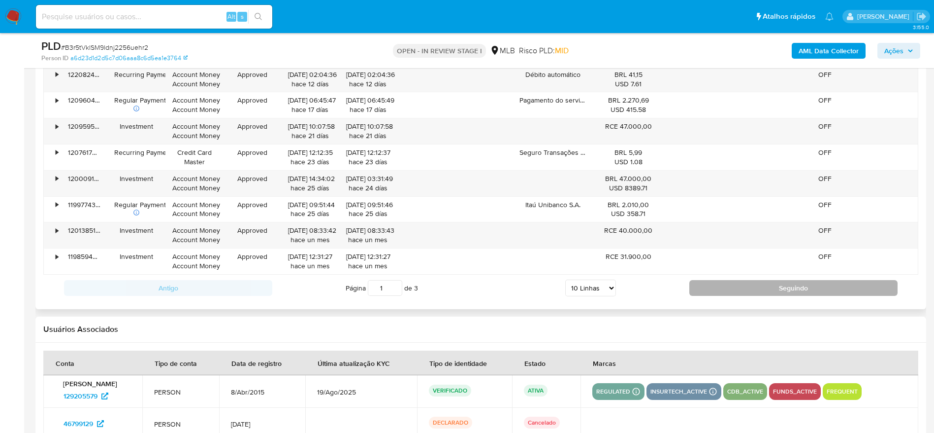
scroll to position [1047, 0]
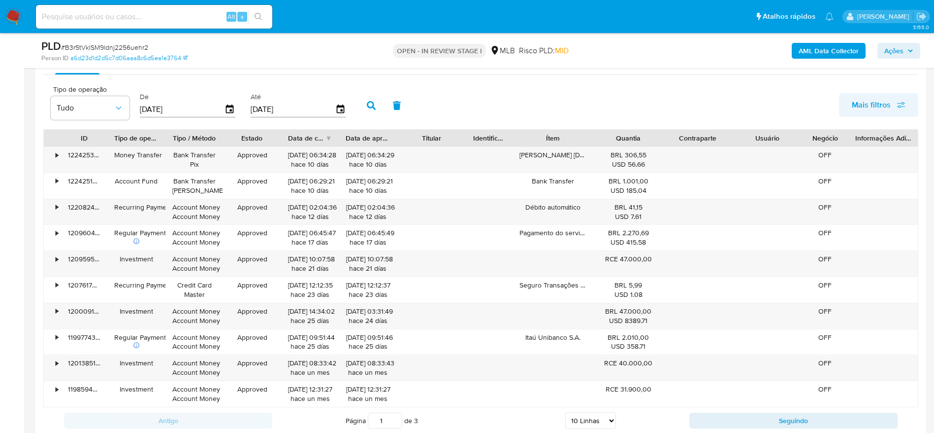
click at [891, 107] on span "Mais filtros" at bounding box center [879, 105] width 54 height 22
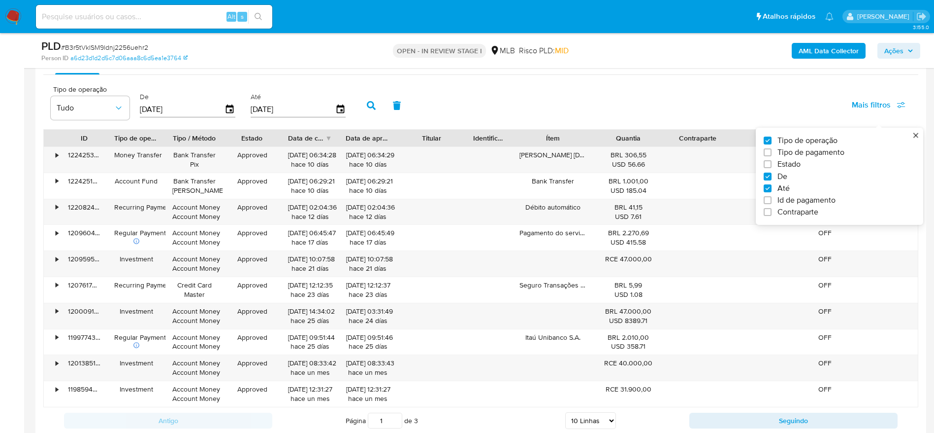
click at [791, 197] on span "Id de pagamento" at bounding box center [807, 200] width 58 height 10
click at [772, 197] on input "Id de pagamento" at bounding box center [768, 200] width 8 height 8
checkbox input "true"
click at [374, 110] on input "number" at bounding box center [407, 108] width 97 height 13
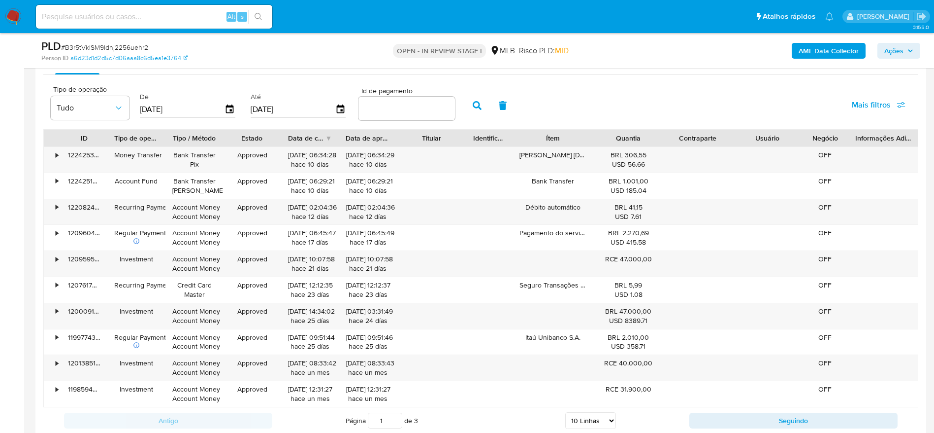
click at [398, 111] on input "number" at bounding box center [407, 108] width 97 height 13
paste input "120959547838"
type input "120959547838"
click at [473, 103] on icon "button" at bounding box center [477, 105] width 9 height 9
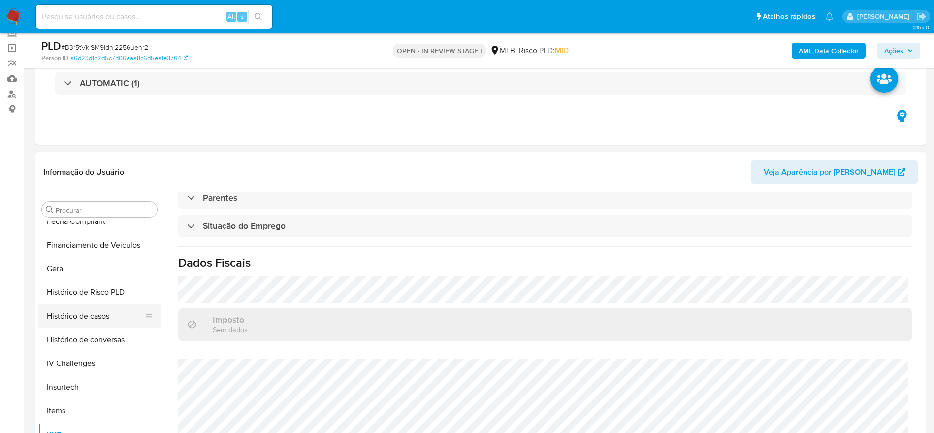
scroll to position [87, 0]
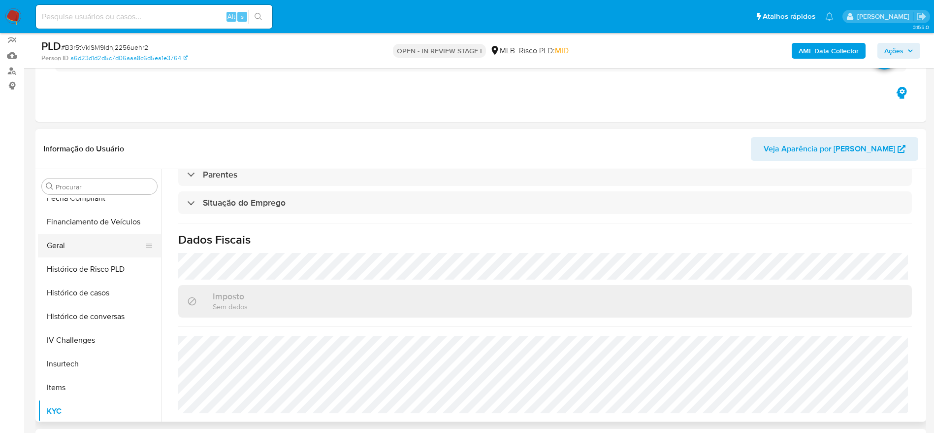
click at [78, 248] on button "Geral" at bounding box center [95, 245] width 115 height 24
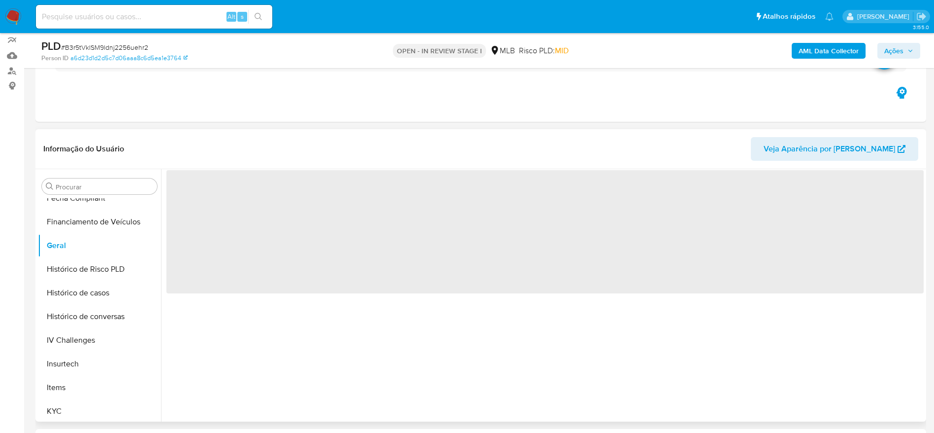
scroll to position [0, 0]
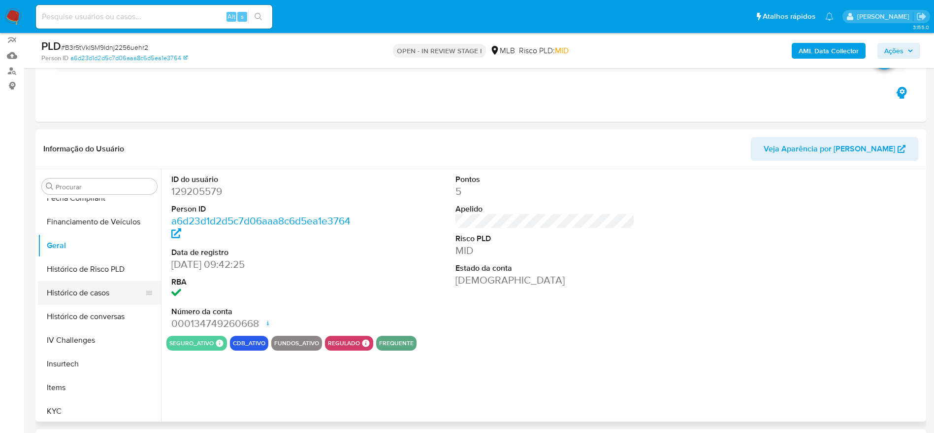
click at [88, 293] on button "Histórico de casos" at bounding box center [95, 293] width 115 height 24
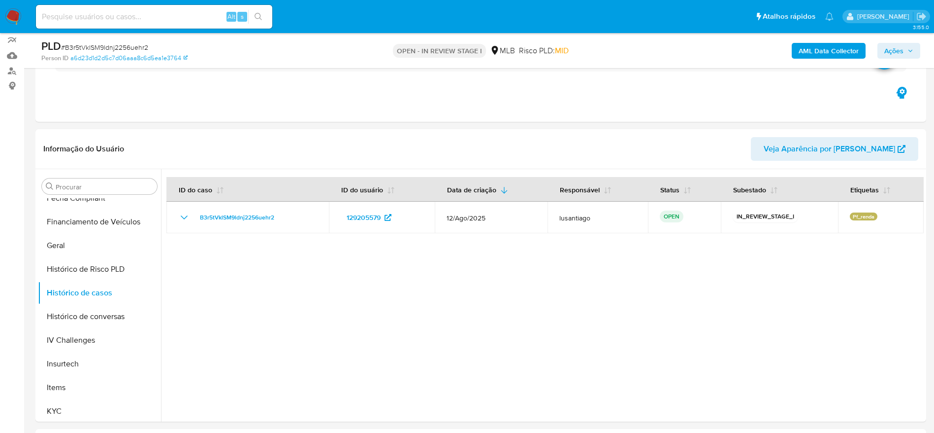
drag, startPoint x: 905, startPoint y: 47, endPoint x: 893, endPoint y: 57, distance: 15.8
click at [904, 49] on span "Ações" at bounding box center [899, 51] width 29 height 14
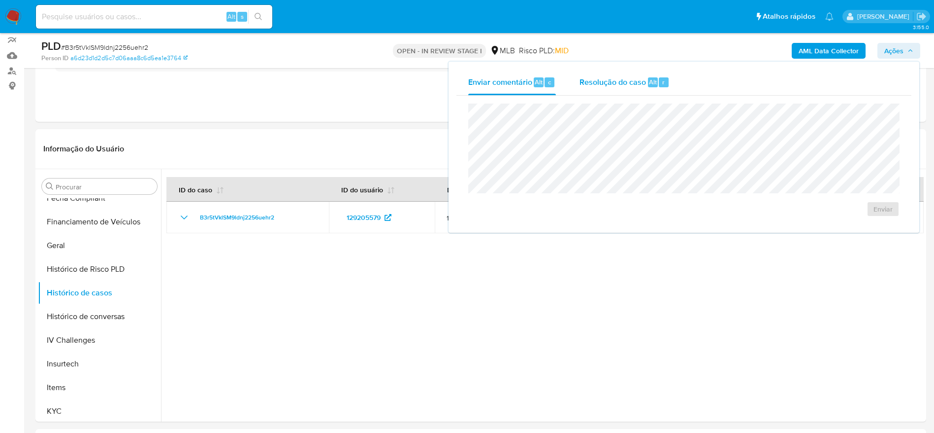
drag, startPoint x: 632, startPoint y: 87, endPoint x: 621, endPoint y: 101, distance: 17.9
click at [630, 86] on span "Resolução do caso" at bounding box center [613, 81] width 67 height 11
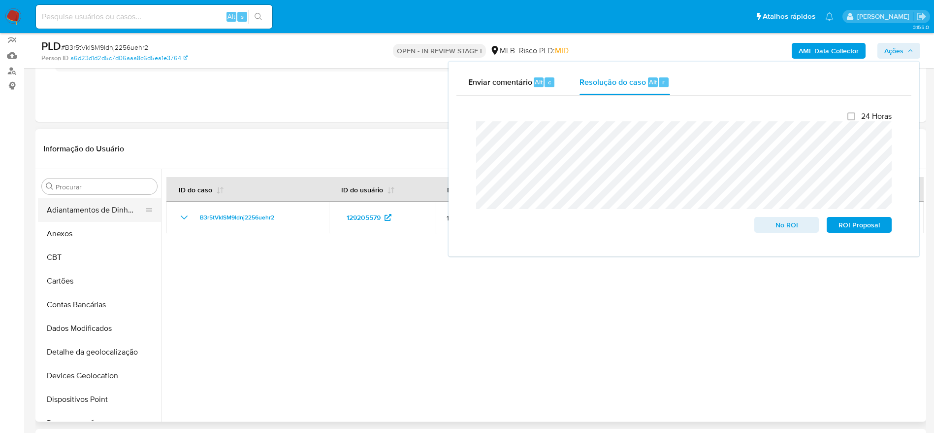
drag, startPoint x: 79, startPoint y: 236, endPoint x: 90, endPoint y: 216, distance: 22.7
click at [79, 236] on button "Anexos" at bounding box center [99, 234] width 123 height 24
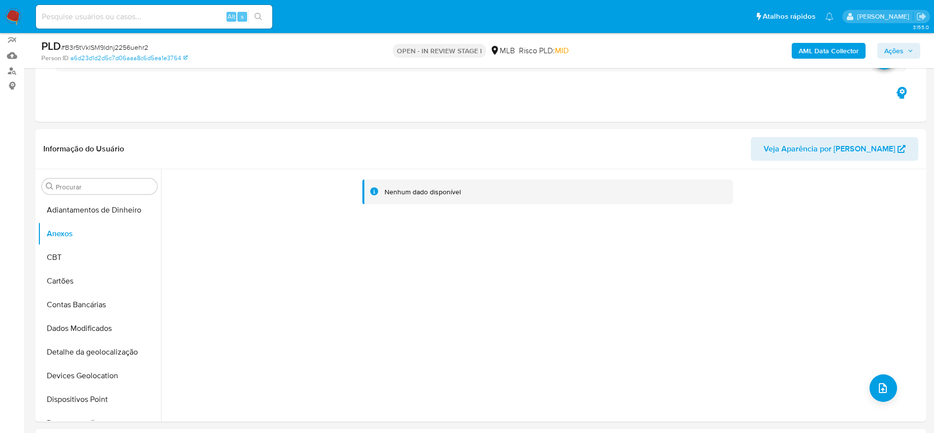
click at [811, 56] on b "AML Data Collector" at bounding box center [829, 51] width 60 height 16
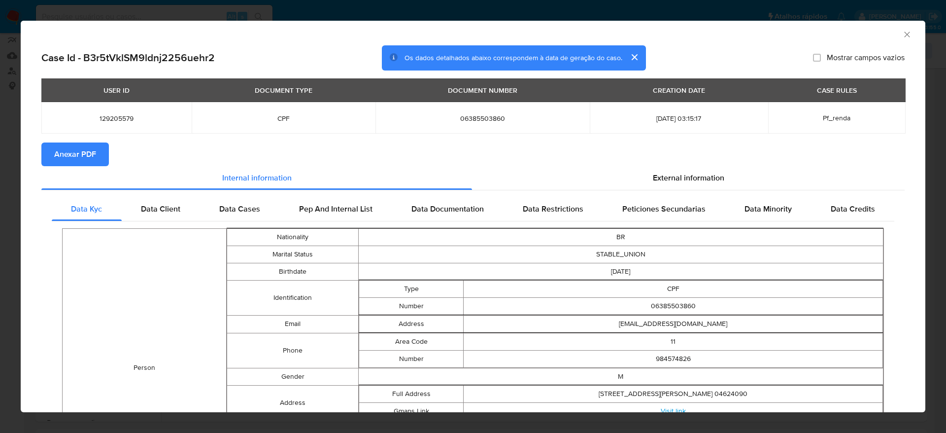
click at [77, 156] on span "Anexar PDF" at bounding box center [75, 154] width 42 height 22
click at [902, 33] on icon "Fechar a janela" at bounding box center [907, 35] width 10 height 10
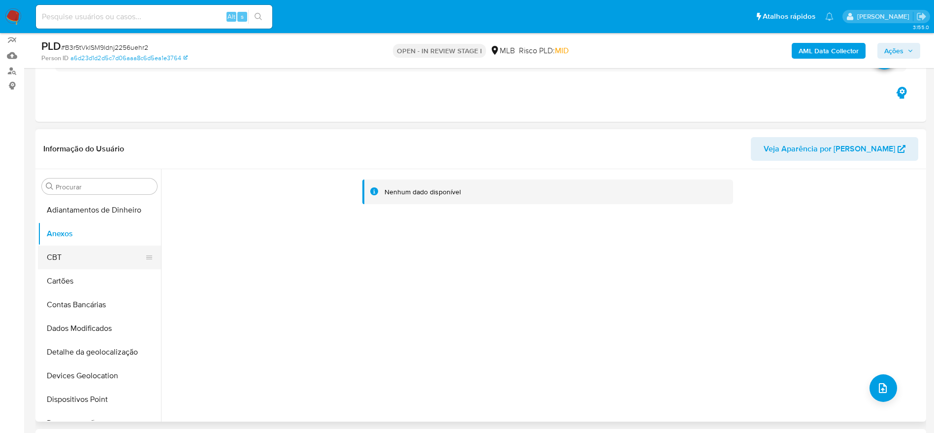
click at [79, 259] on button "CBT" at bounding box center [95, 257] width 115 height 24
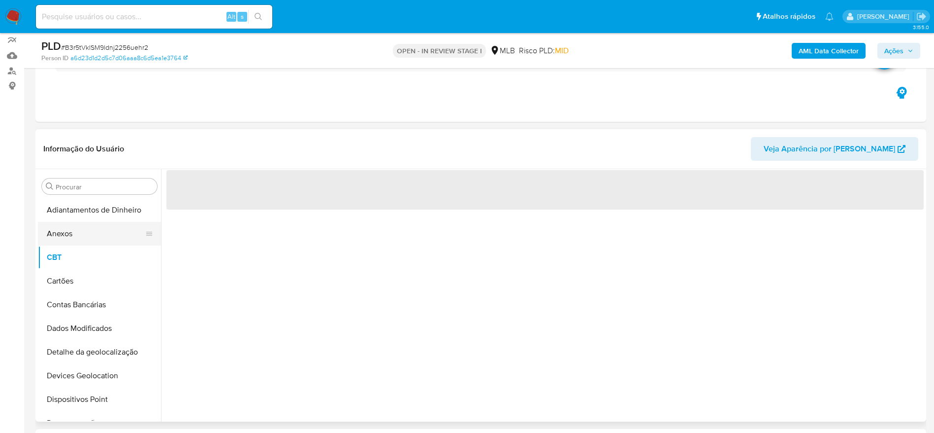
click at [76, 238] on button "Anexos" at bounding box center [95, 234] width 115 height 24
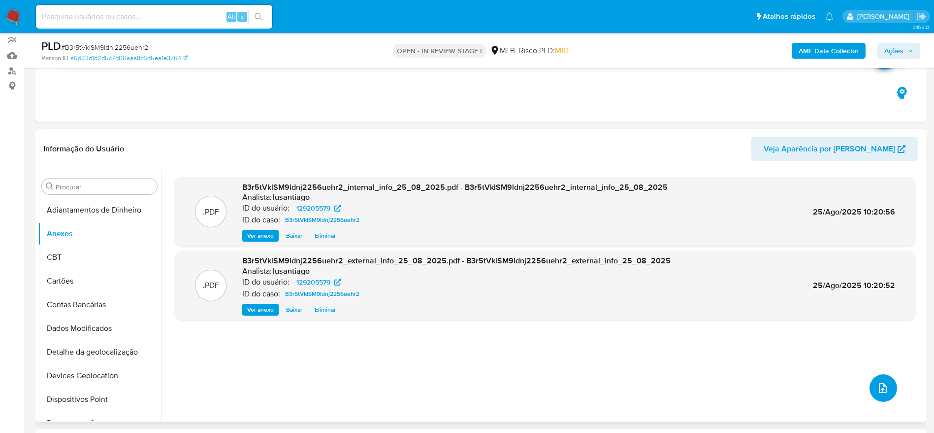
click at [874, 378] on button "upload-file" at bounding box center [884, 388] width 28 height 28
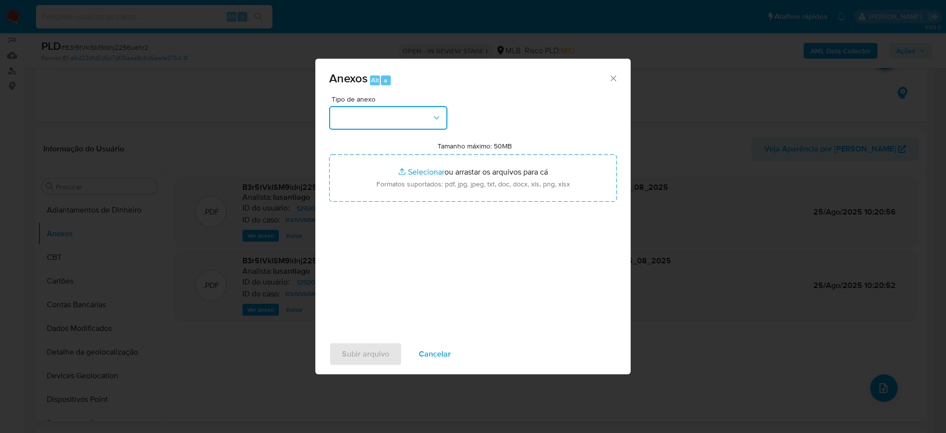
click at [380, 109] on button "button" at bounding box center [388, 118] width 118 height 24
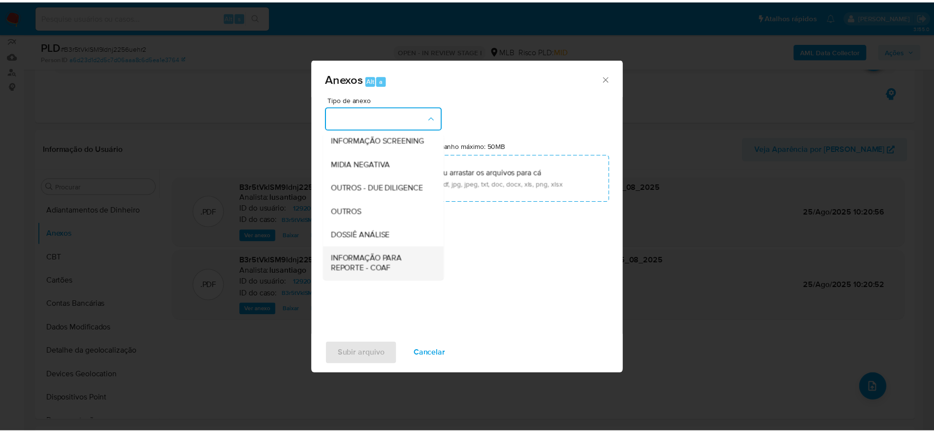
scroll to position [152, 0]
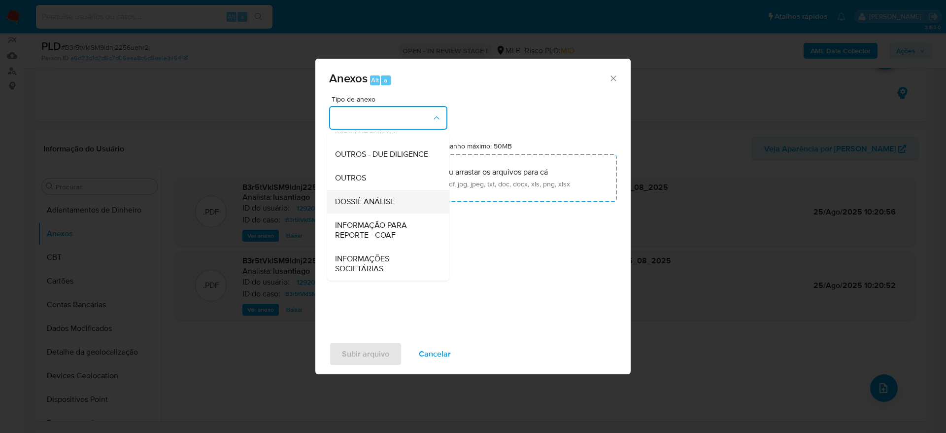
click at [378, 197] on span "DOSSIÊ ANÁLISE" at bounding box center [365, 202] width 60 height 10
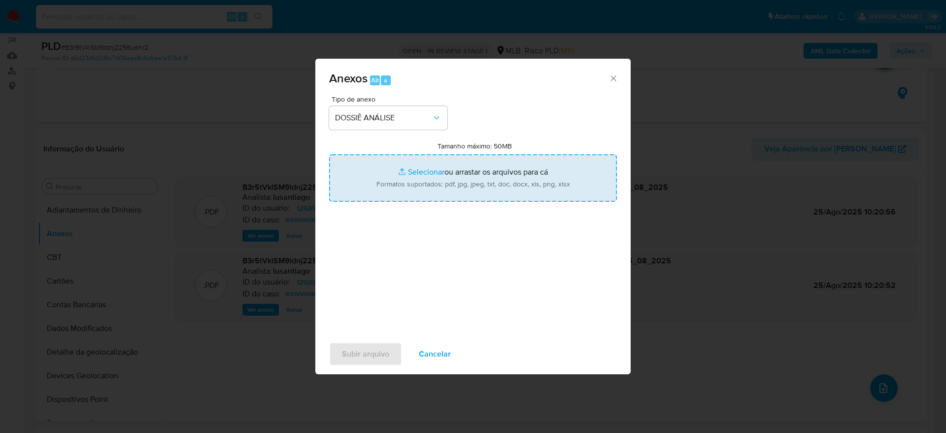
type input "C:\fakepath\Caselog B3r5tVklSM9ldnj2256uehr2_2025_08_25_06_20_39 - CPF 06385503…"
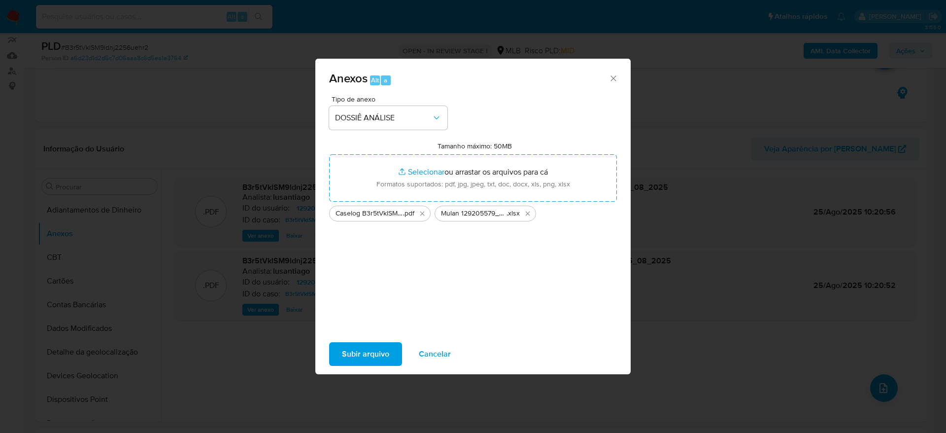
click at [377, 353] on span "Subir arquivo" at bounding box center [365, 354] width 47 height 22
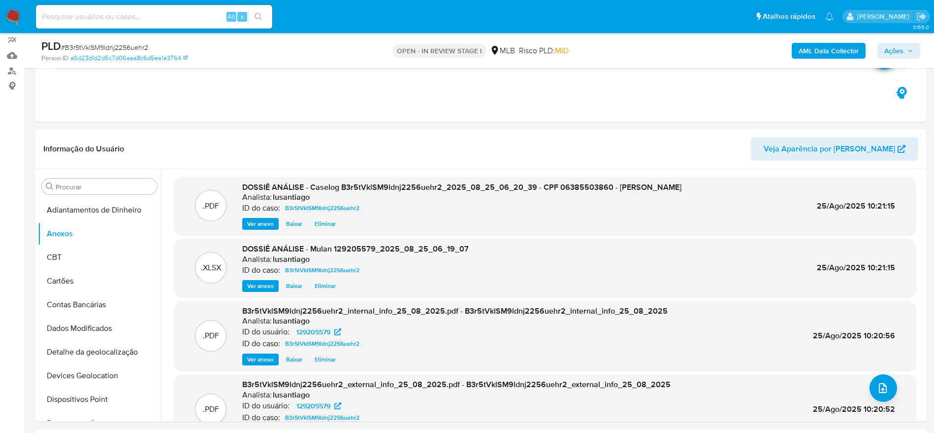
click at [909, 48] on icon "button" at bounding box center [911, 51] width 6 height 6
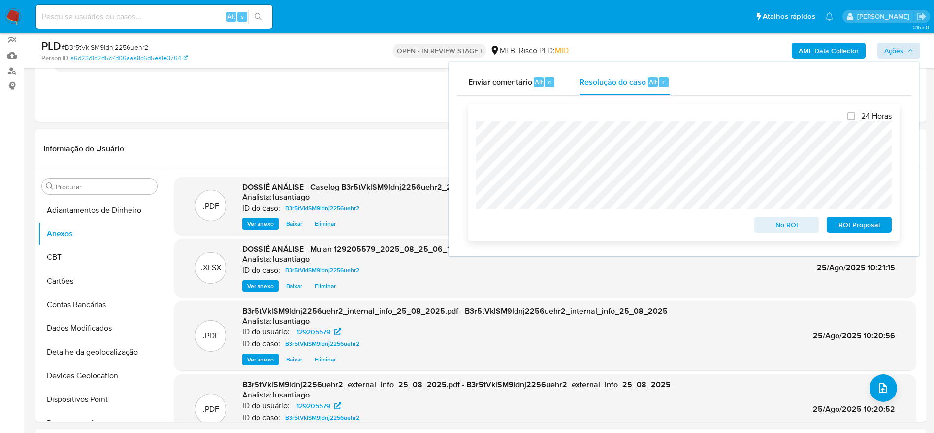
click at [793, 227] on span "No ROI" at bounding box center [787, 225] width 51 height 14
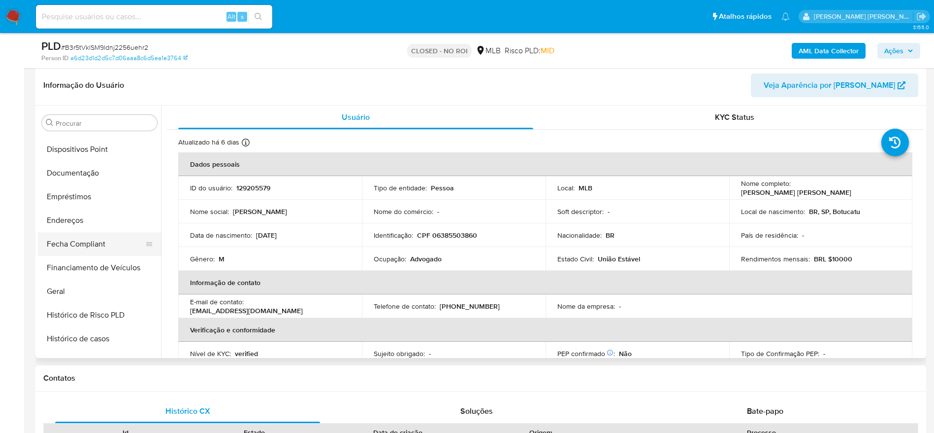
scroll to position [144, 0]
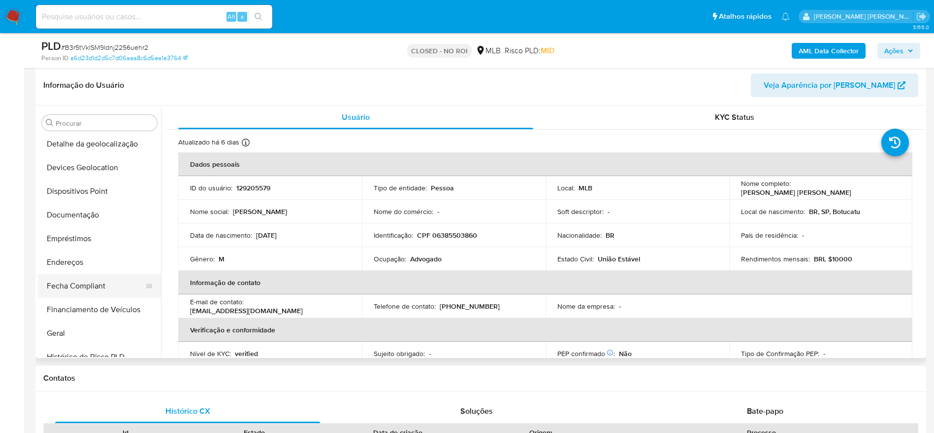
select select "10"
click at [84, 207] on button "Documentação" at bounding box center [95, 215] width 115 height 24
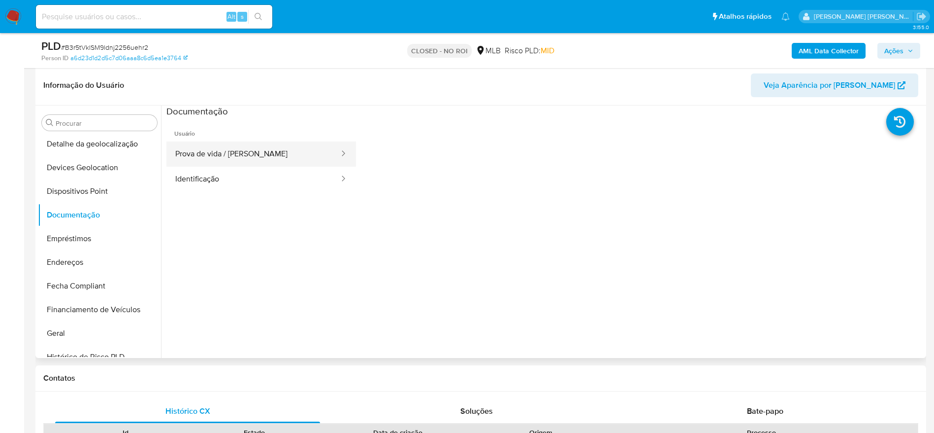
click at [232, 154] on button "Prova de vida / [PERSON_NAME]" at bounding box center [253, 153] width 174 height 25
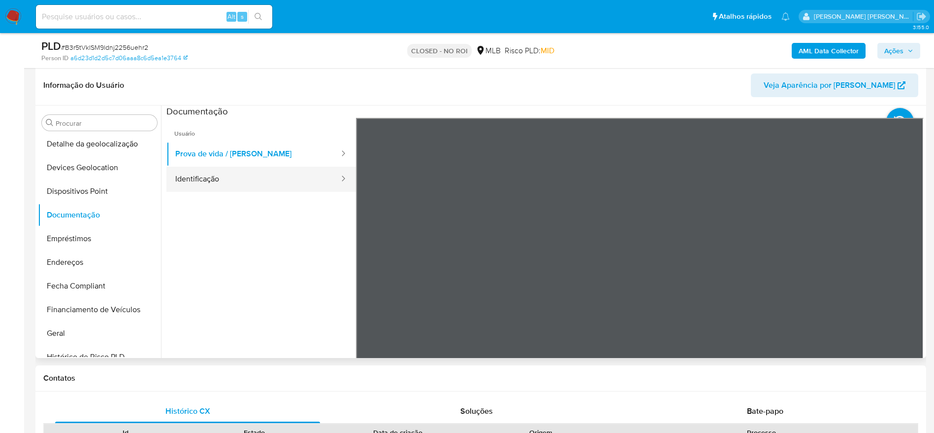
click at [272, 175] on button "Identificação" at bounding box center [253, 178] width 174 height 25
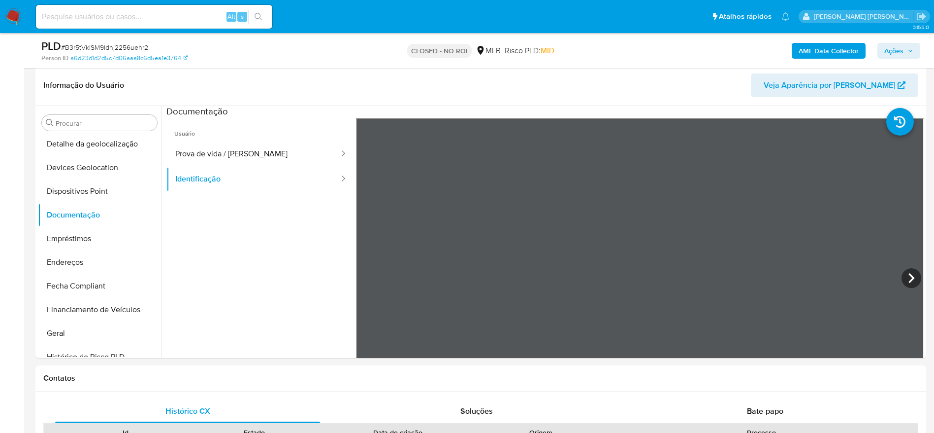
scroll to position [0, 0]
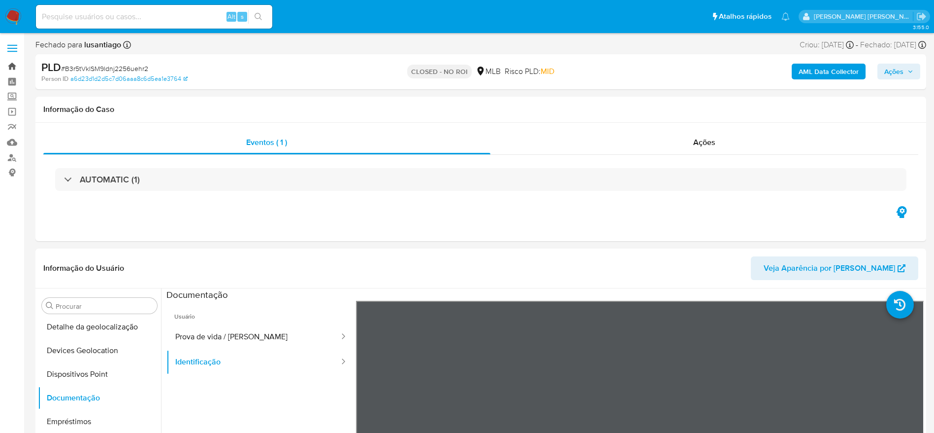
click at [16, 67] on link "Bandeja" at bounding box center [58, 66] width 117 height 15
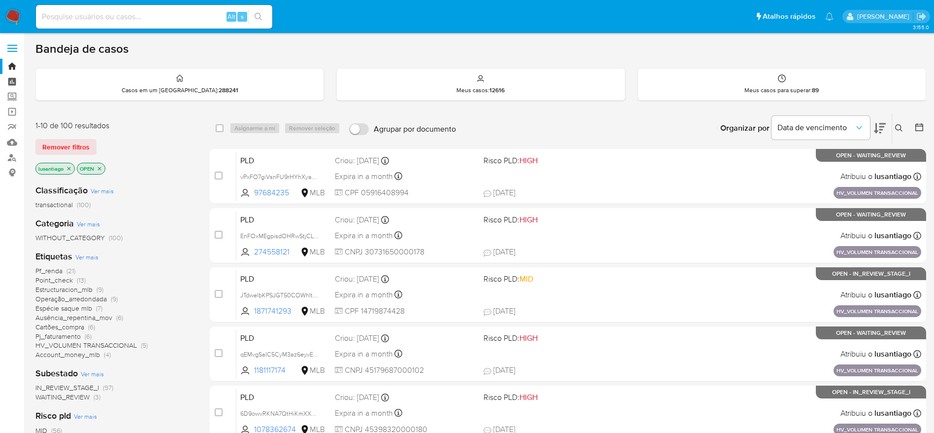
click at [8, 84] on link "Painel" at bounding box center [58, 81] width 117 height 15
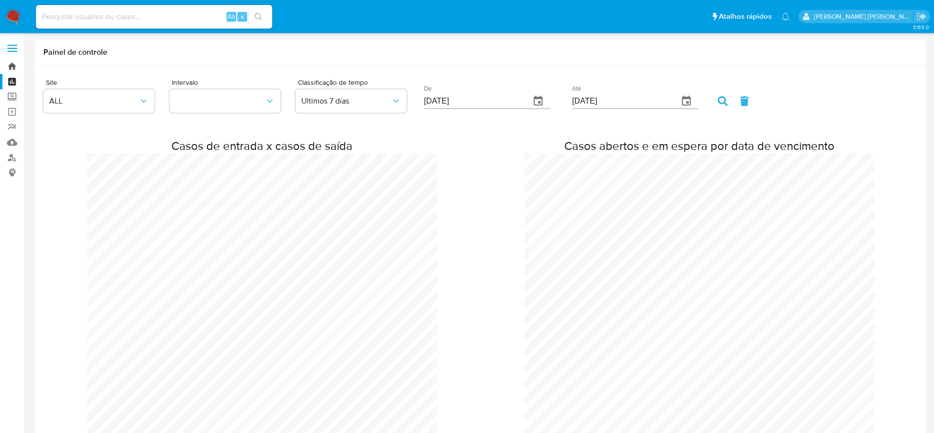
click at [9, 64] on link "Bandeja" at bounding box center [58, 66] width 117 height 15
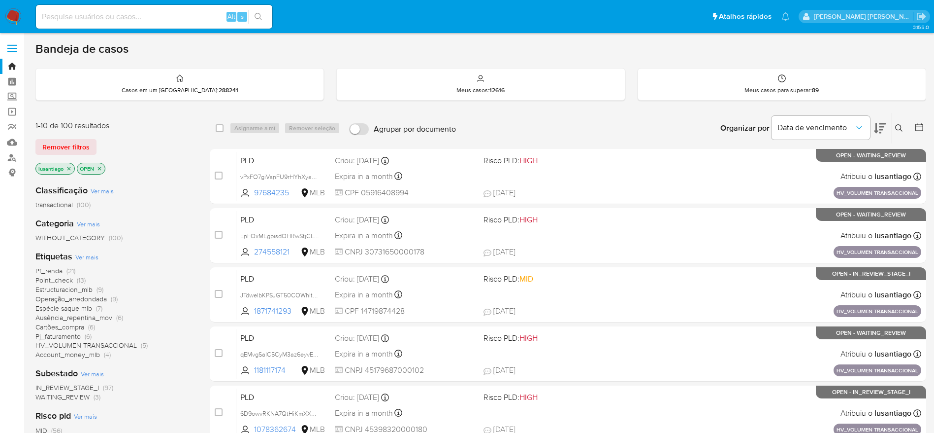
click at [149, 20] on input at bounding box center [154, 16] width 236 height 13
paste input "1702647756"
type input "1702647756"
click at [262, 15] on icon "search-icon" at bounding box center [259, 17] width 8 height 8
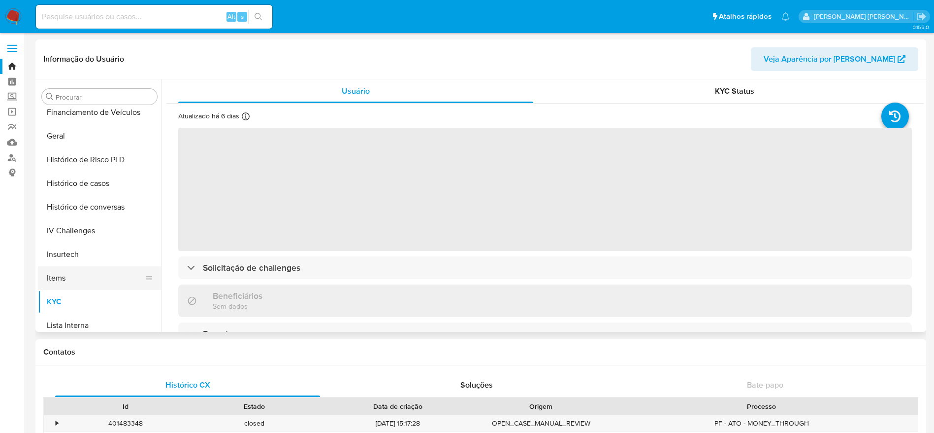
scroll to position [292, 0]
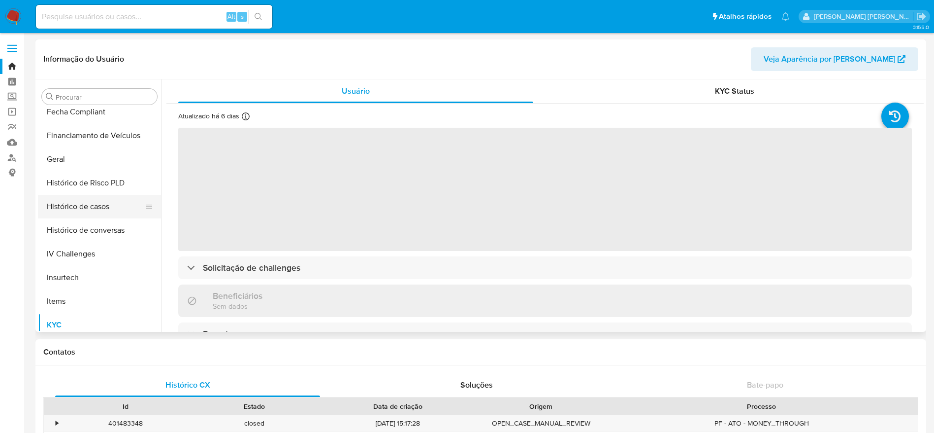
click at [89, 205] on button "Histórico de casos" at bounding box center [95, 207] width 115 height 24
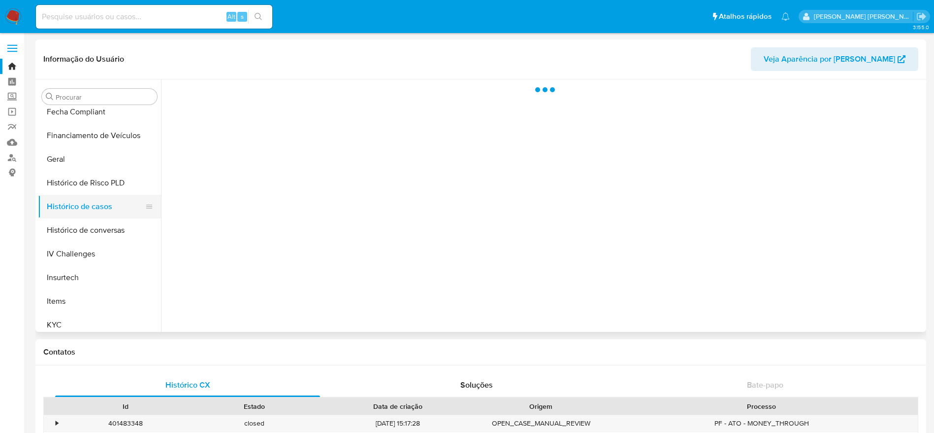
select select "10"
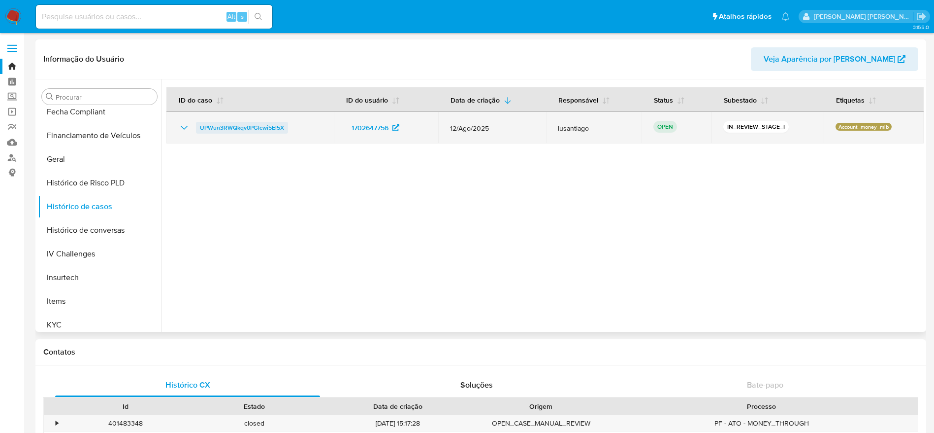
click at [250, 125] on span "UPWun3RWQkqv0PGlcwi5El5X" at bounding box center [242, 128] width 84 height 12
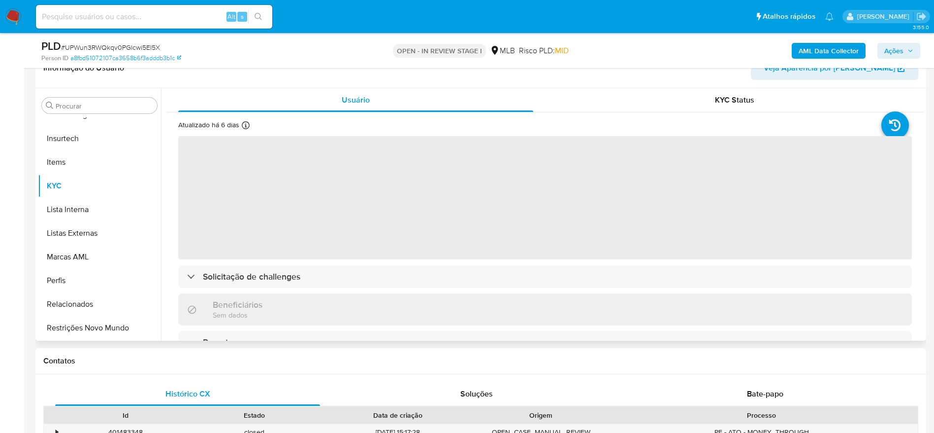
scroll to position [148, 0]
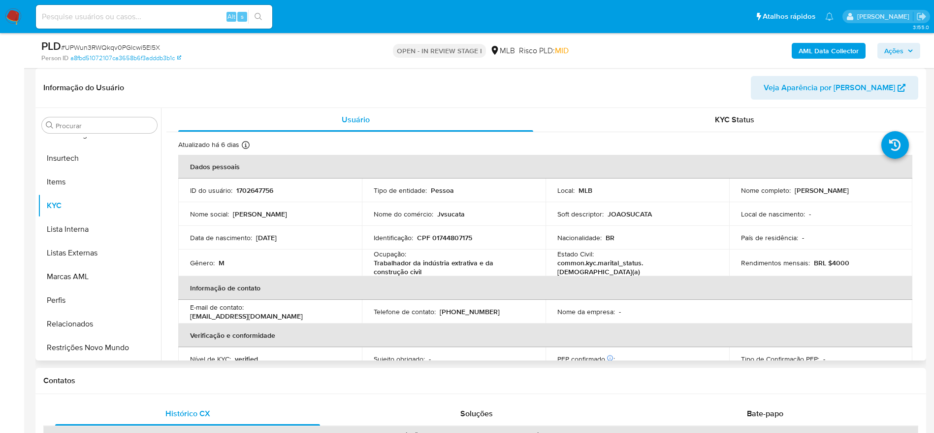
select select "10"
click at [456, 233] on p "CPF 01744807175" at bounding box center [444, 237] width 55 height 9
copy p "01744807175"
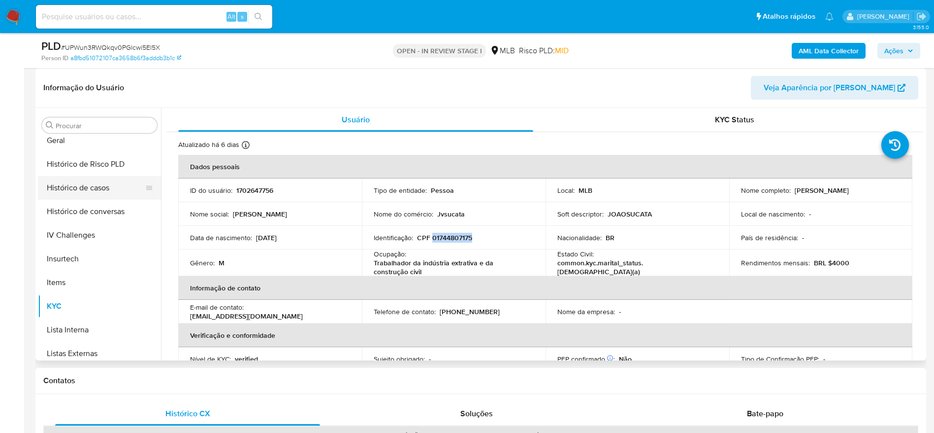
scroll to position [292, 0]
click at [60, 191] on button "Geral" at bounding box center [95, 188] width 115 height 24
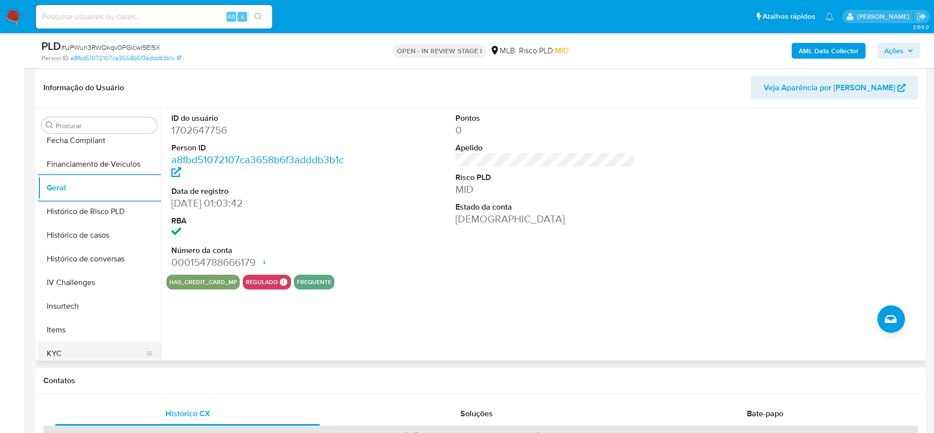
click at [68, 352] on button "KYC" at bounding box center [95, 353] width 115 height 24
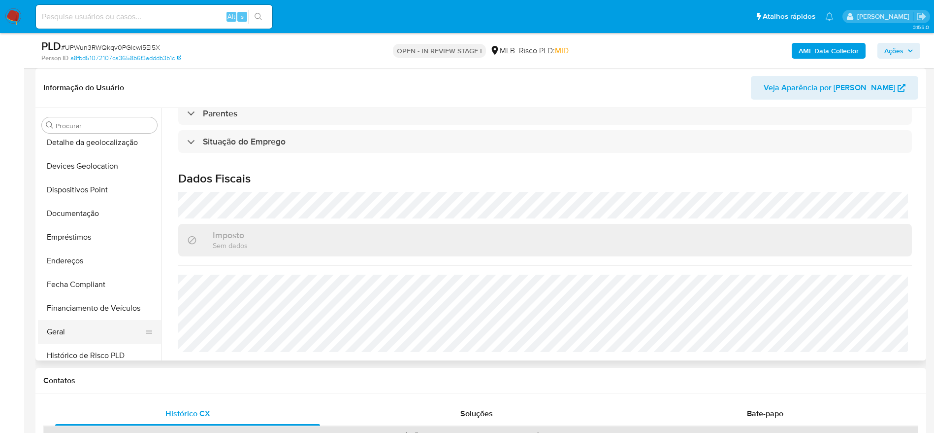
scroll to position [144, 0]
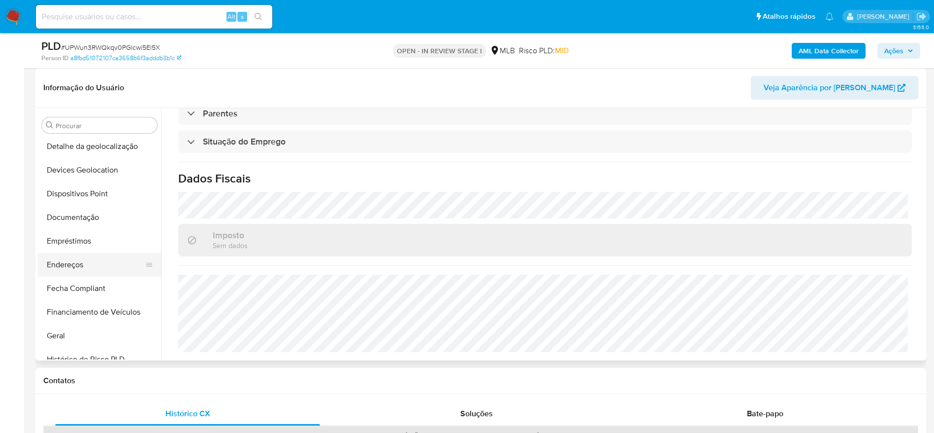
click at [72, 262] on button "Endereços" at bounding box center [95, 265] width 115 height 24
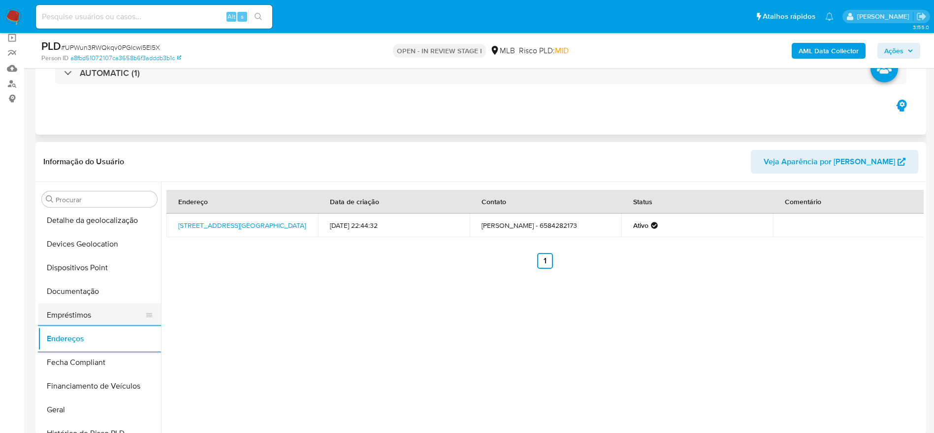
scroll to position [70, 0]
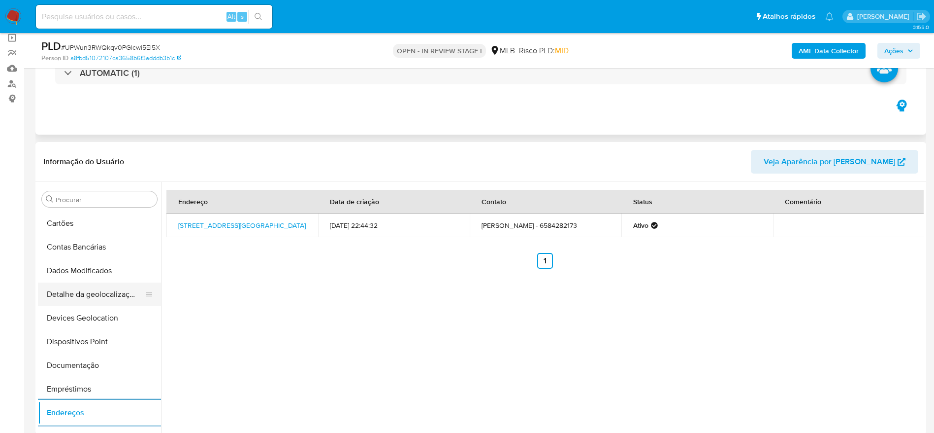
click at [85, 291] on button "Detalhe da geolocalização" at bounding box center [95, 294] width 115 height 24
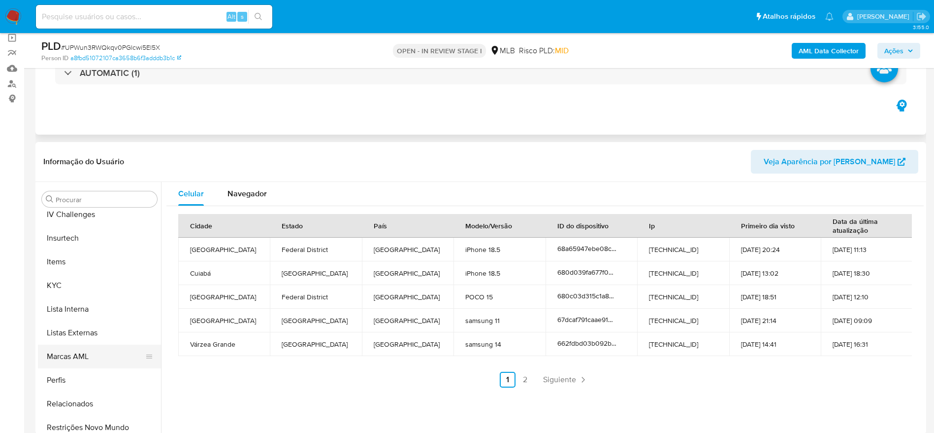
scroll to position [440, 0]
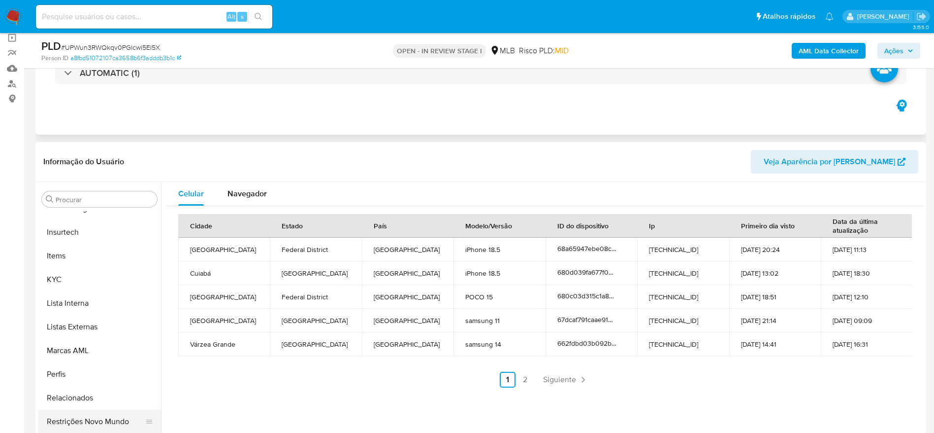
click at [95, 419] on button "Restrições Novo Mundo" at bounding box center [95, 421] width 115 height 24
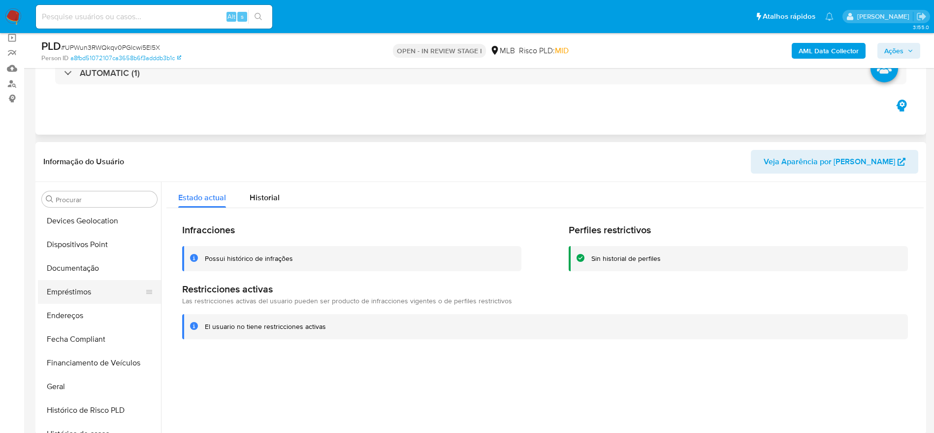
scroll to position [144, 0]
click at [86, 267] on button "Dispositivos Point" at bounding box center [95, 268] width 115 height 24
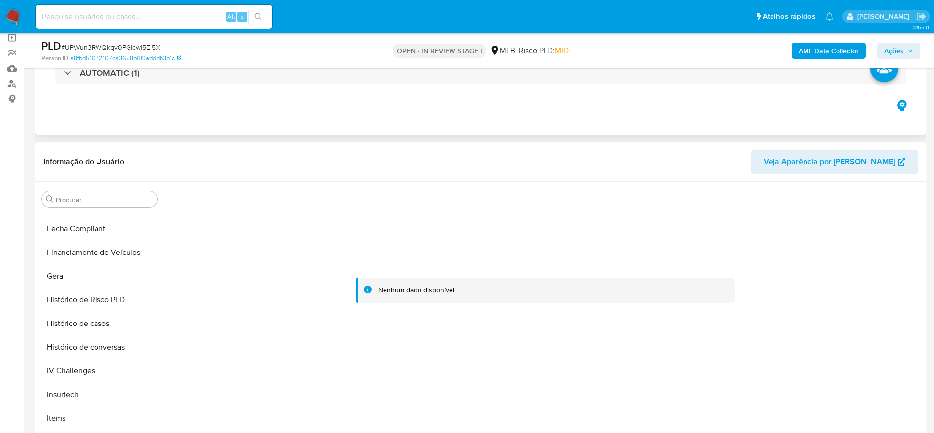
scroll to position [292, 0]
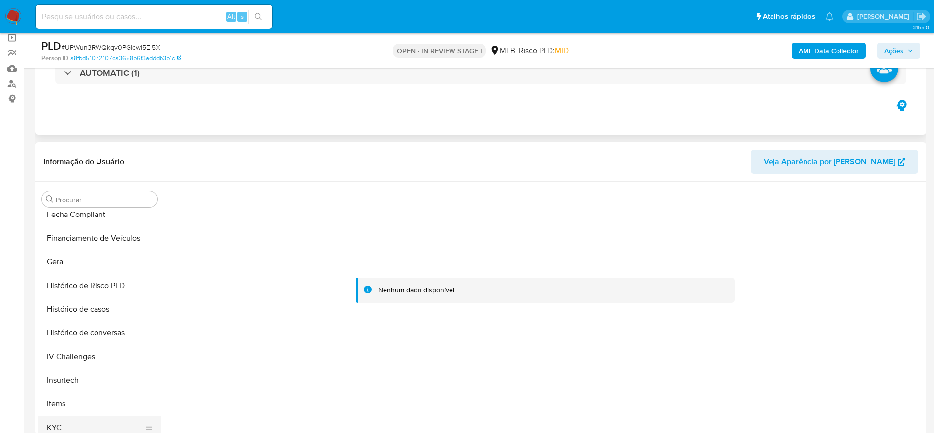
click at [87, 422] on button "KYC" at bounding box center [95, 427] width 115 height 24
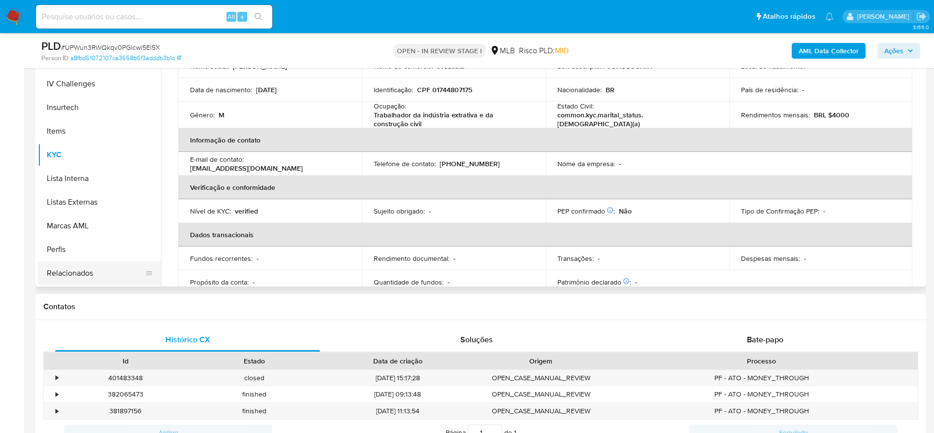
scroll to position [440, 0]
click at [85, 276] on button "Restrições Novo Mundo" at bounding box center [95, 274] width 115 height 24
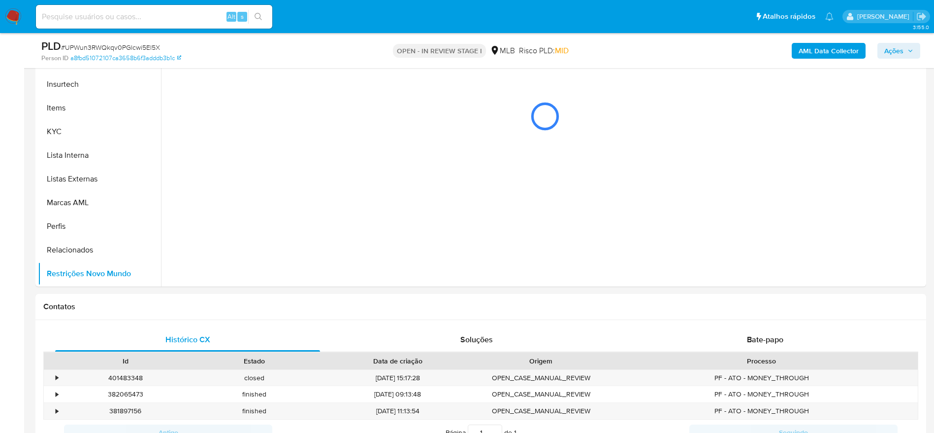
scroll to position [148, 0]
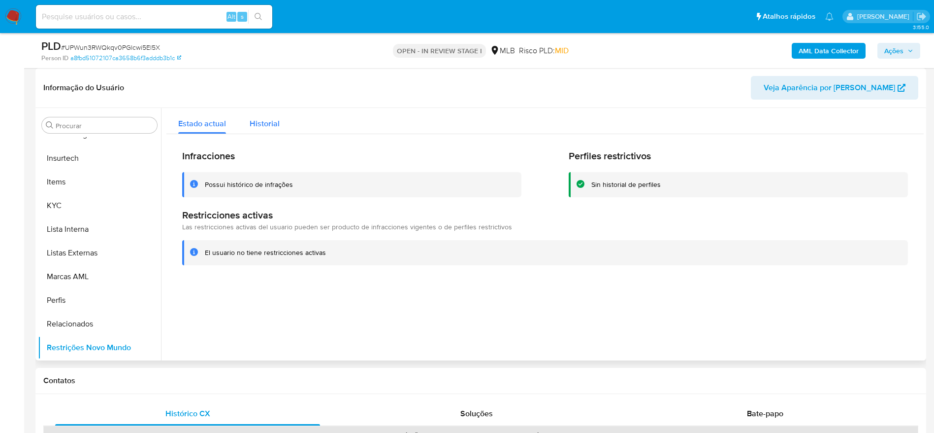
click at [268, 123] on span "Historial" at bounding box center [265, 123] width 30 height 11
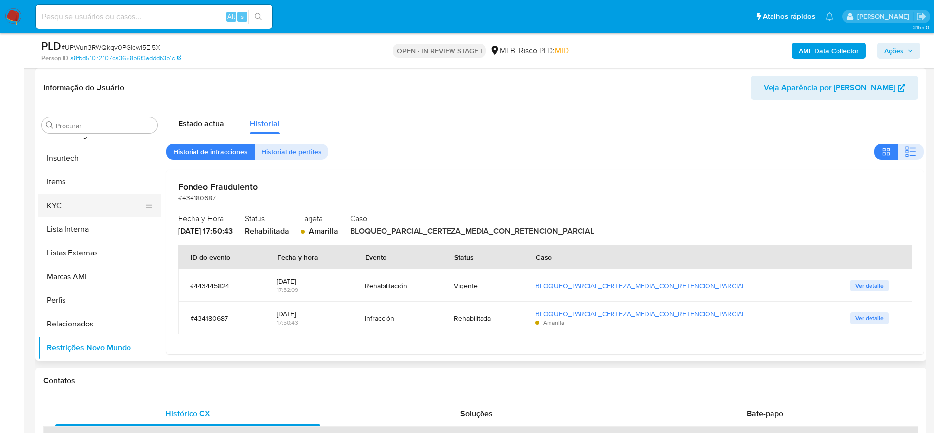
click at [95, 214] on button "KYC" at bounding box center [95, 206] width 115 height 24
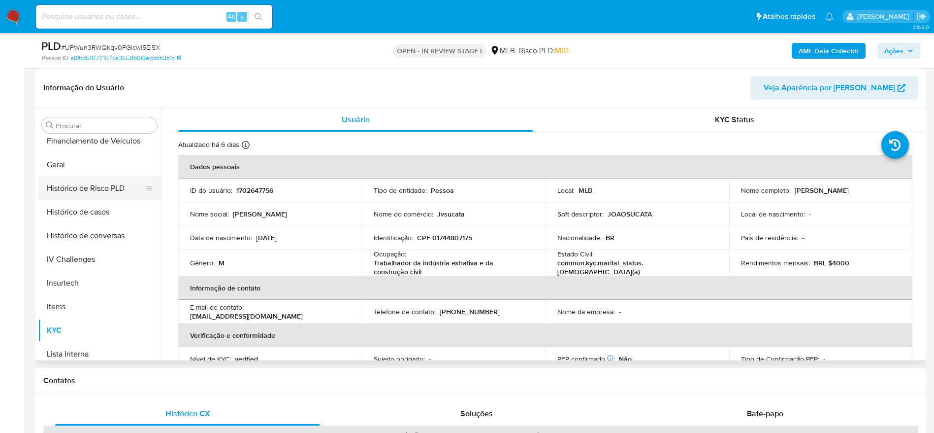
scroll to position [292, 0]
click at [77, 196] on button "Geral" at bounding box center [95, 188] width 115 height 24
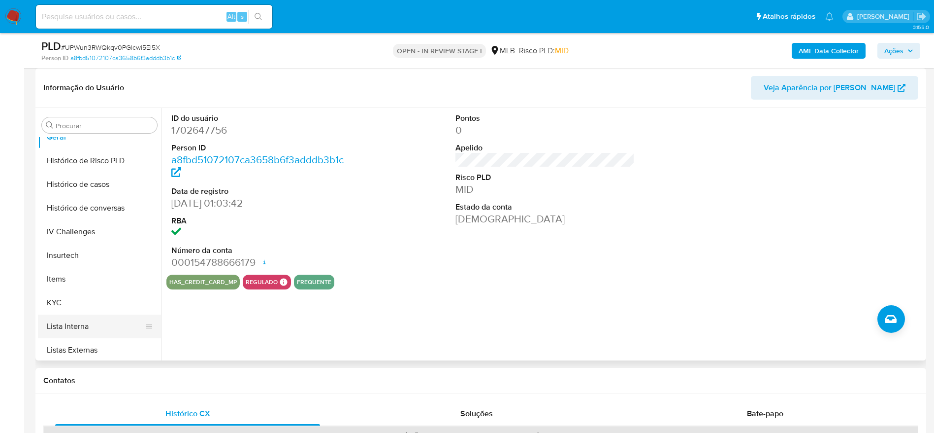
scroll to position [366, 0]
click at [62, 282] on button "KYC" at bounding box center [95, 279] width 115 height 24
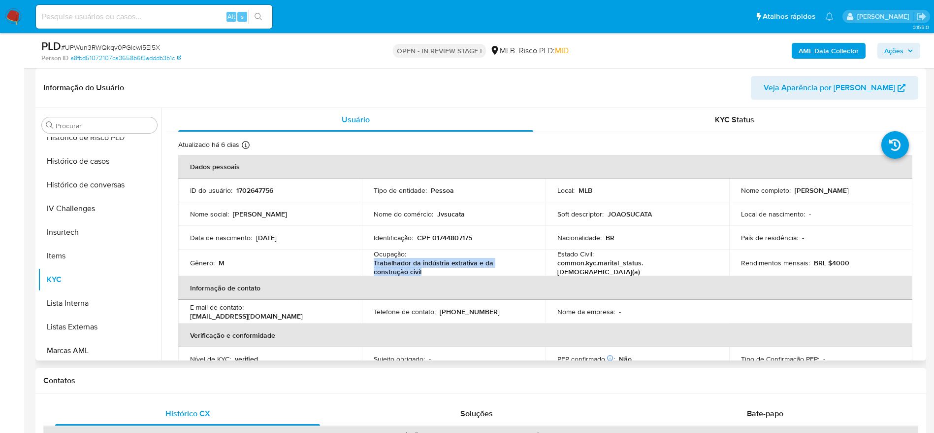
drag, startPoint x: 388, startPoint y: 273, endPoint x: 372, endPoint y: 266, distance: 17.9
click at [372, 266] on td "Ocupação : Trabalhador da indústria extrativa e da construção civil" at bounding box center [454, 262] width 184 height 27
copy p "Trabalhador da indústria extrativa e da construção civil"
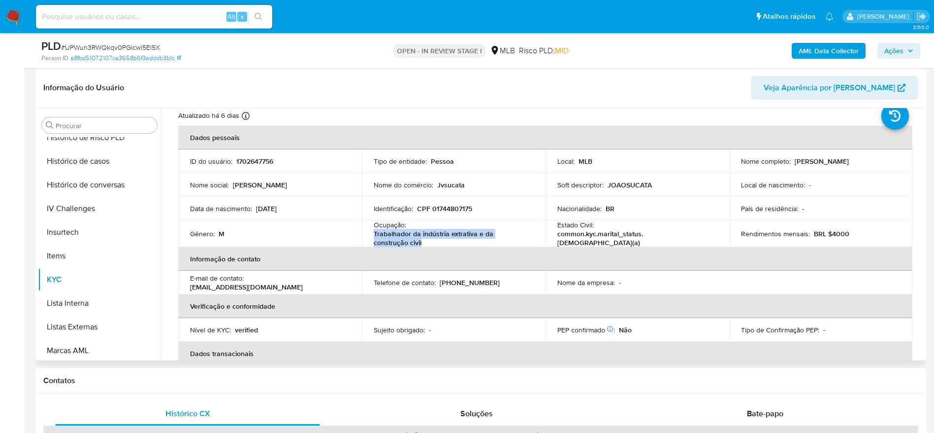
scroll to position [0, 0]
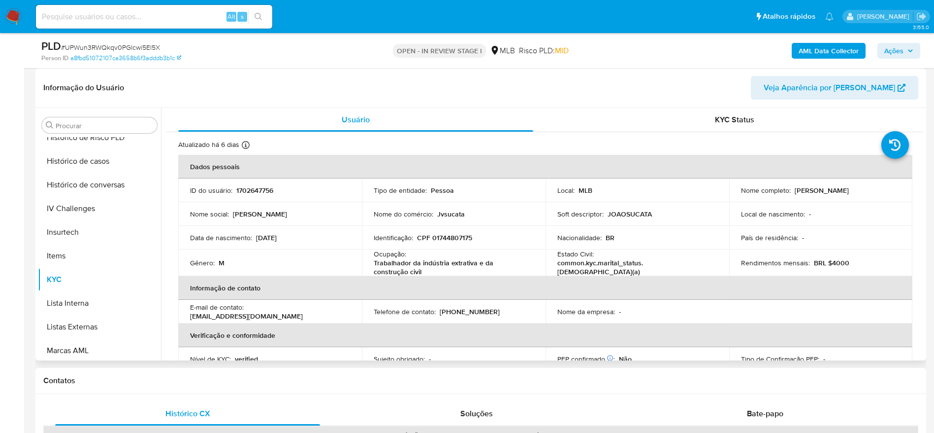
click at [451, 241] on p "CPF 01744807175" at bounding box center [444, 237] width 55 height 9
copy p "01744807175"
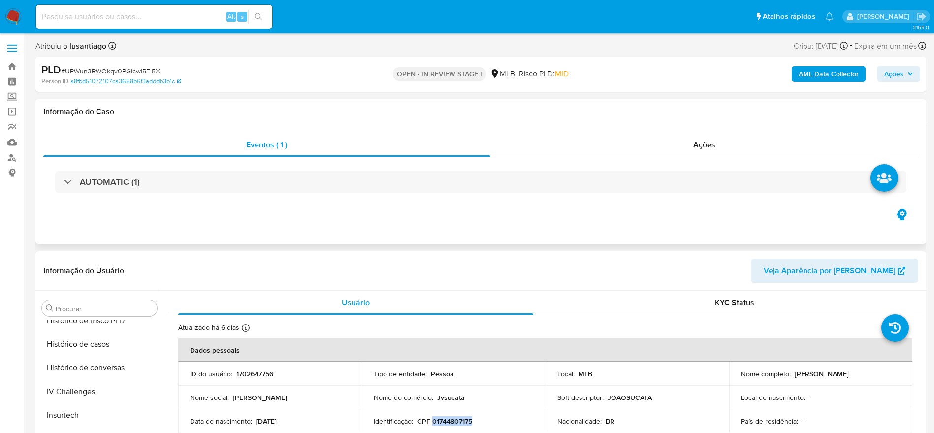
click at [901, 79] on span "Ações" at bounding box center [894, 74] width 19 height 16
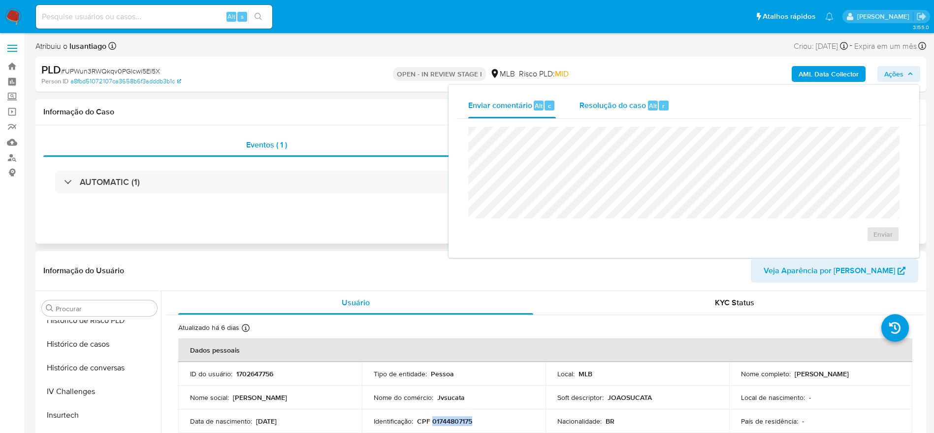
click at [635, 107] on span "Resolução do caso" at bounding box center [613, 105] width 67 height 11
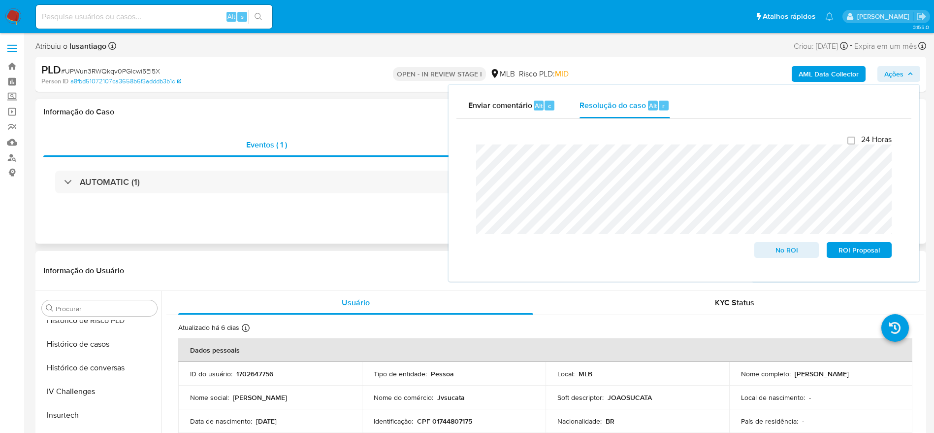
click at [315, 102] on div "Informação do Caso" at bounding box center [480, 112] width 891 height 26
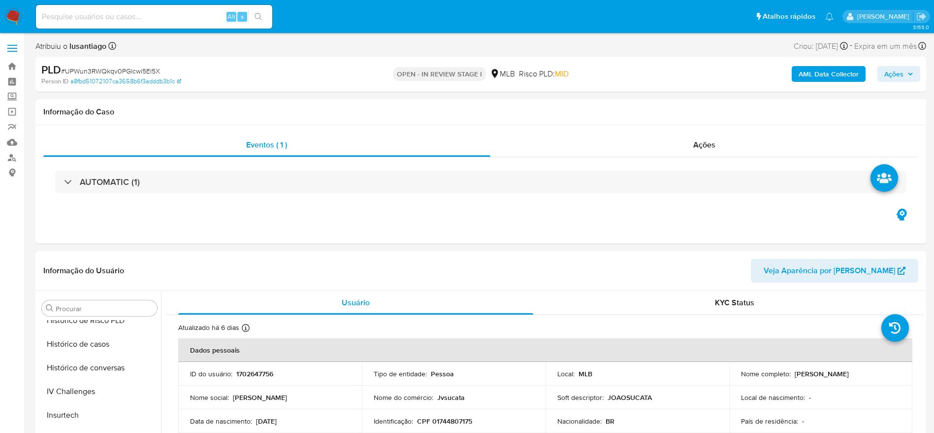
click at [834, 72] on b "AML Data Collector" at bounding box center [829, 74] width 60 height 16
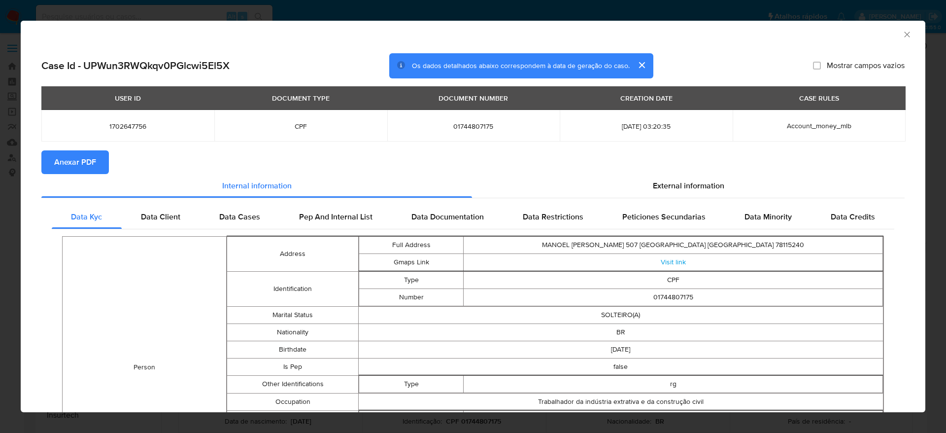
click at [95, 161] on span "Anexar PDF" at bounding box center [75, 162] width 42 height 22
click at [902, 34] on icon "Fechar a janela" at bounding box center [907, 35] width 10 height 10
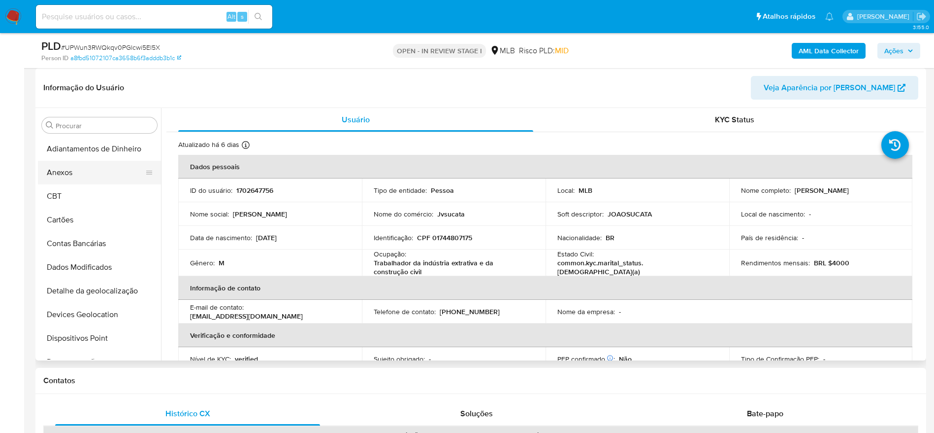
click at [72, 174] on button "Anexos" at bounding box center [95, 173] width 115 height 24
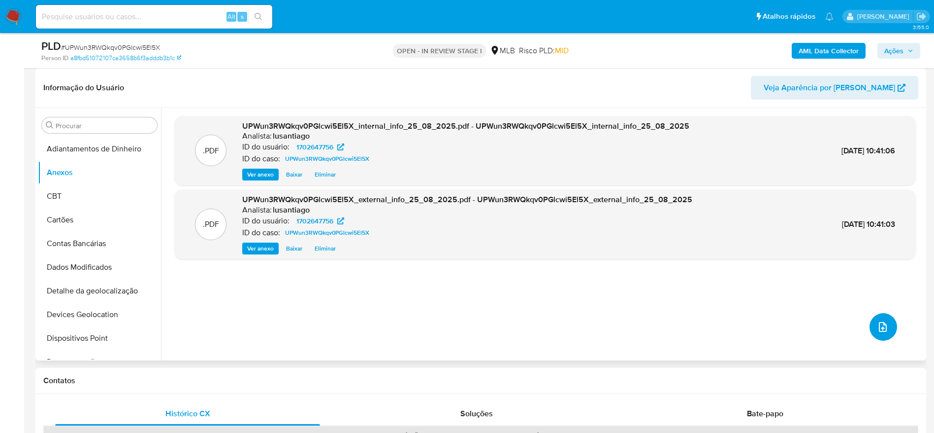
click at [878, 325] on icon "upload-file" at bounding box center [883, 327] width 12 height 12
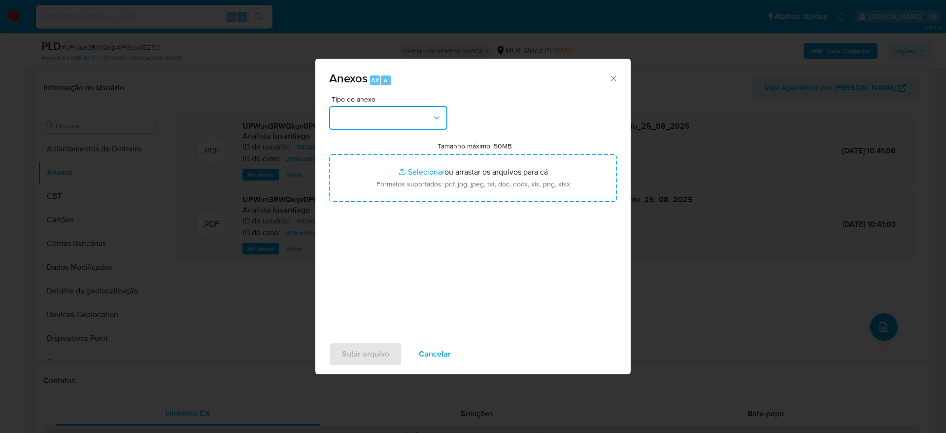
click at [390, 118] on button "button" at bounding box center [388, 118] width 118 height 24
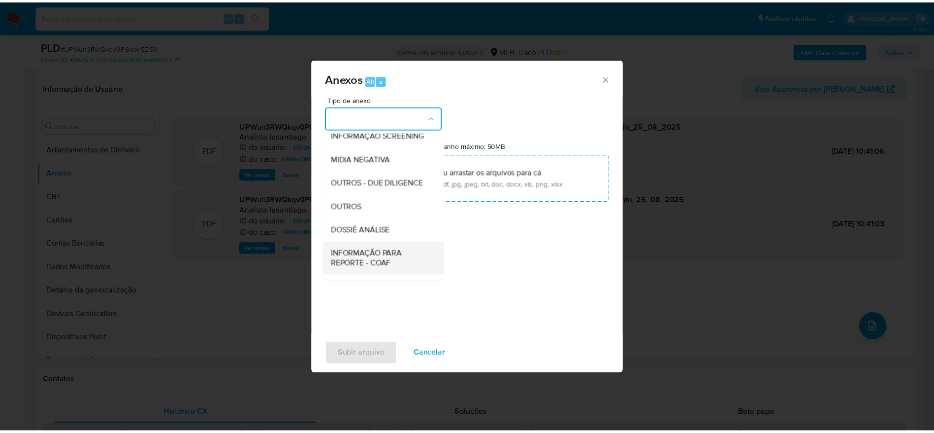
scroll to position [152, 0]
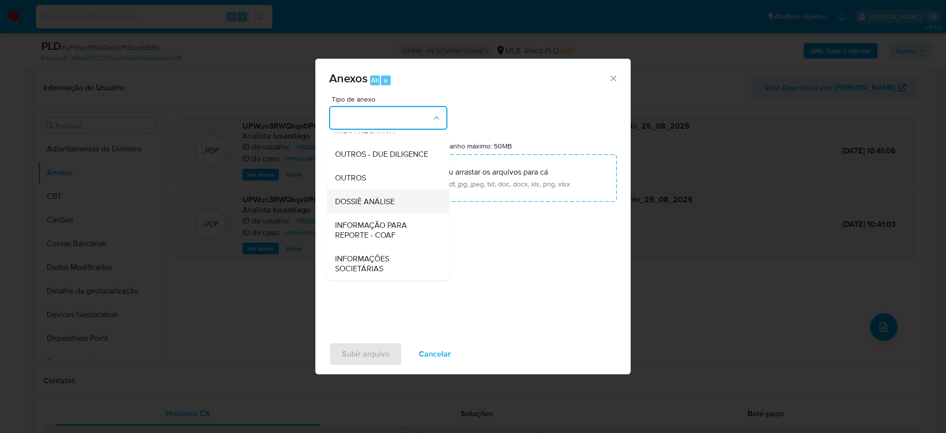
click at [381, 199] on span "DOSSIÊ ANÁLISE" at bounding box center [365, 202] width 60 height 10
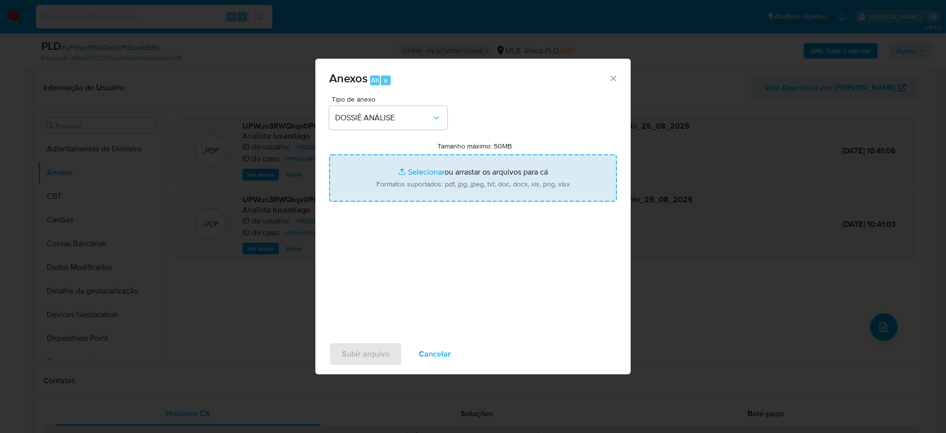
type input "C:\fakepath\Mulan 1702647756_2025_08_25_06_16_30.xlsx"
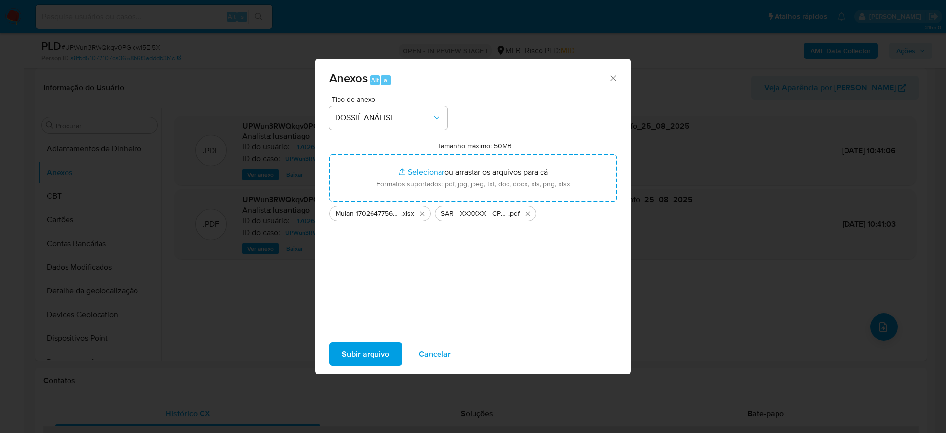
click at [361, 351] on span "Subir arquivo" at bounding box center [365, 354] width 47 height 22
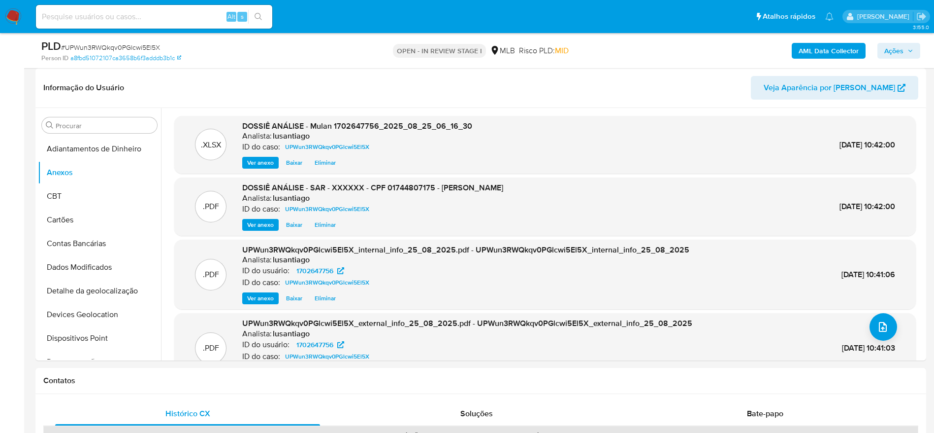
click at [904, 50] on span "Ações" at bounding box center [899, 51] width 29 height 14
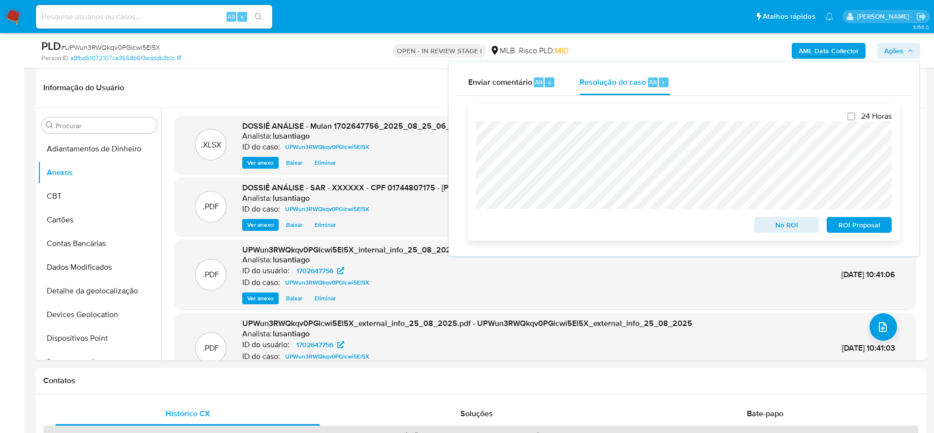
click at [838, 227] on span "ROI Proposal" at bounding box center [859, 225] width 51 height 14
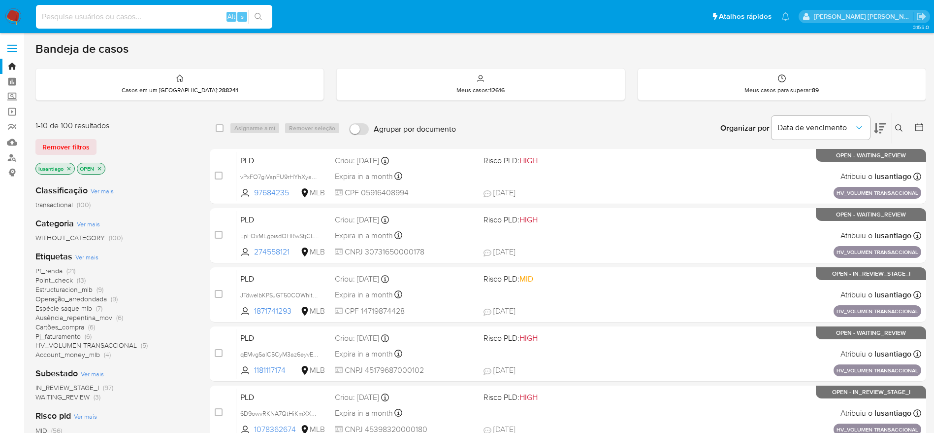
click at [173, 18] on input at bounding box center [154, 16] width 236 height 13
paste input "2343632854"
type input "2343632854"
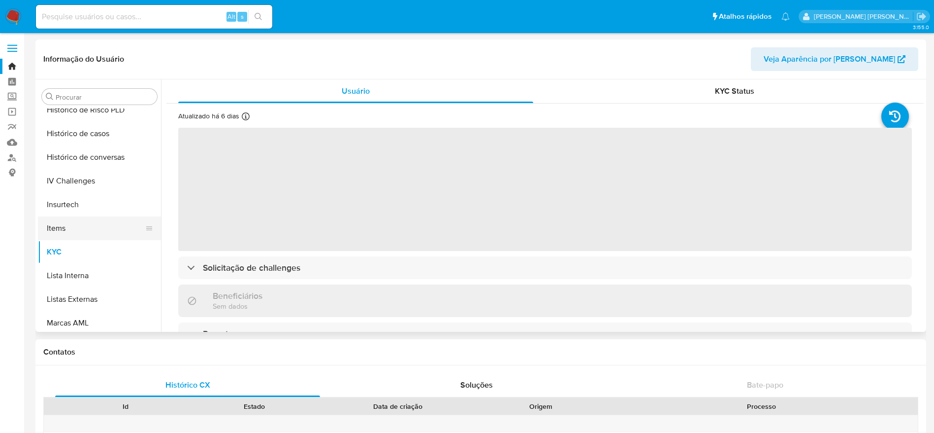
scroll to position [292, 0]
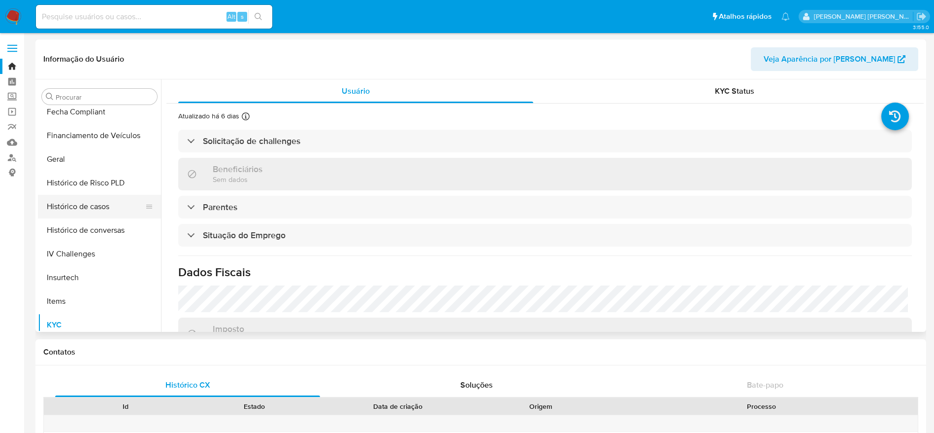
click at [96, 214] on button "Histórico de casos" at bounding box center [95, 207] width 115 height 24
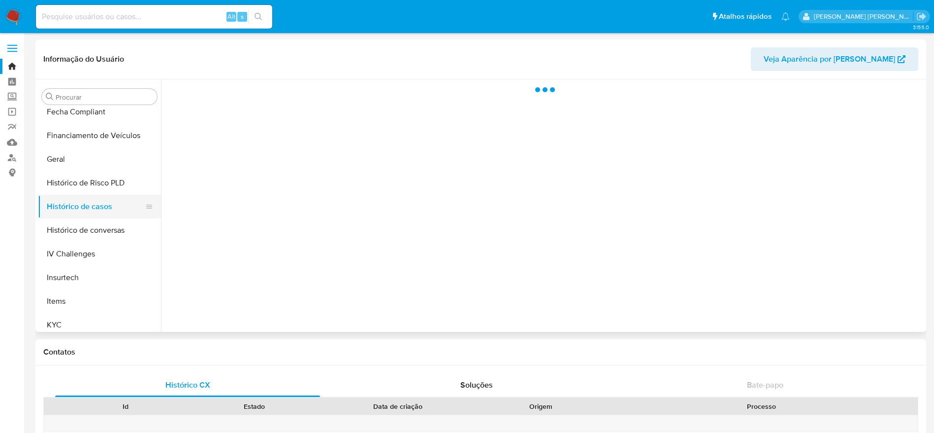
select select "10"
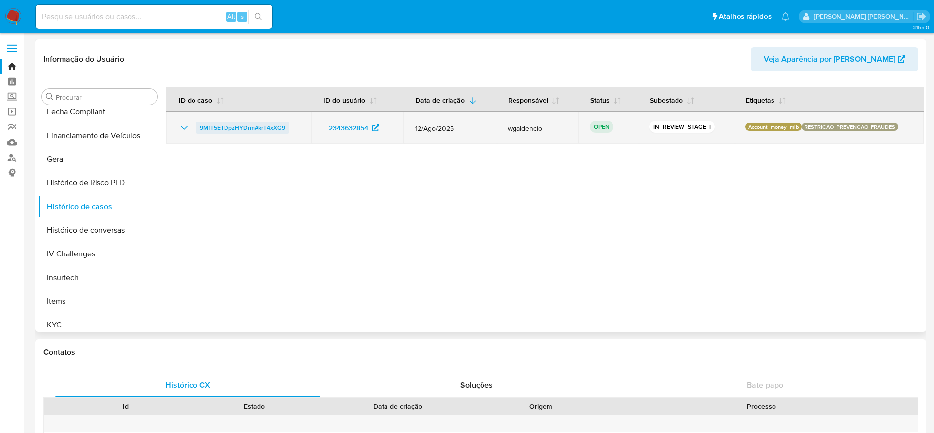
click at [258, 124] on span "9MfT5ETDpzHYDrmAkrT4xXG9" at bounding box center [242, 128] width 85 height 12
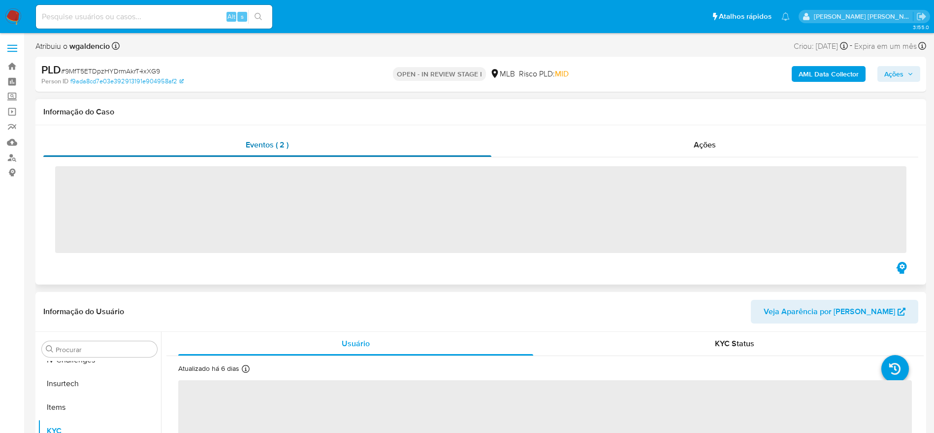
scroll to position [440, 0]
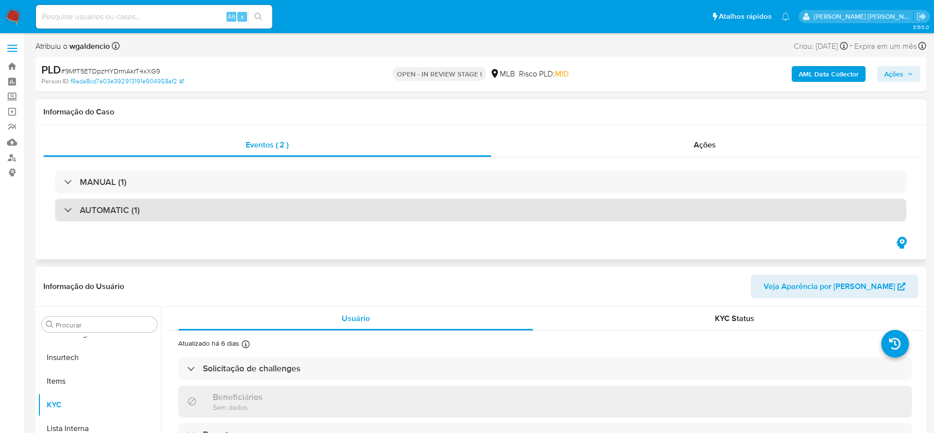
click at [92, 214] on h3 "AUTOMATIC (1)" at bounding box center [110, 209] width 60 height 11
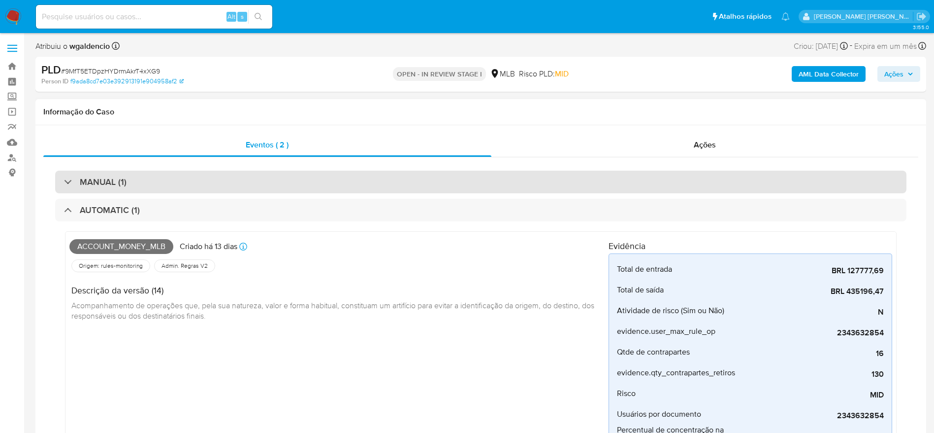
select select "10"
click at [140, 182] on div "MANUAL (1)" at bounding box center [481, 181] width 852 height 23
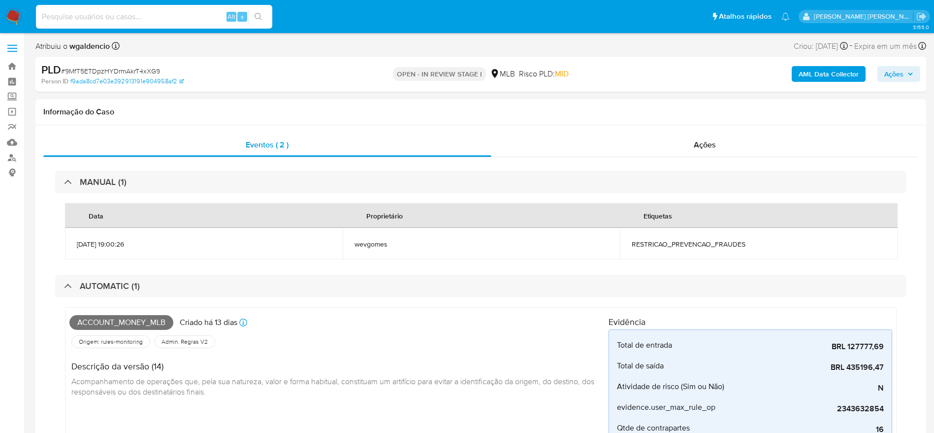
click at [171, 16] on input at bounding box center [154, 16] width 236 height 13
paste input "181107070"
type input "181107070"
click at [260, 19] on icon "search-icon" at bounding box center [259, 17] width 8 height 8
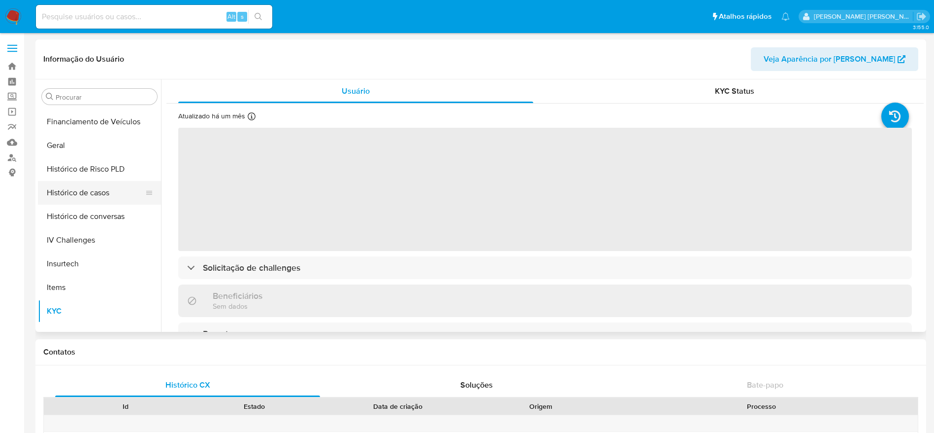
scroll to position [292, 0]
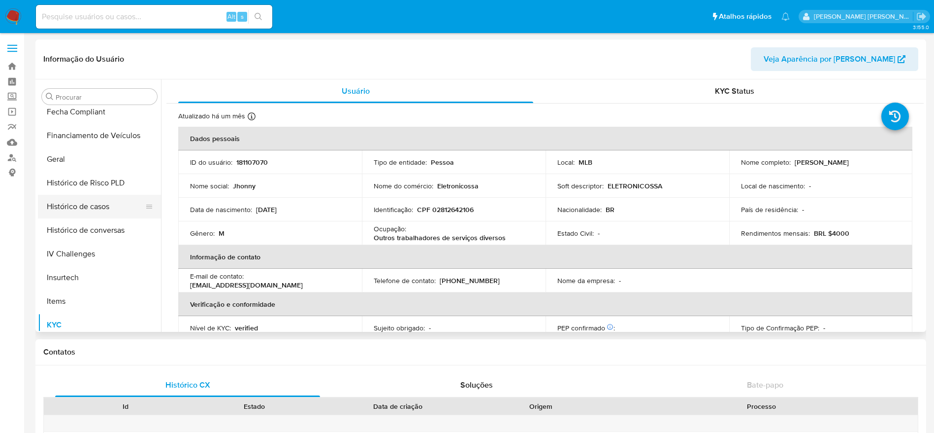
select select "10"
click at [97, 206] on button "Histórico de casos" at bounding box center [95, 207] width 115 height 24
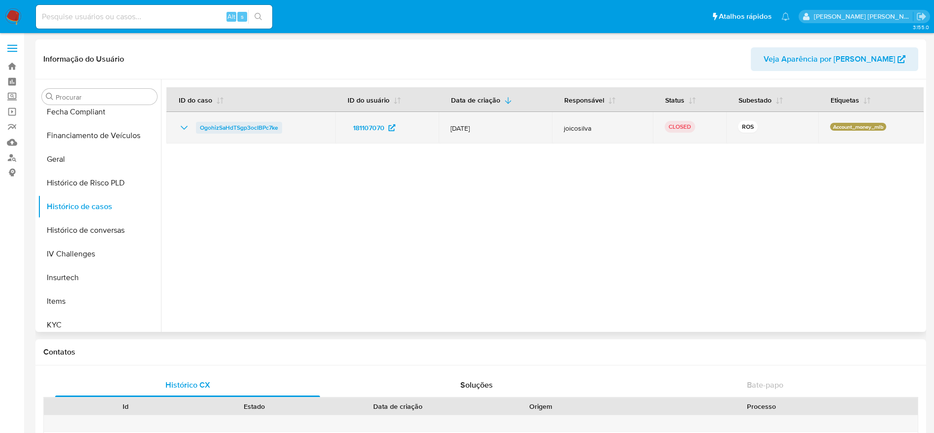
click at [251, 125] on span "OgohizSaHdTSgp3ocIBPc7ke" at bounding box center [239, 128] width 78 height 12
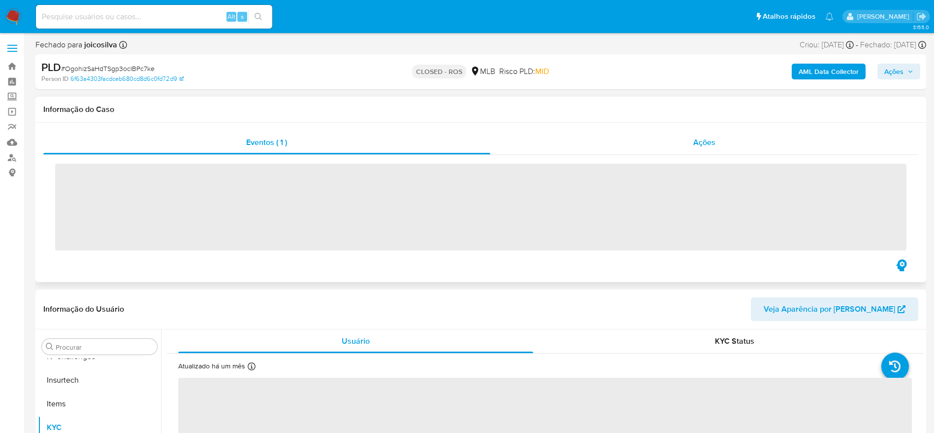
scroll to position [440, 0]
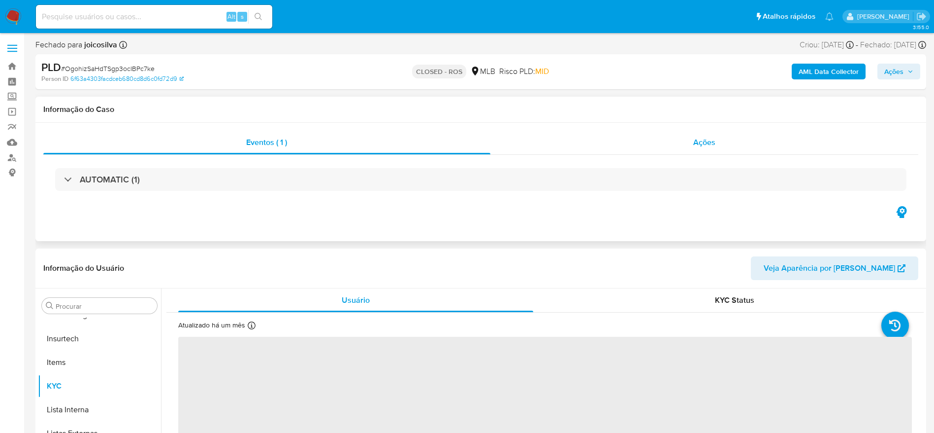
click at [527, 144] on div "Ações" at bounding box center [705, 143] width 429 height 24
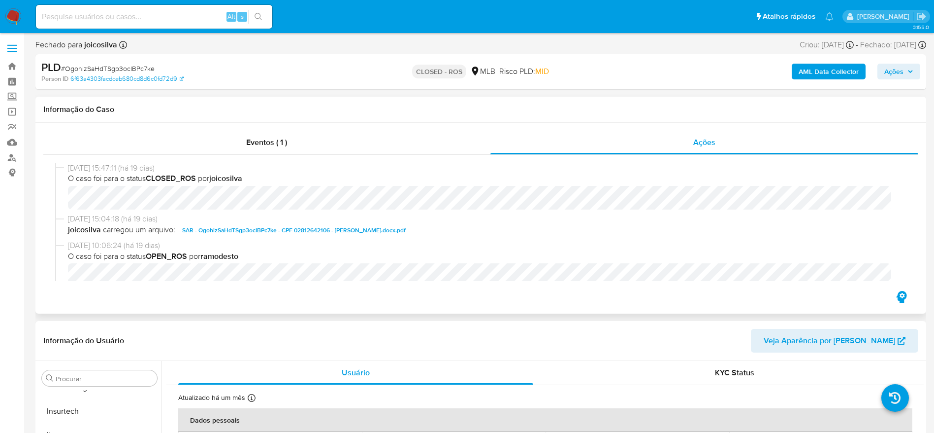
select select "10"
drag, startPoint x: 111, startPoint y: 166, endPoint x: 69, endPoint y: 168, distance: 42.4
click at [69, 168] on span "06/08/2025 15:47:11 (há 19 dias)" at bounding box center [485, 168] width 835 height 11
click at [175, 124] on div "Eventos ( 1 ) Ações 06/08/2025 15:47:11 (há 19 dias) O caso foi para o status C…" at bounding box center [480, 218] width 891 height 191
click at [257, 142] on span "Eventos ( 1 )" at bounding box center [266, 141] width 41 height 11
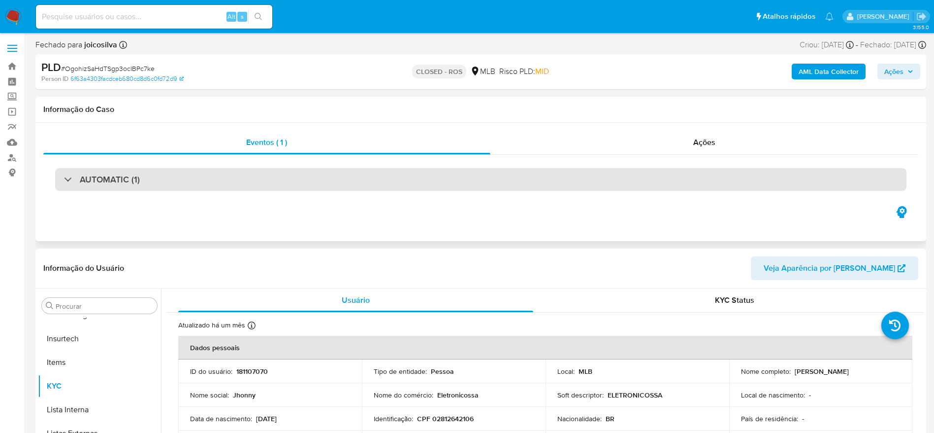
click at [195, 180] on div "AUTOMATIC (1)" at bounding box center [481, 179] width 852 height 23
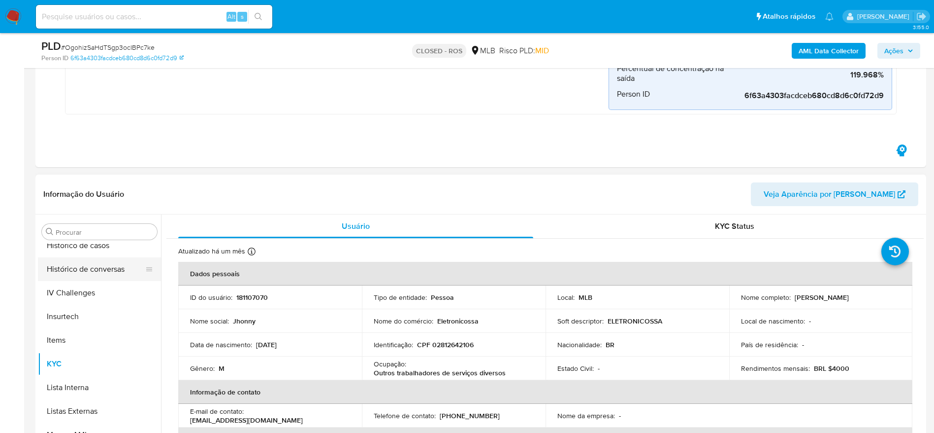
scroll to position [292, 0]
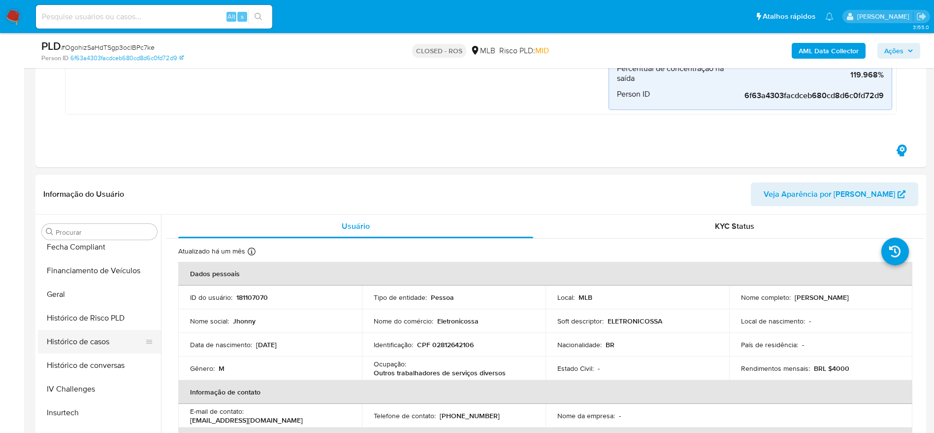
click at [80, 343] on button "Histórico de casos" at bounding box center [95, 342] width 115 height 24
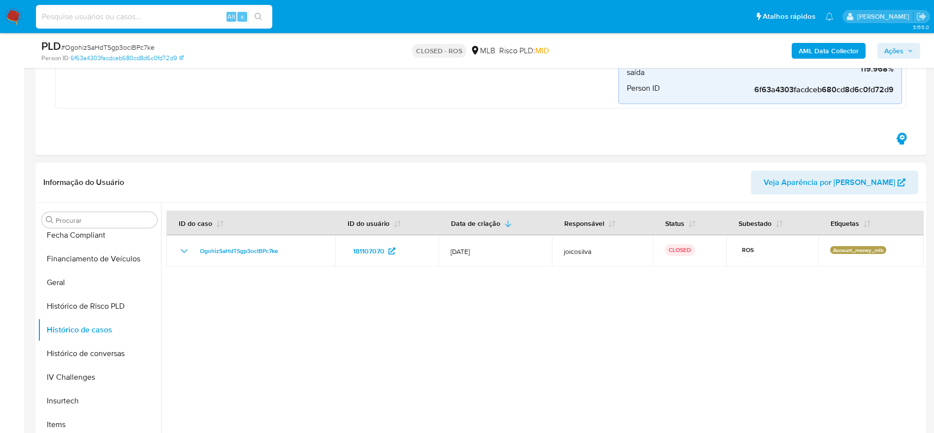
click at [177, 16] on input at bounding box center [154, 16] width 236 height 13
paste input "2562377063"
type input "2562377063"
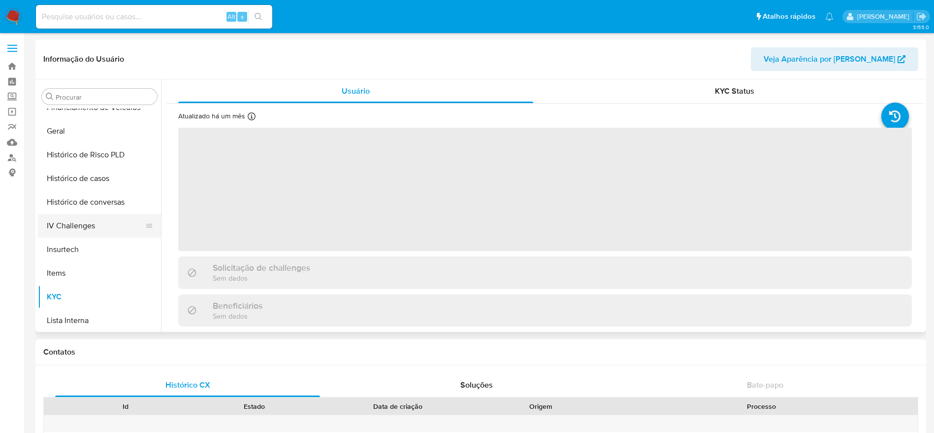
scroll to position [292, 0]
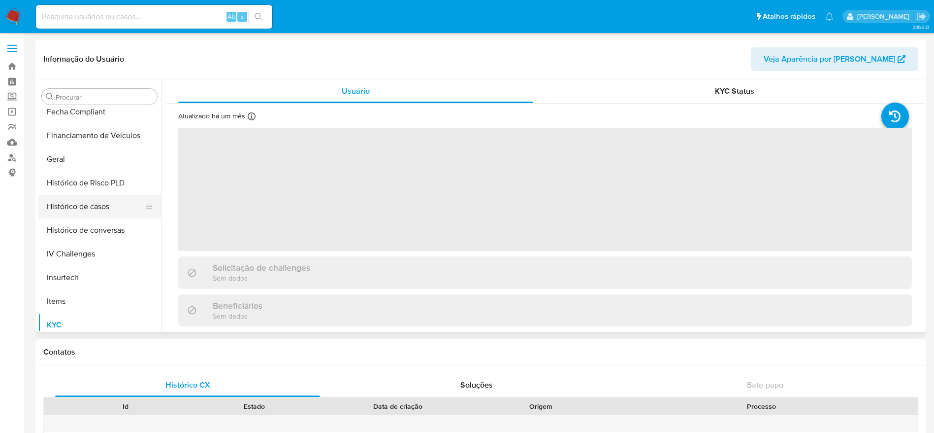
click at [90, 209] on button "Histórico de casos" at bounding box center [95, 207] width 115 height 24
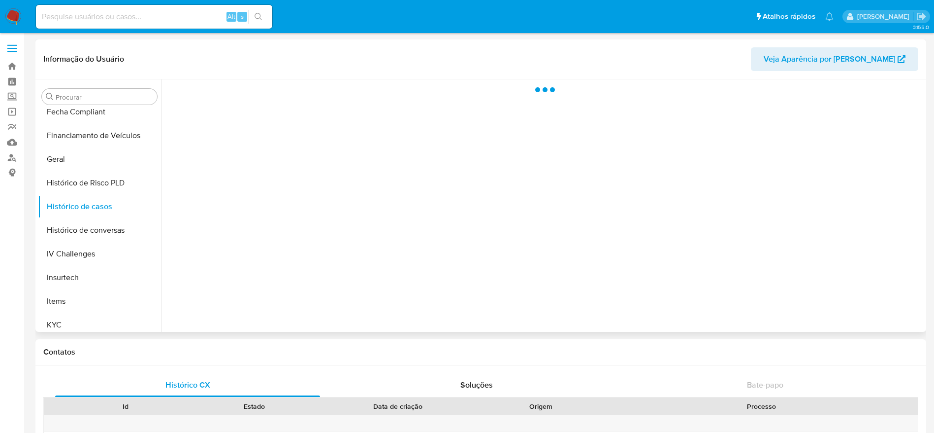
select select "10"
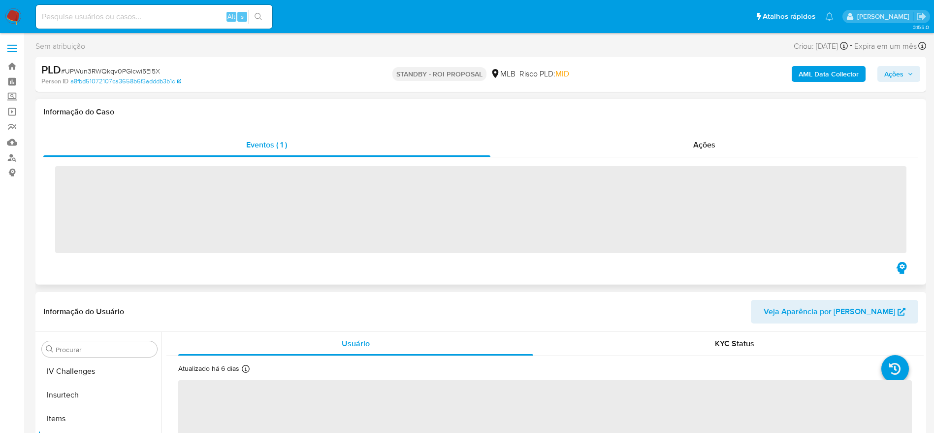
scroll to position [440, 0]
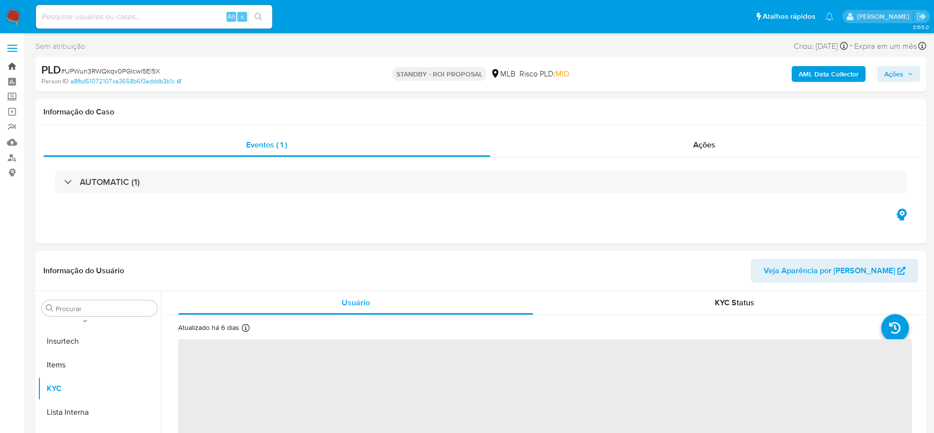
click at [9, 67] on link "Bandeja" at bounding box center [58, 66] width 117 height 15
